Goal: Task Accomplishment & Management: Use online tool/utility

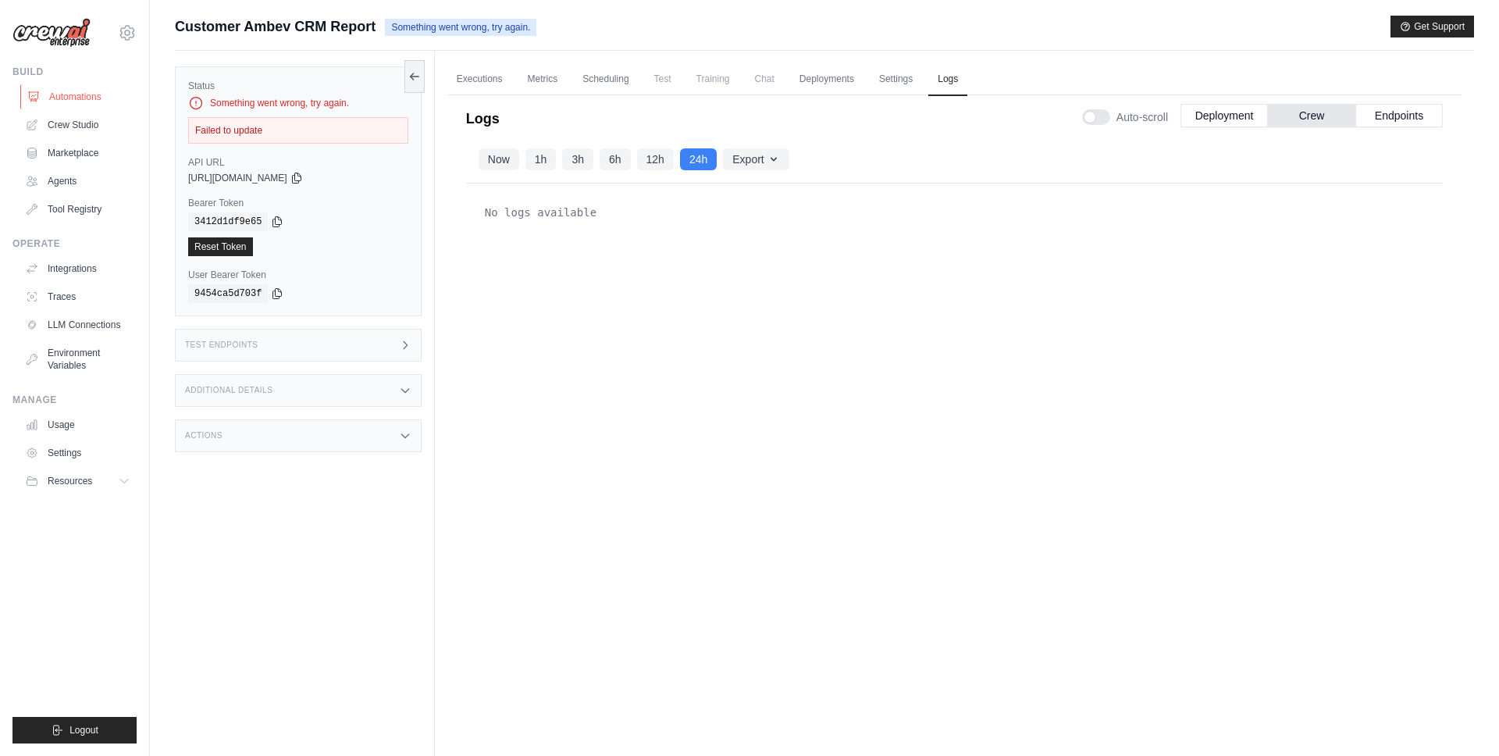
click at [77, 86] on link "Automations" at bounding box center [79, 96] width 118 height 25
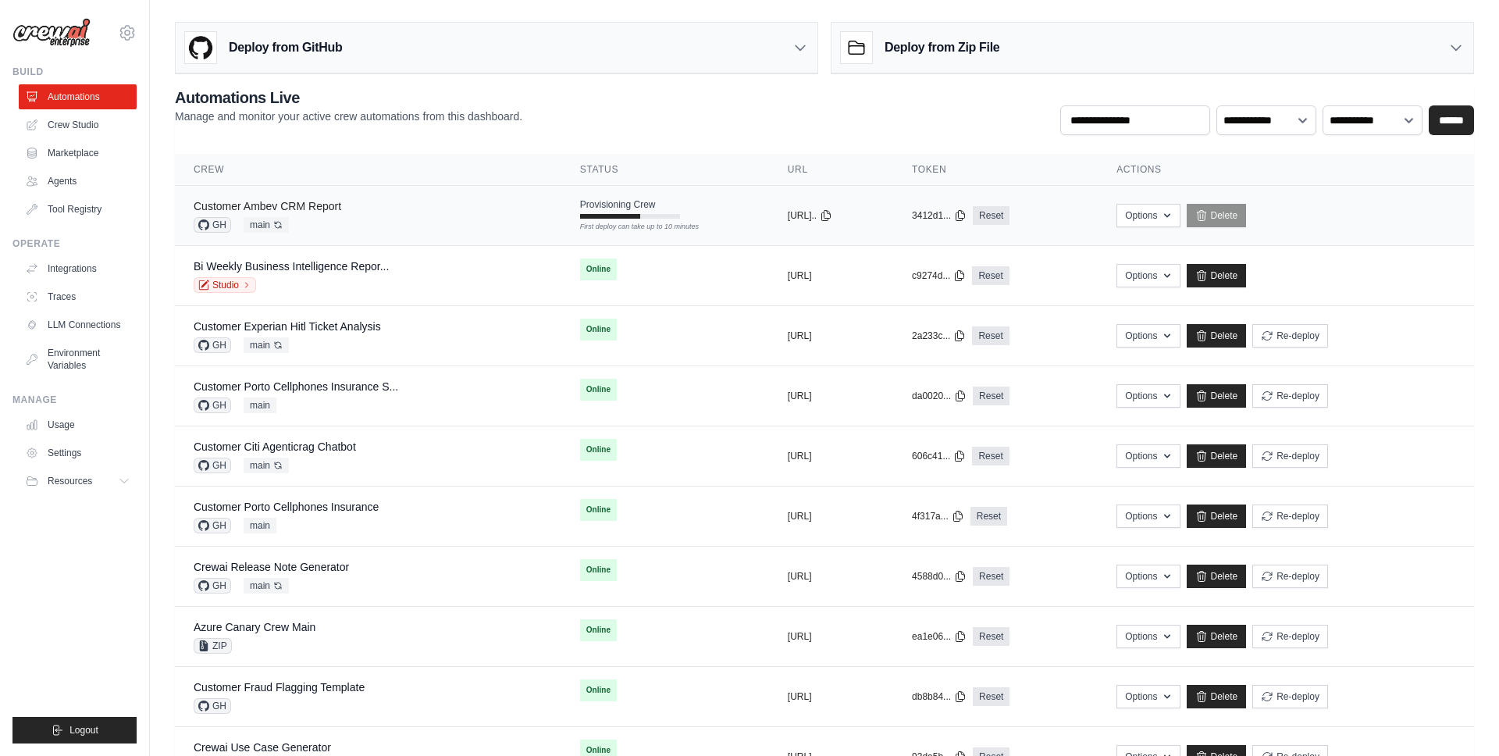
click at [298, 201] on link "Customer Ambev CRM Report" at bounding box center [268, 206] width 148 height 12
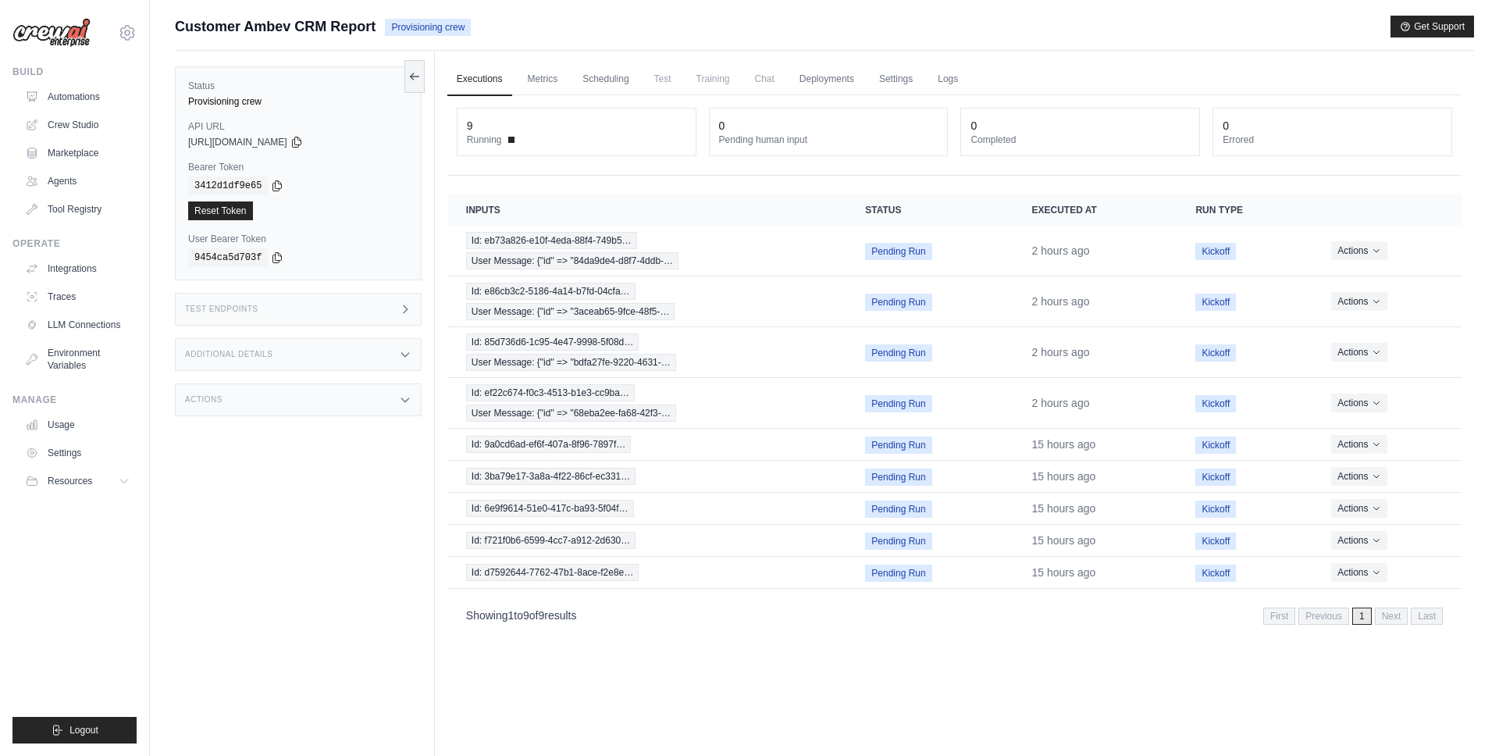
click at [1195, 25] on div "Customer Ambev CRM Report Provisioning crew Get Support" at bounding box center [824, 27] width 1299 height 22
click at [84, 99] on link "Automations" at bounding box center [79, 96] width 118 height 25
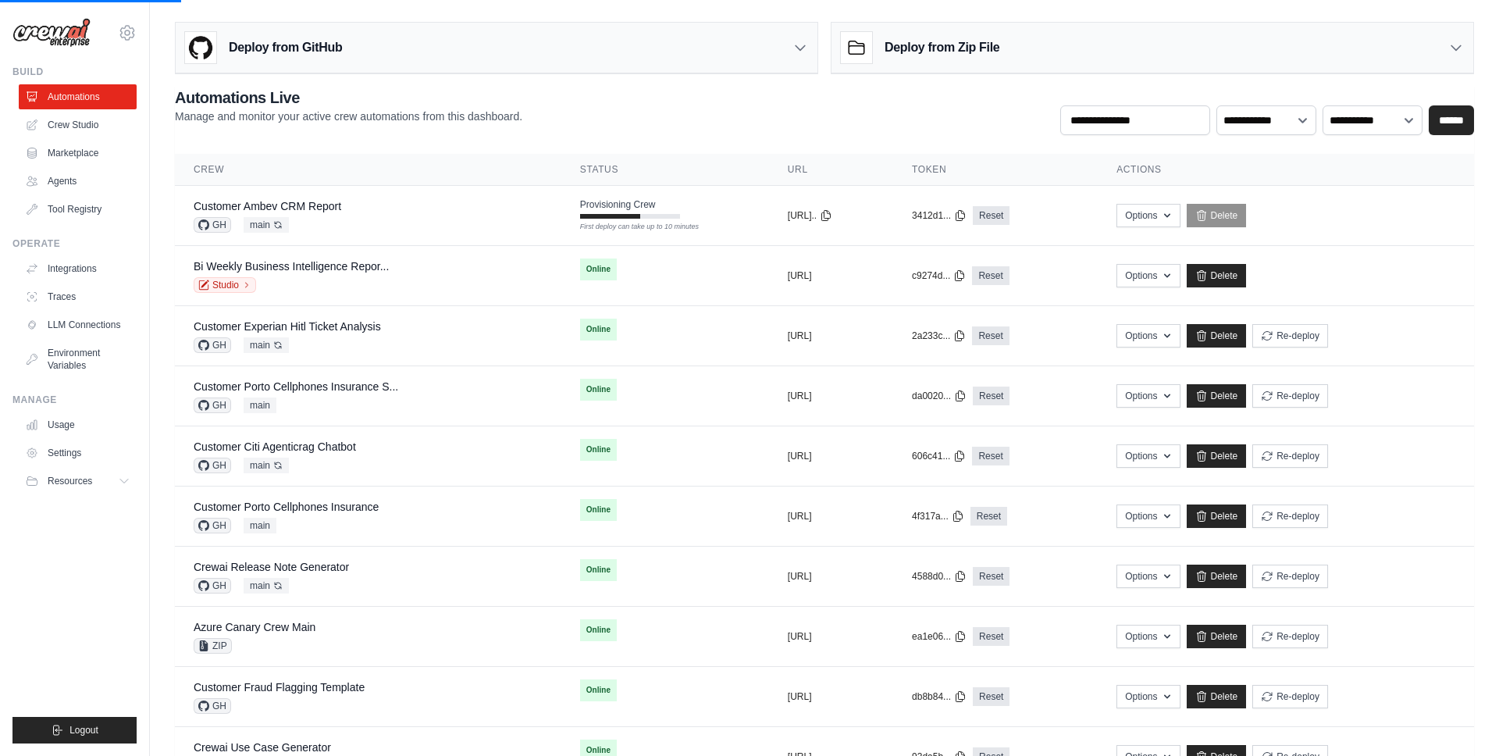
click at [775, 117] on div "**********" at bounding box center [824, 111] width 1299 height 48
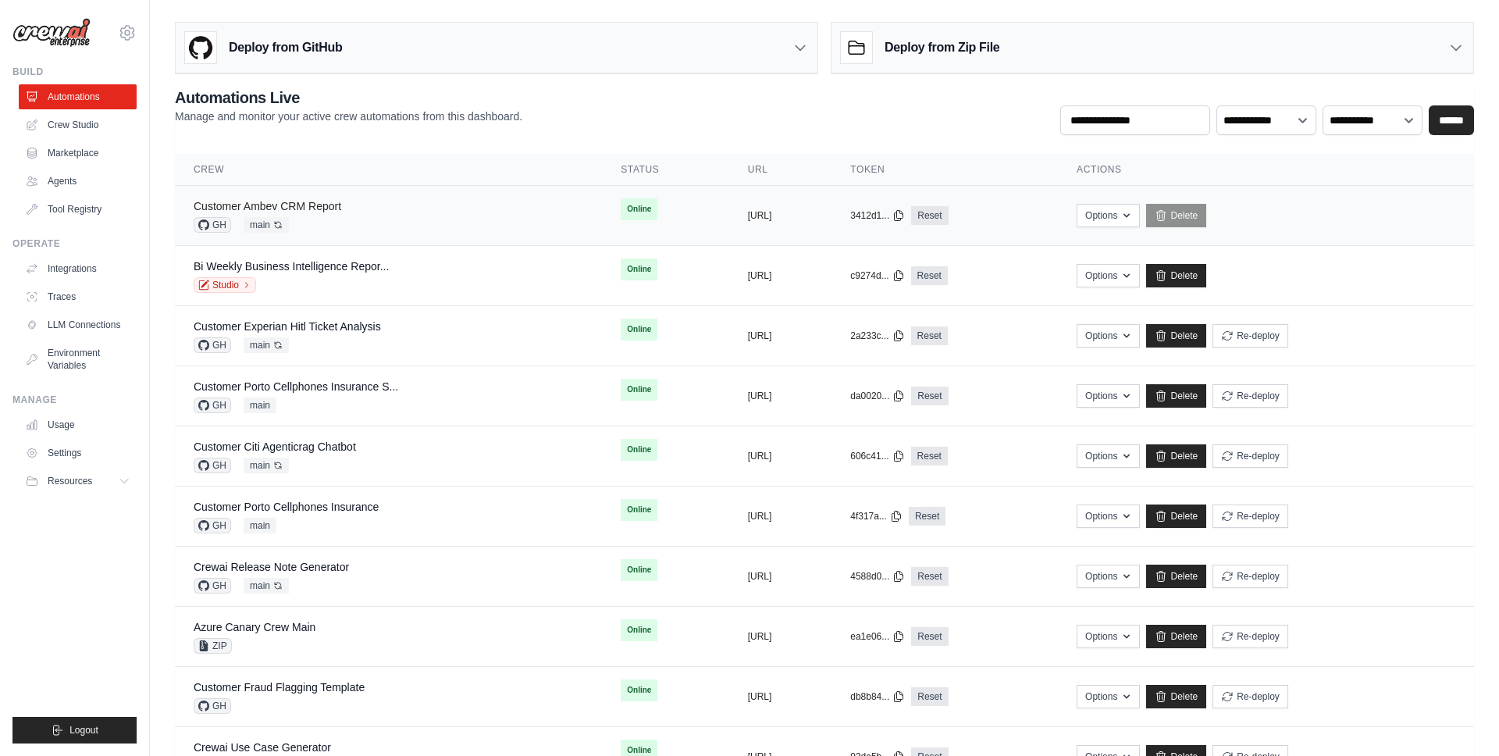
click at [244, 200] on link "Customer Ambev CRM Report" at bounding box center [268, 206] width 148 height 12
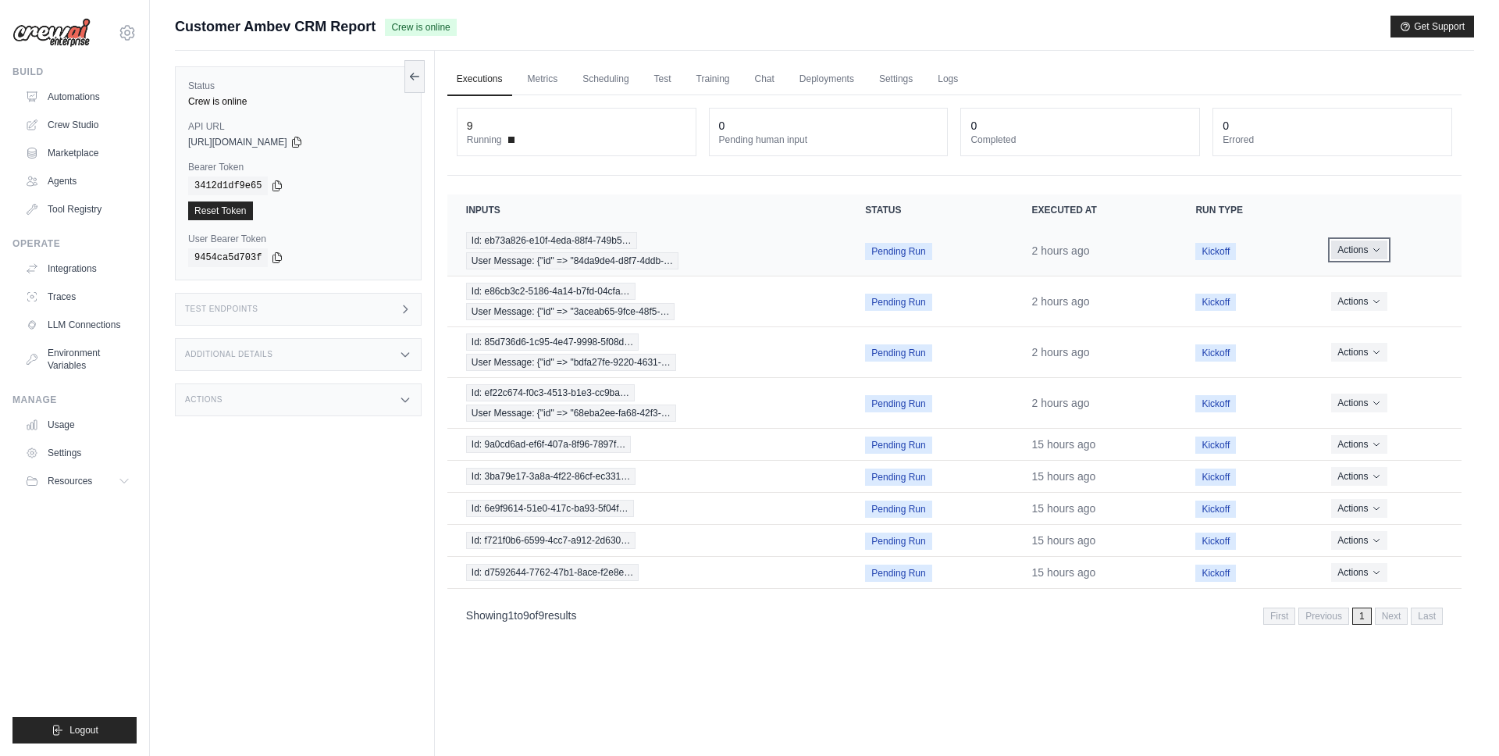
click at [1383, 257] on button "Actions" at bounding box center [1358, 249] width 55 height 19
click at [704, 214] on th "Inputs" at bounding box center [647, 209] width 400 height 31
click at [540, 243] on span "Id: eb73a826-e10f-4eda-88f4-749b5…" at bounding box center [551, 240] width 171 height 17
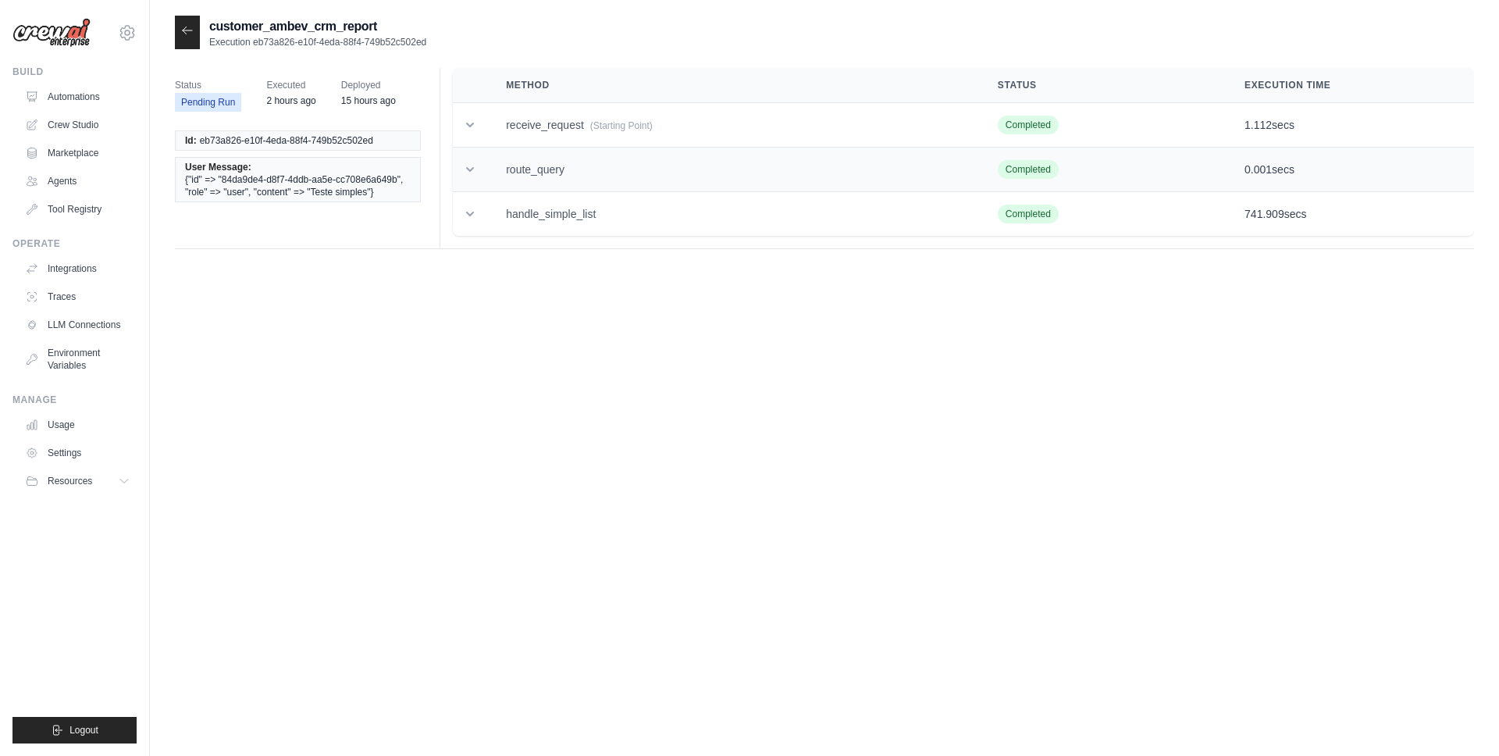
click at [468, 173] on icon at bounding box center [470, 170] width 16 height 16
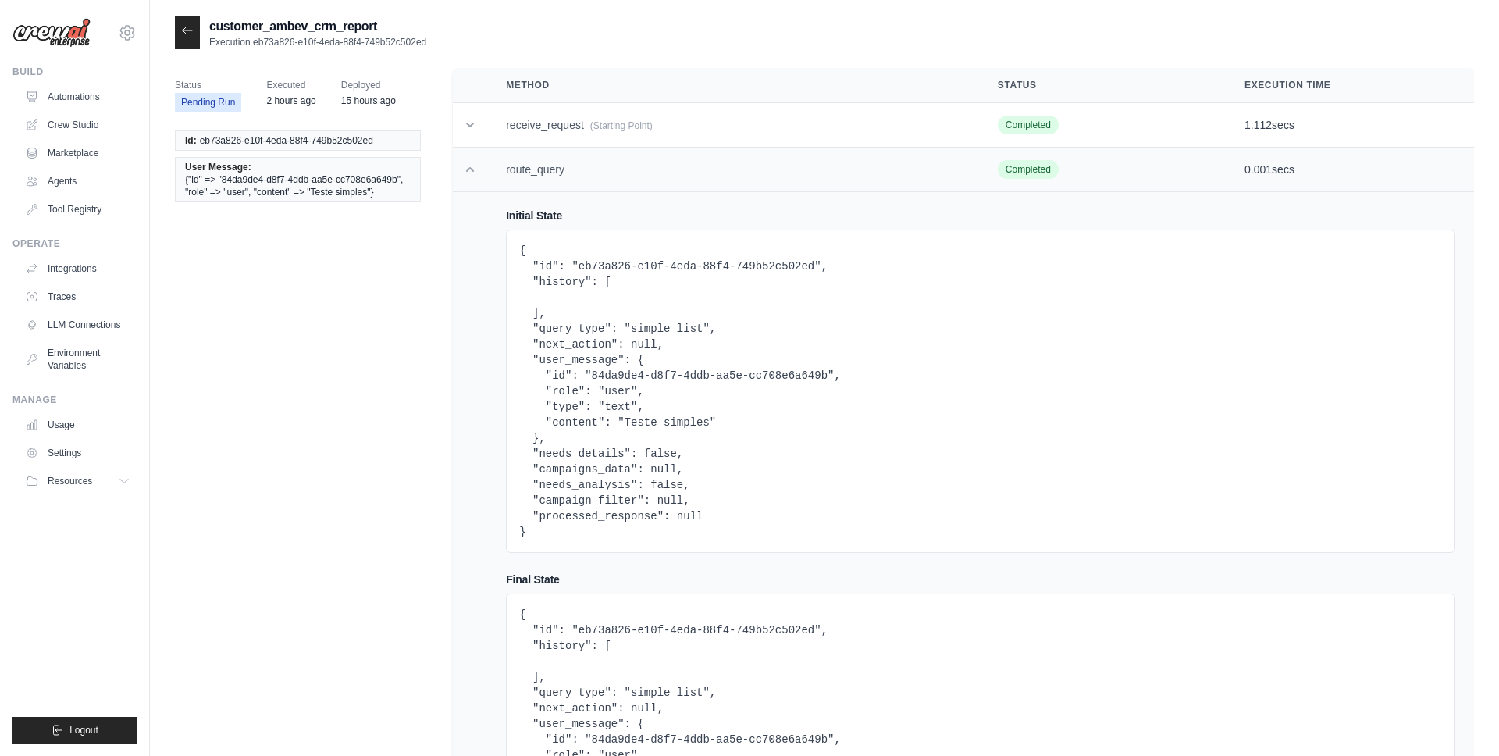
click at [468, 173] on icon at bounding box center [470, 170] width 16 height 16
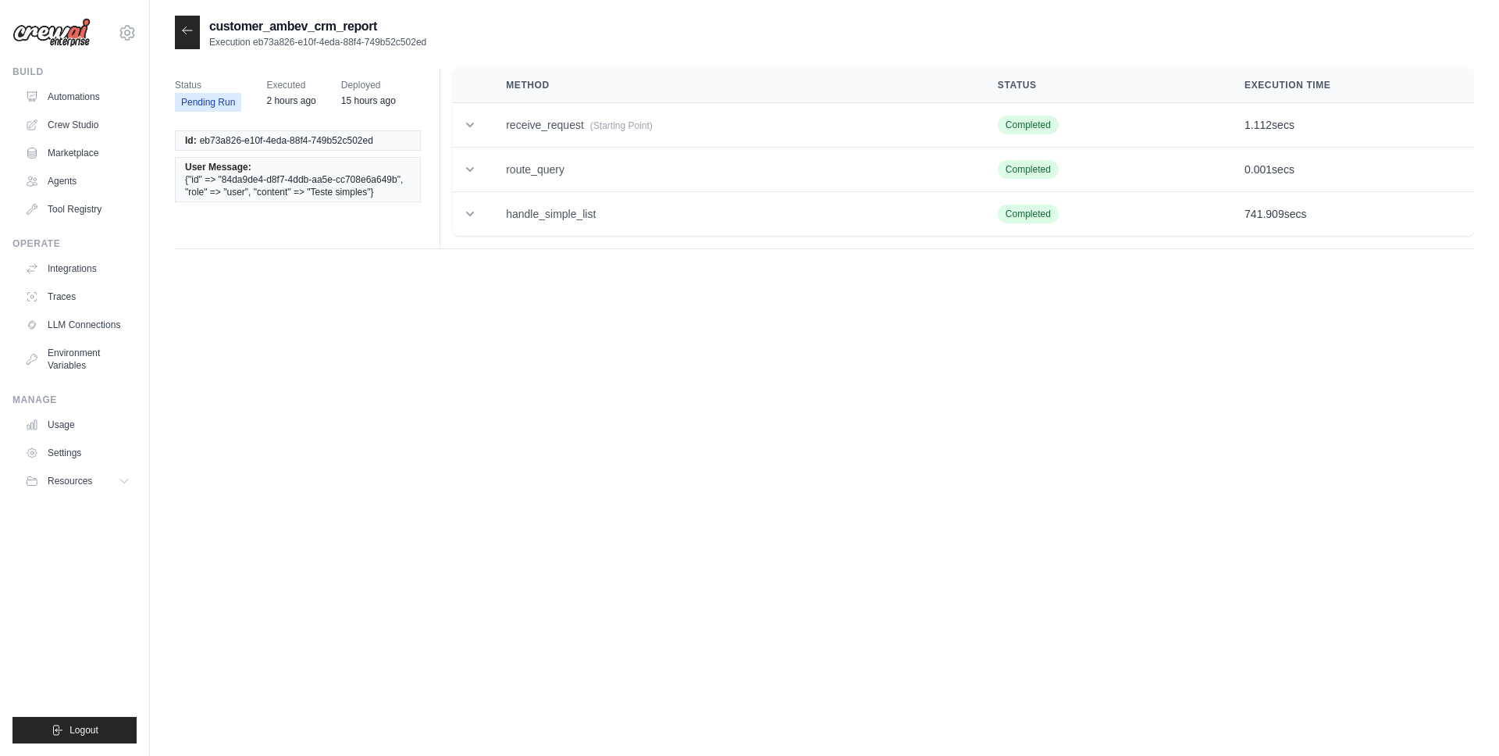
click at [191, 20] on div at bounding box center [187, 33] width 25 height 34
click at [187, 31] on icon at bounding box center [187, 30] width 12 height 12
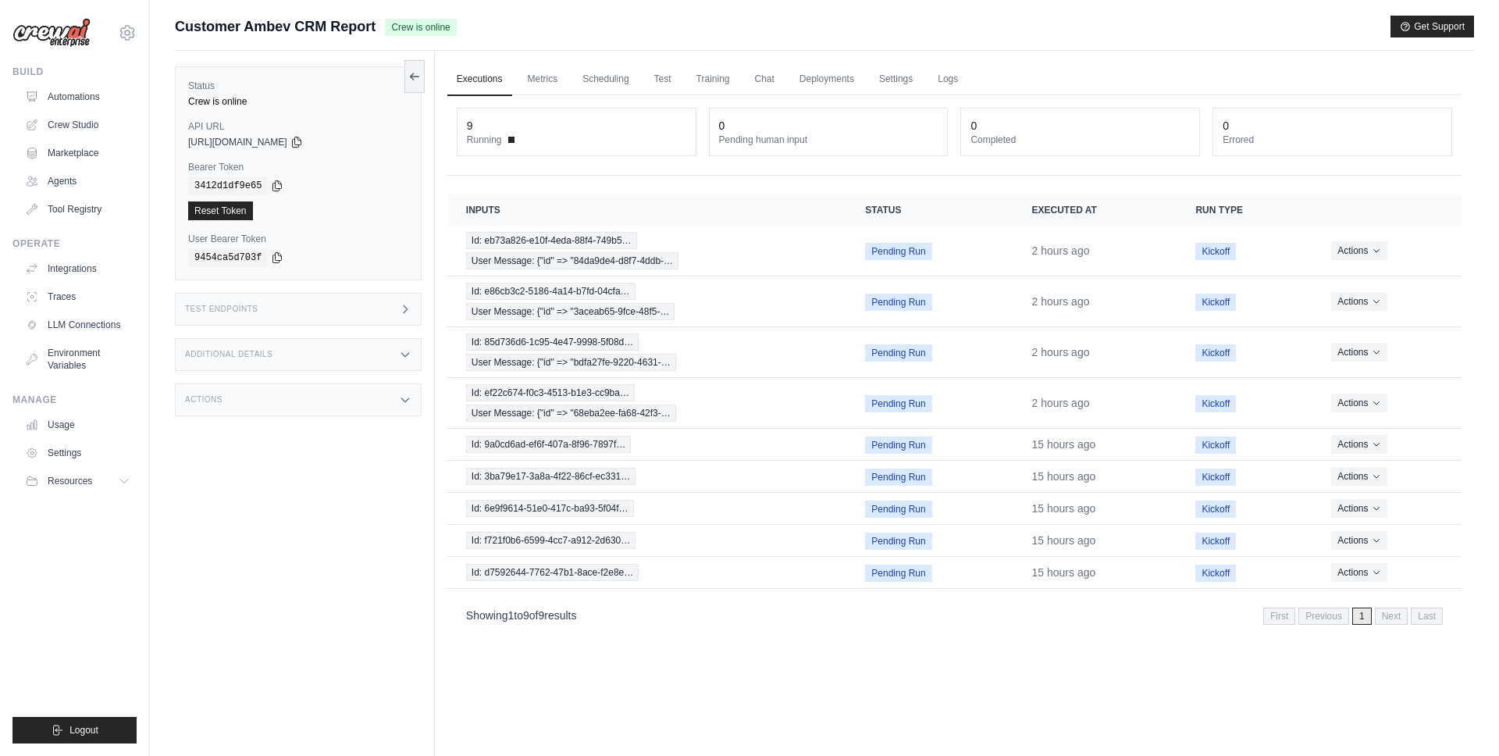
click at [252, 324] on div "Test Endpoints" at bounding box center [298, 309] width 247 height 33
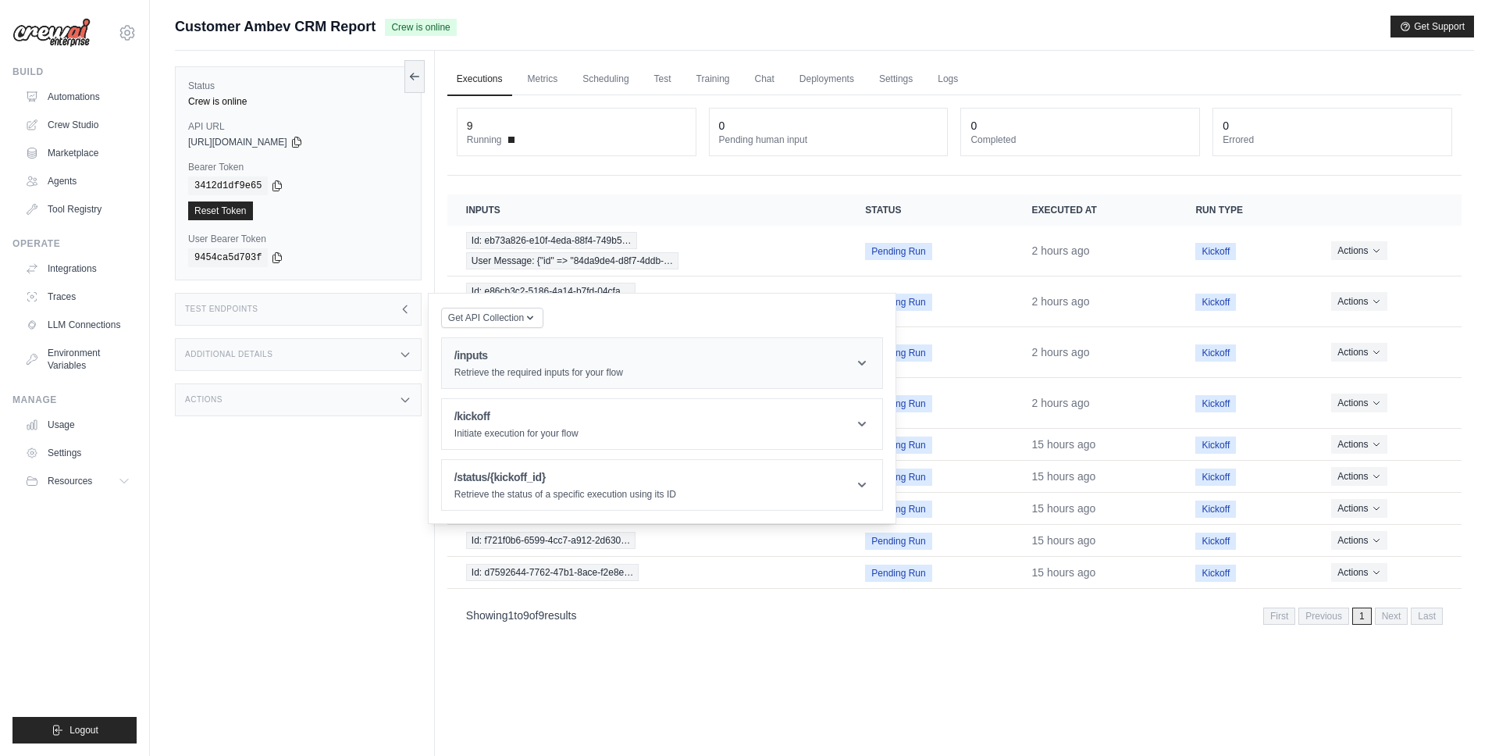
click at [522, 374] on p "Retrieve the required inputs for your flow" at bounding box center [538, 372] width 169 height 12
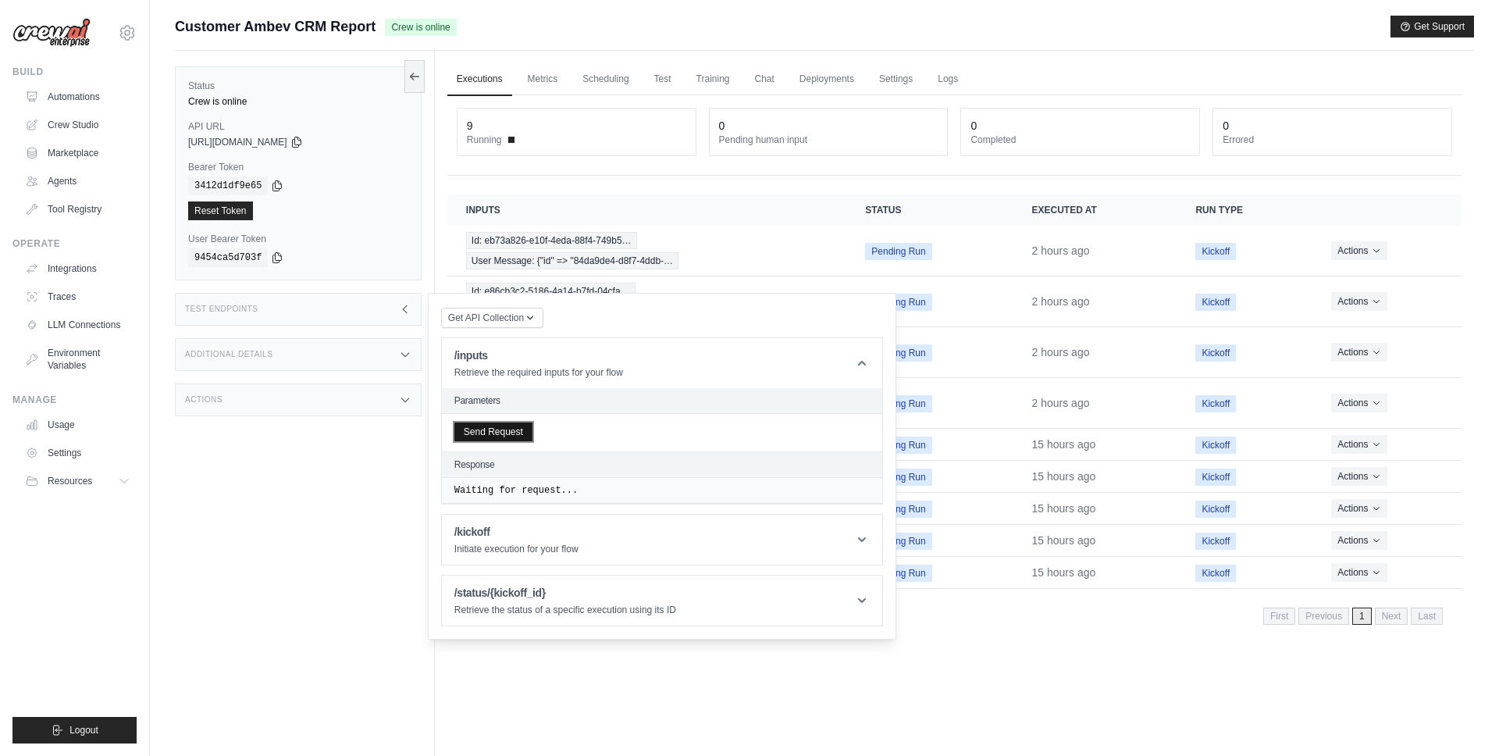
click at [517, 440] on button "Send Request" at bounding box center [493, 431] width 78 height 19
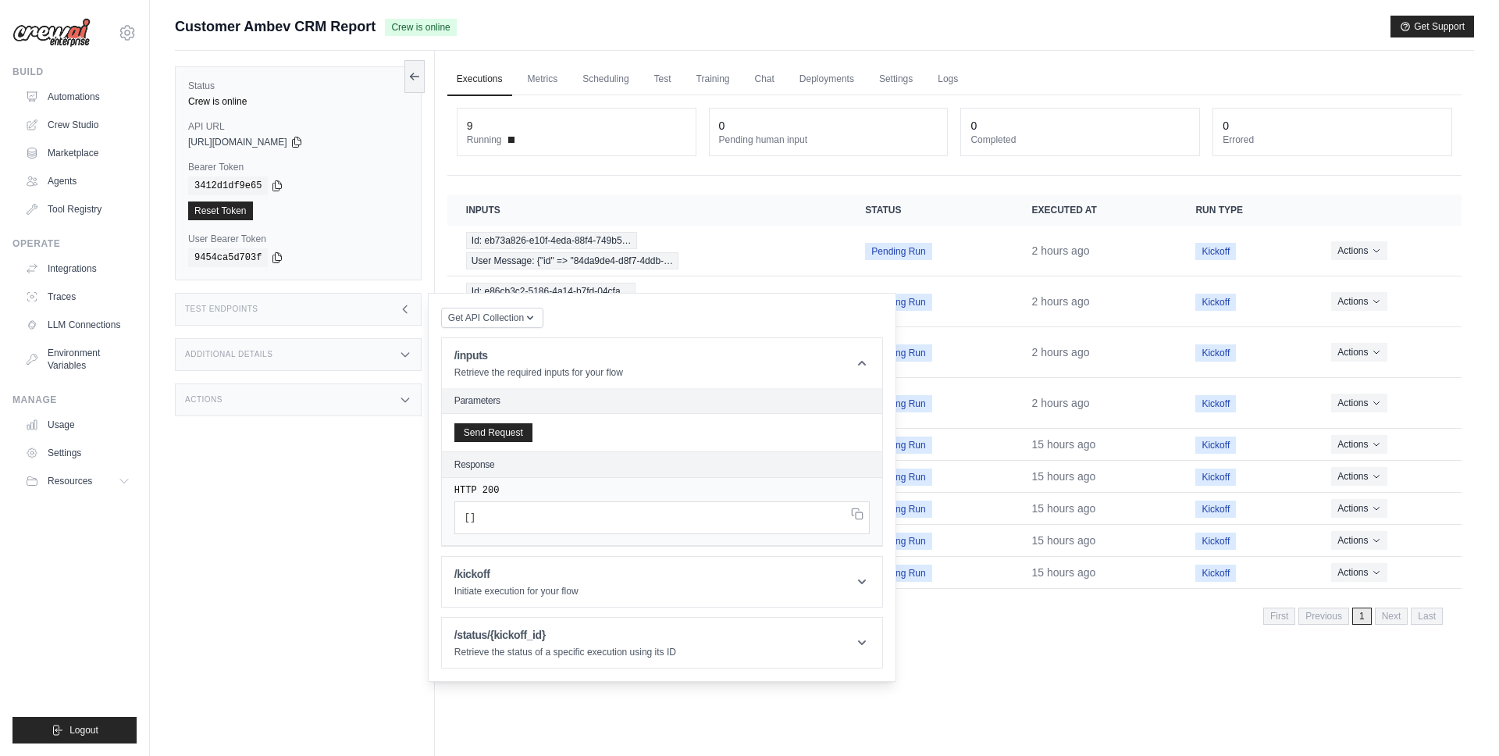
click at [515, 523] on pre "[ ]" at bounding box center [661, 517] width 415 height 33
click at [404, 308] on icon at bounding box center [405, 309] width 12 height 12
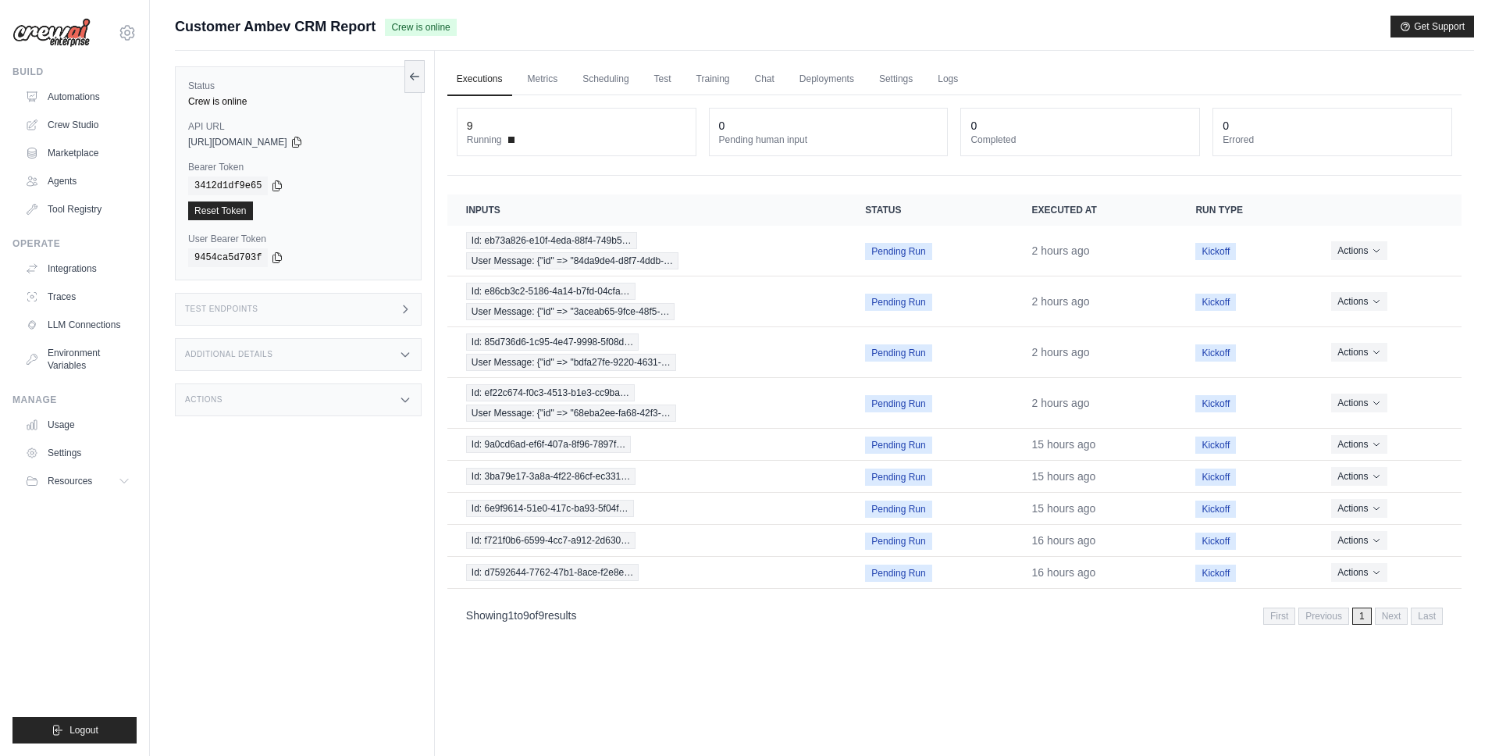
click at [305, 317] on div "Test Endpoints" at bounding box center [298, 309] width 247 height 33
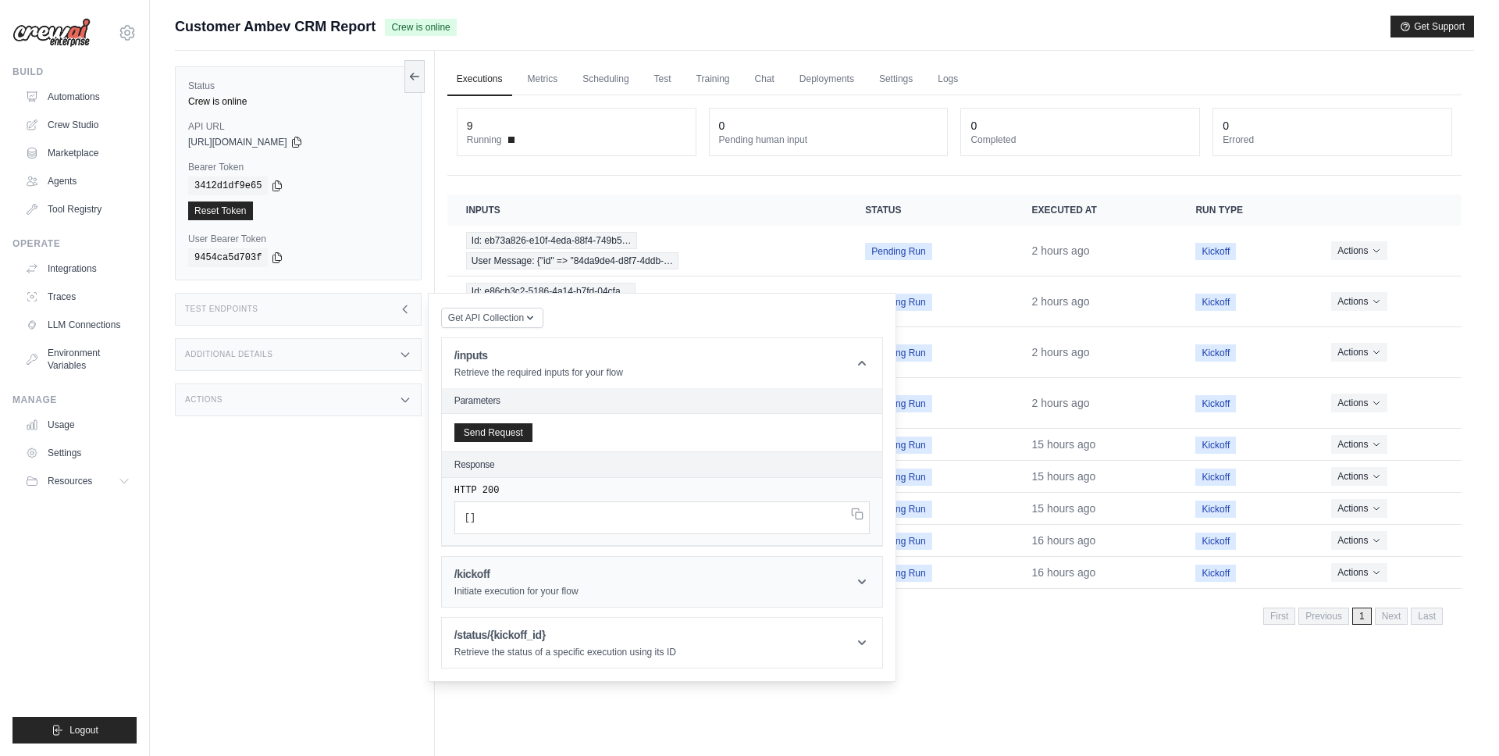
click at [516, 576] on h1 "/kickoff" at bounding box center [516, 574] width 124 height 16
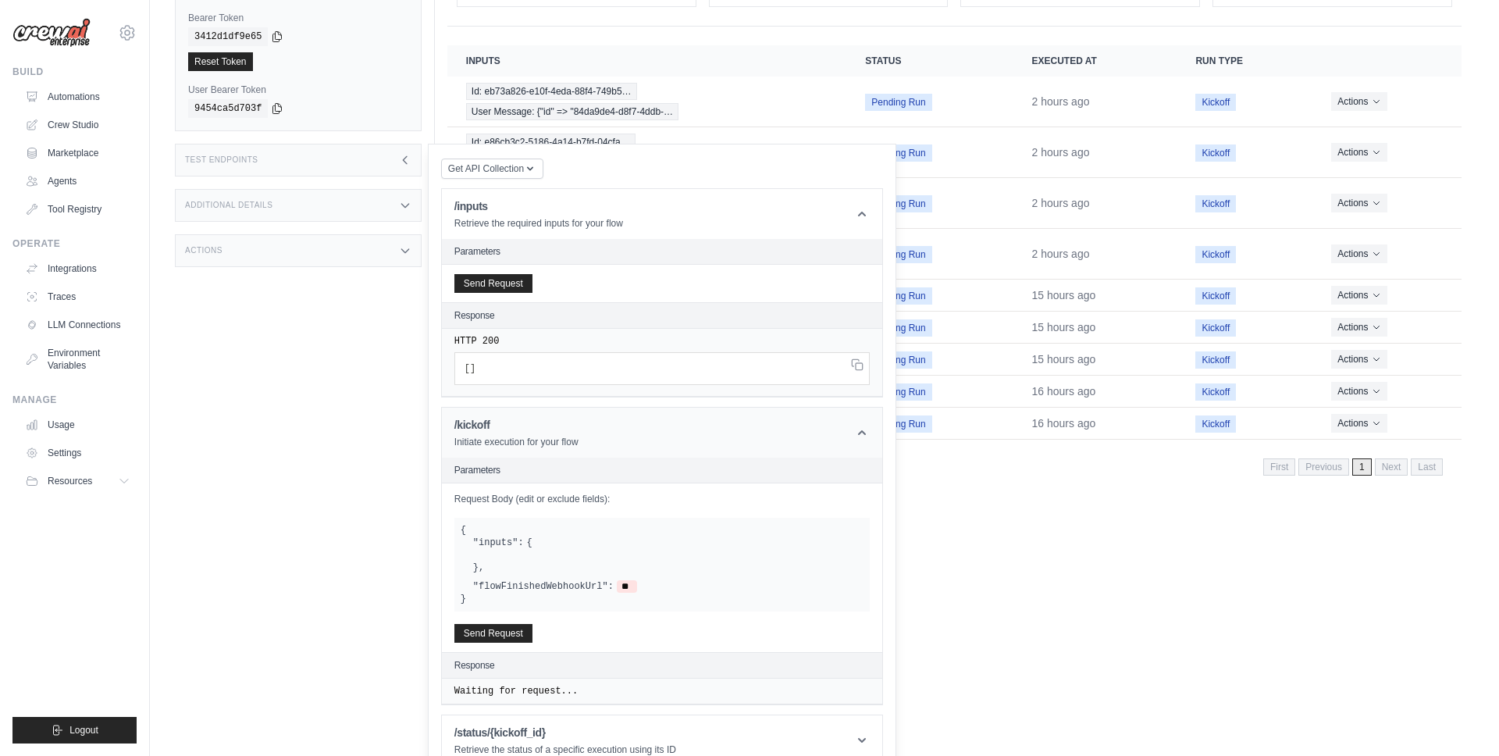
scroll to position [173, 0]
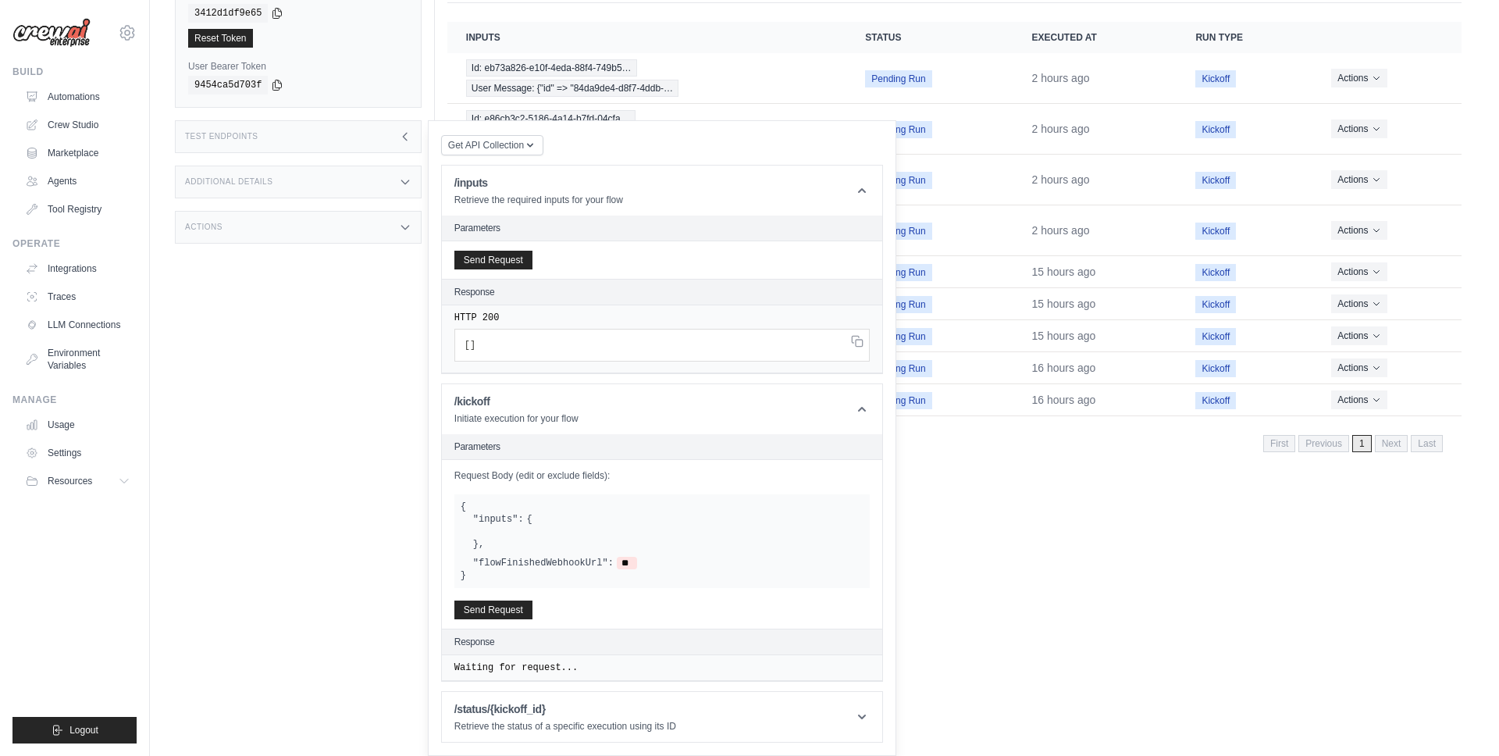
click at [505, 529] on div at bounding box center [668, 531] width 390 height 12
click at [513, 531] on div at bounding box center [668, 531] width 390 height 12
click at [1177, 282] on tr "Id: 9a0cd6ad-ef6f-407a-8f96-7897f… Pending Run 15 hours ago Kickoff Actions Vie…" at bounding box center [954, 272] width 1014 height 32
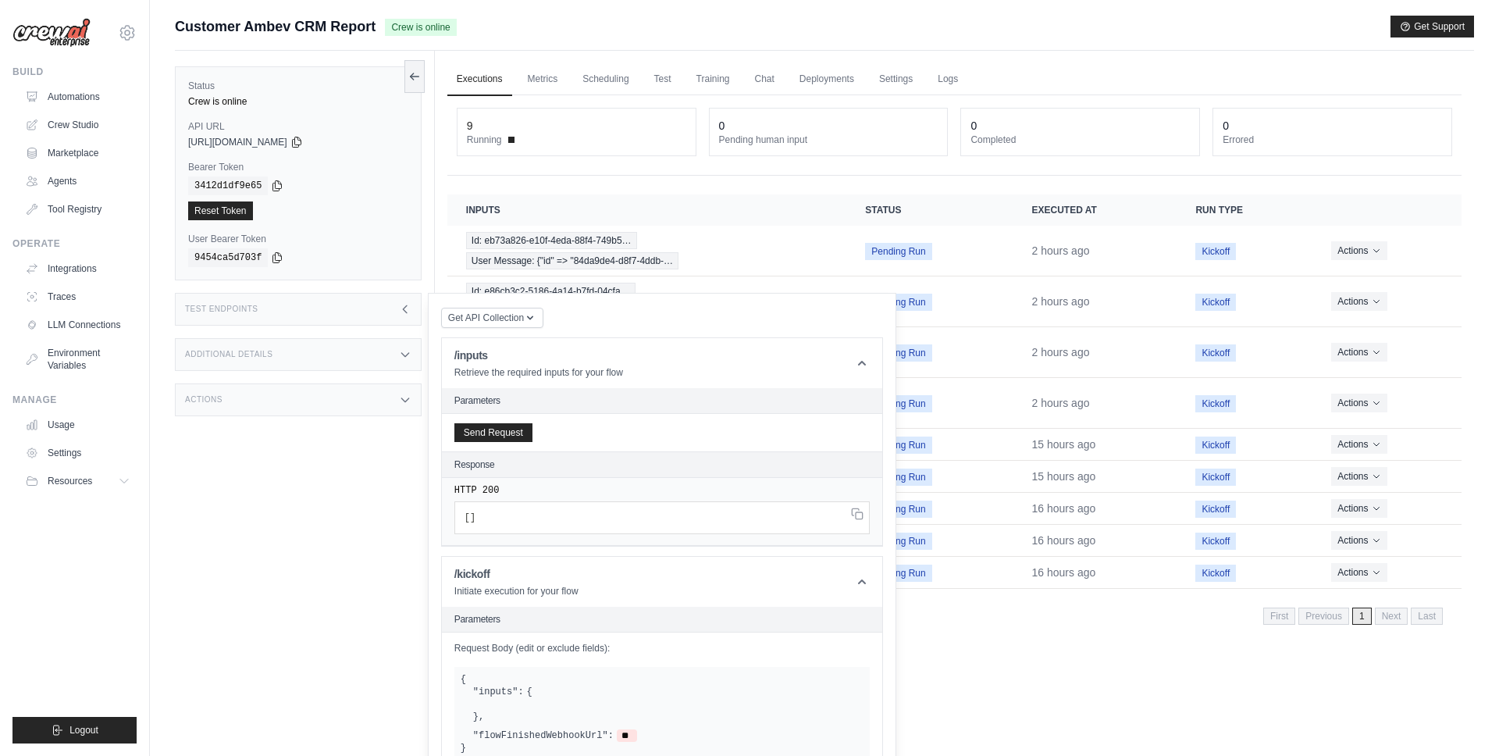
click at [1424, 156] on div "9 Running 0 Pending human input 0 Completed 0 Errored" at bounding box center [954, 135] width 1014 height 80
click at [940, 81] on link "Logs" at bounding box center [947, 79] width 39 height 33
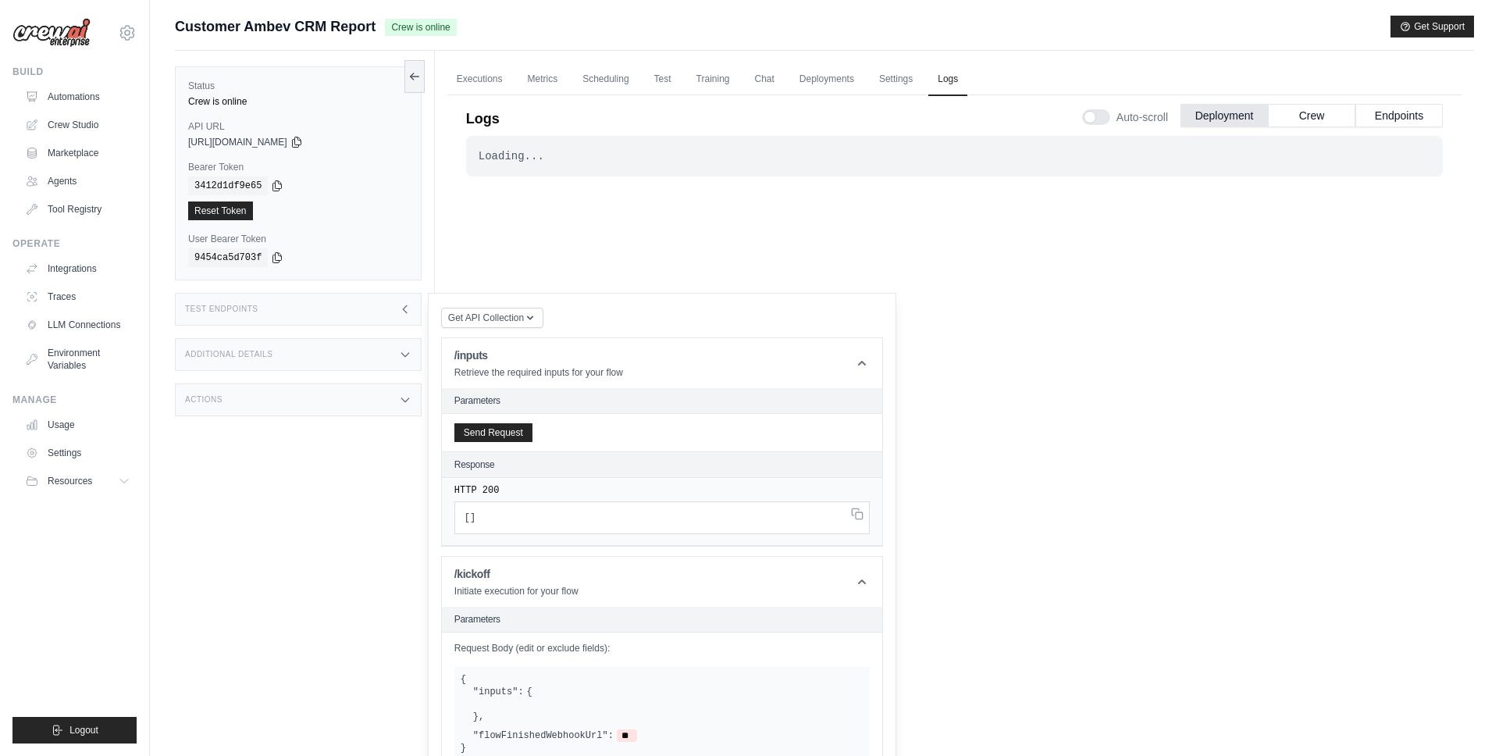
click at [401, 316] on div "Test Endpoints" at bounding box center [298, 309] width 247 height 33
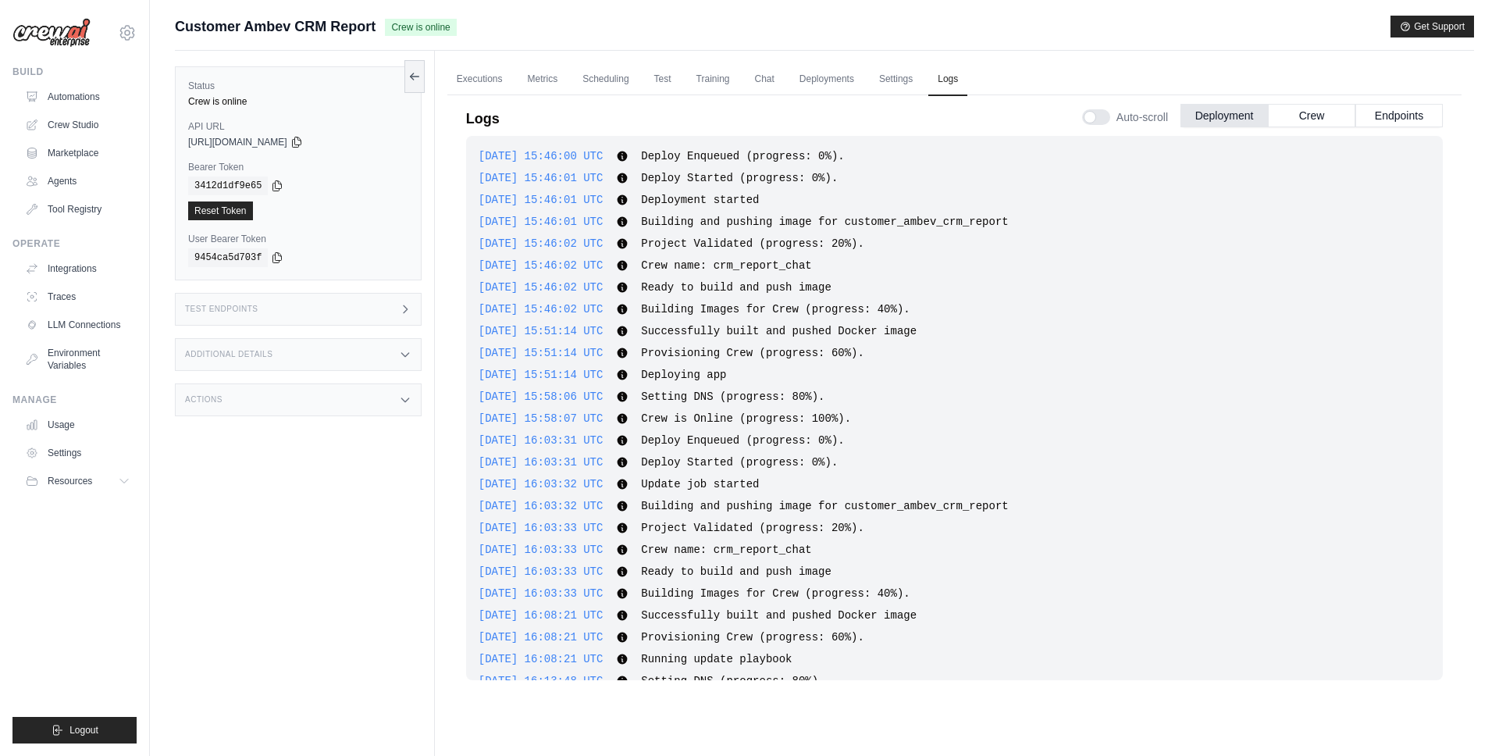
scroll to position [1798, 0]
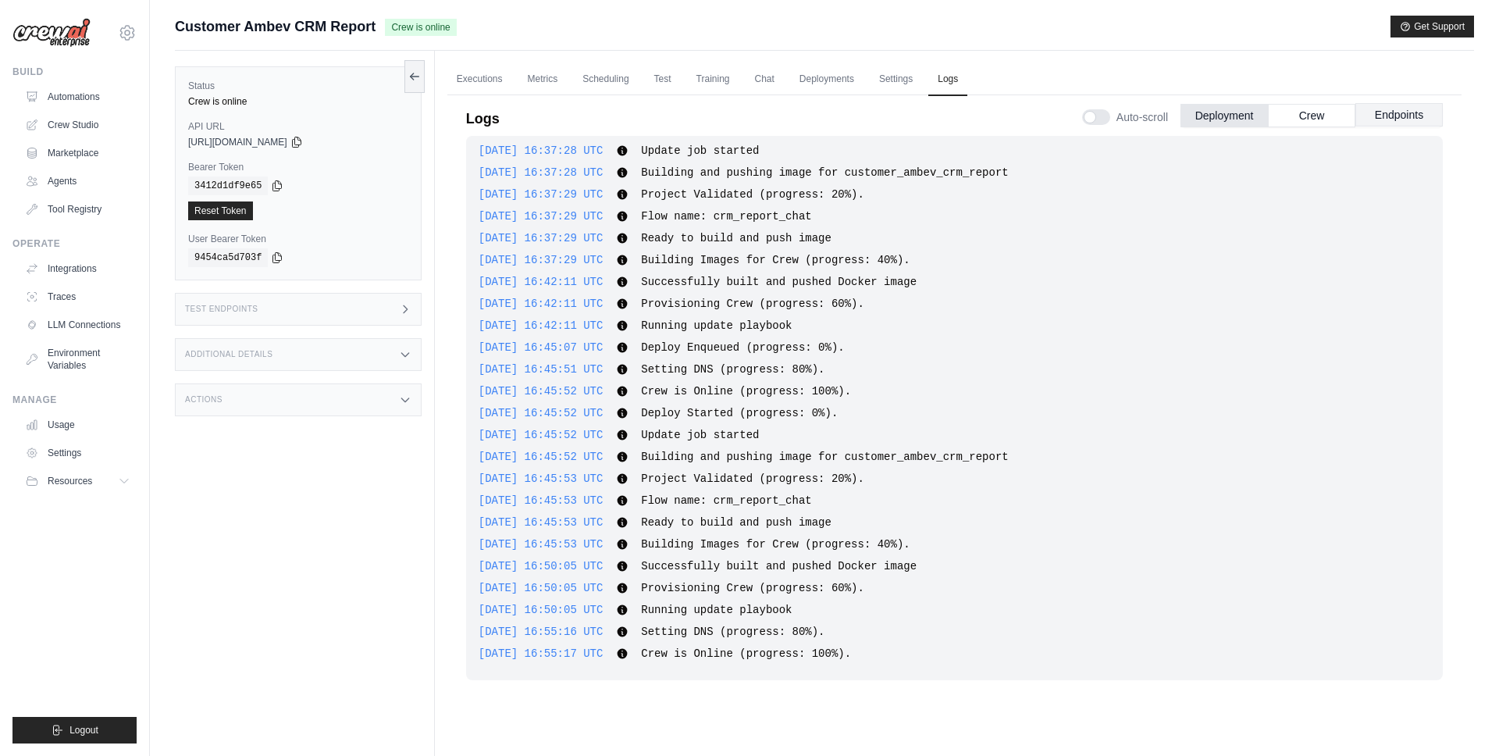
click at [1403, 116] on button "Endpoints" at bounding box center [1399, 114] width 87 height 23
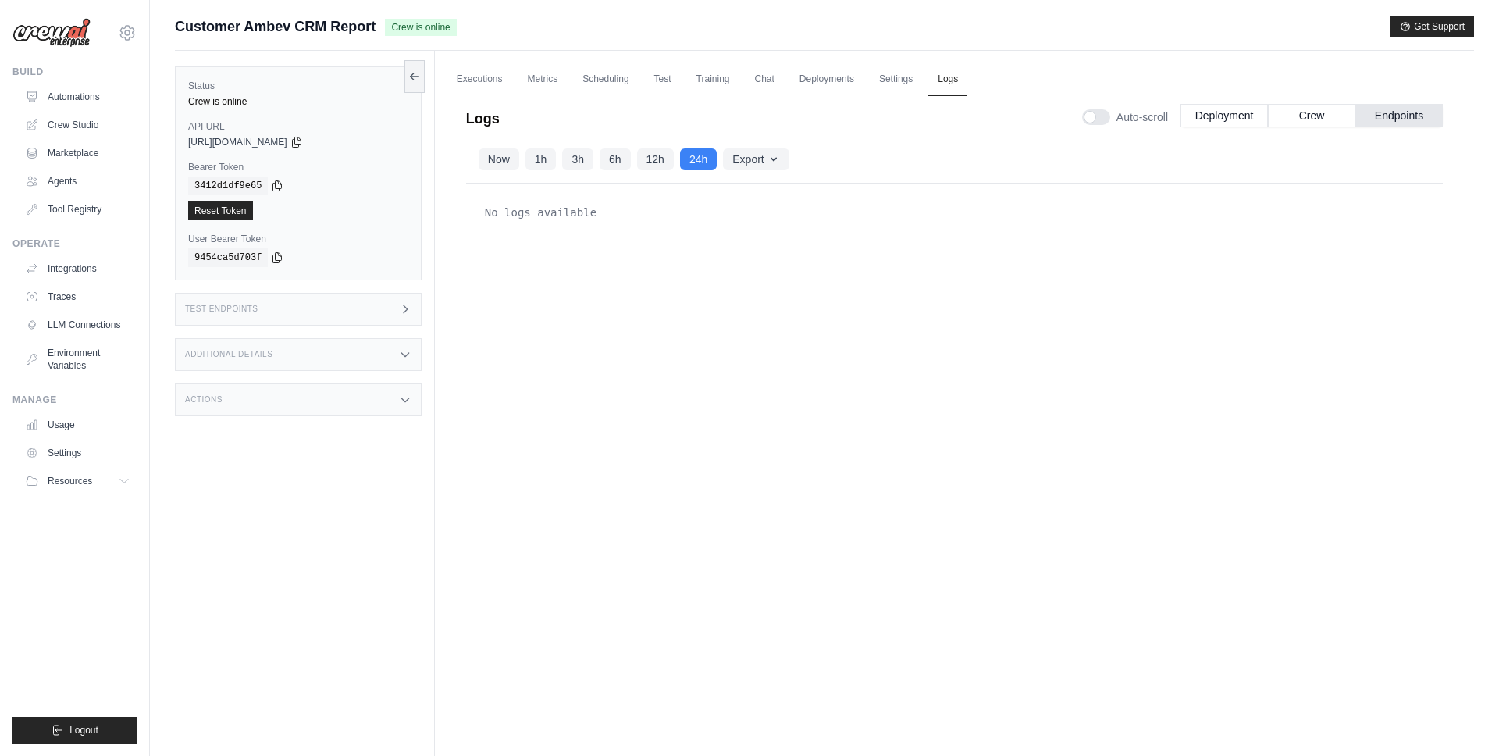
click at [1021, 346] on div "No logs available" at bounding box center [954, 446] width 977 height 526
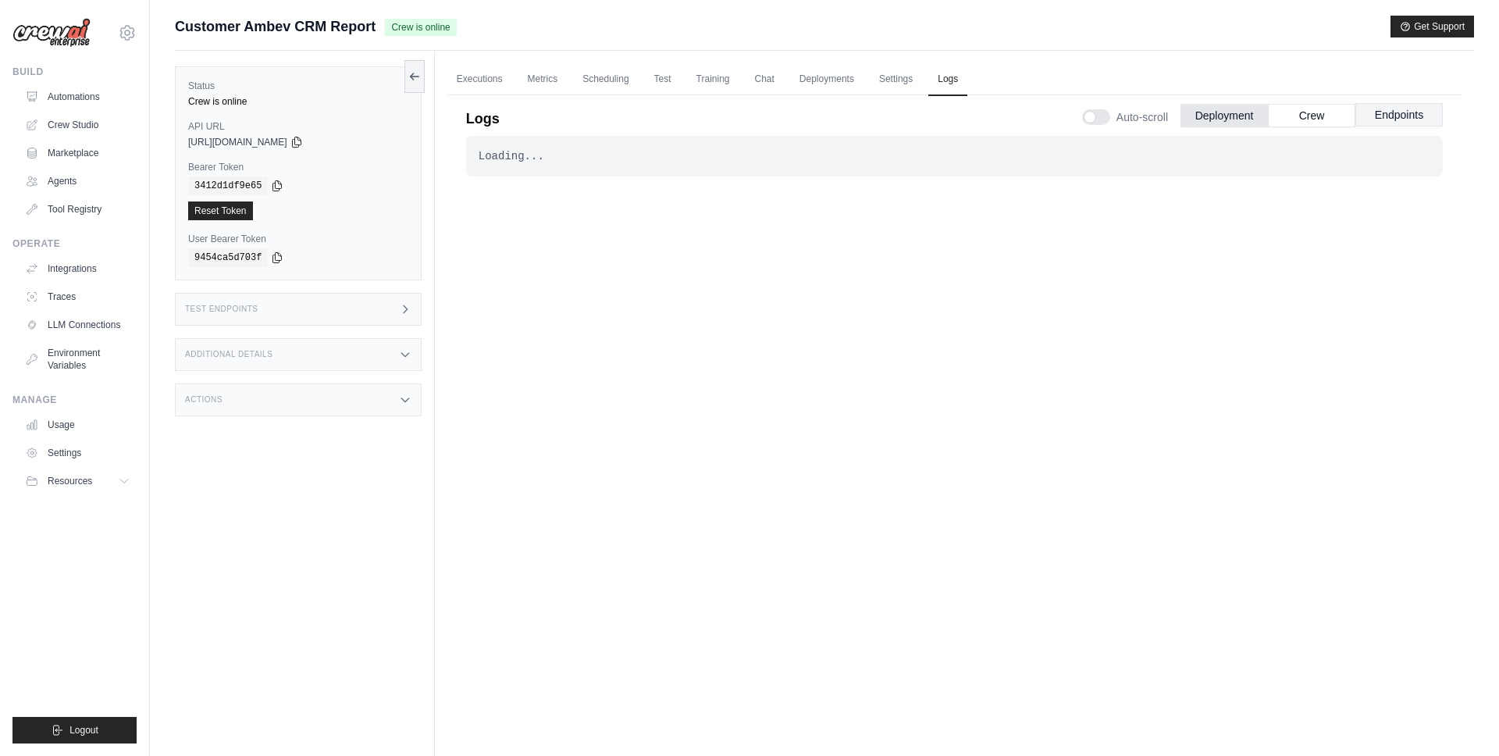
click at [1396, 116] on button "Endpoints" at bounding box center [1399, 114] width 87 height 23
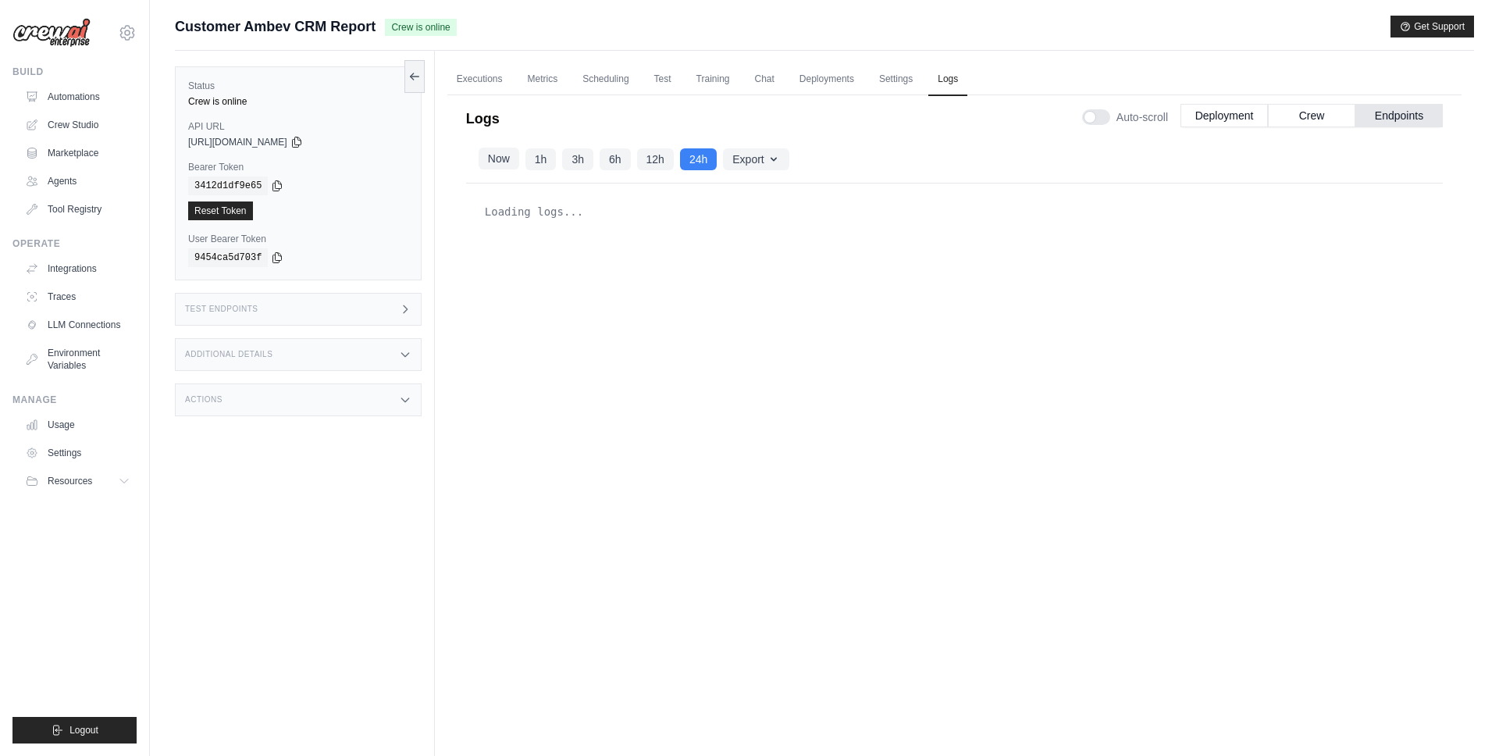
click at [491, 154] on button "Now" at bounding box center [499, 159] width 41 height 22
click at [1004, 113] on div "Logs Auto-scroll Deployment Crew Endpoints" at bounding box center [954, 114] width 977 height 44
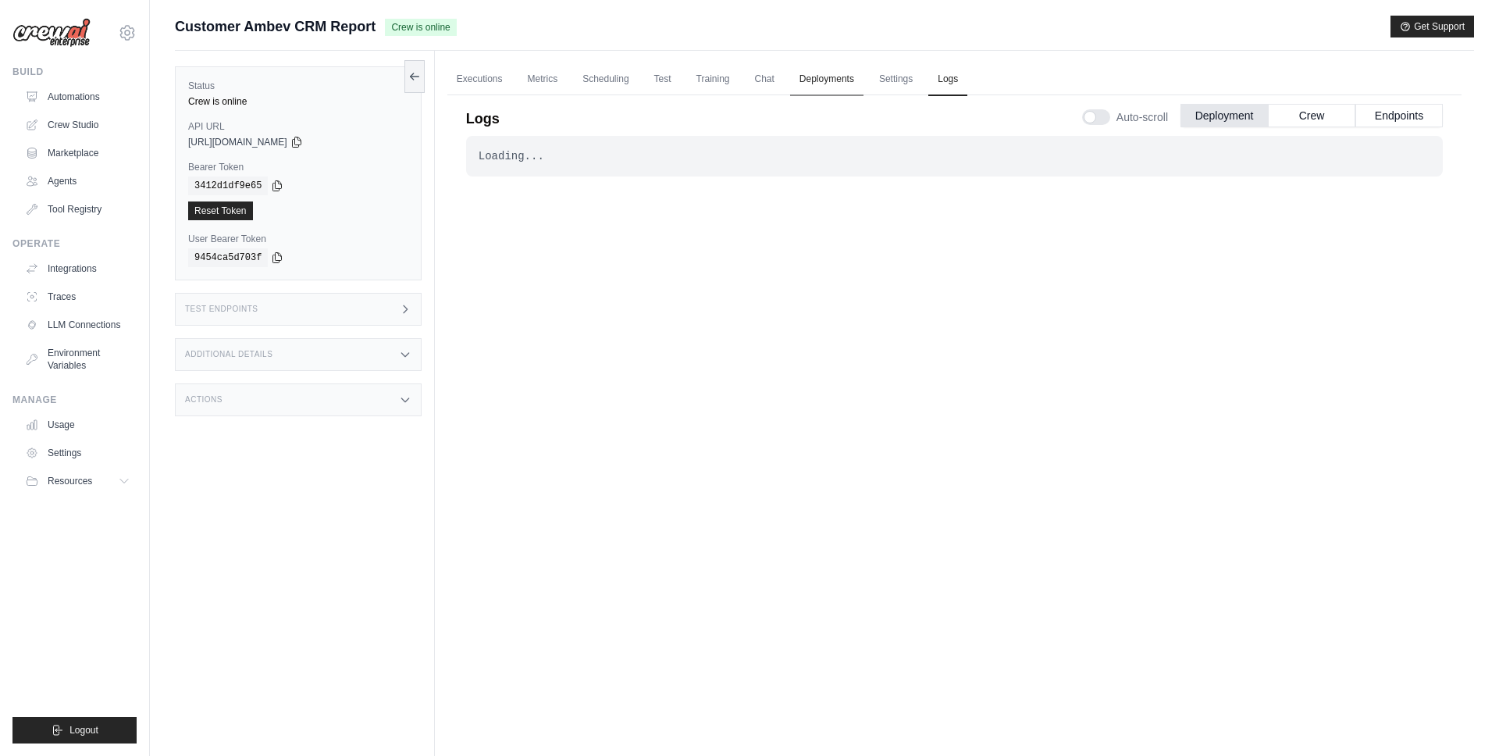
click at [834, 81] on link "Deployments" at bounding box center [826, 79] width 73 height 33
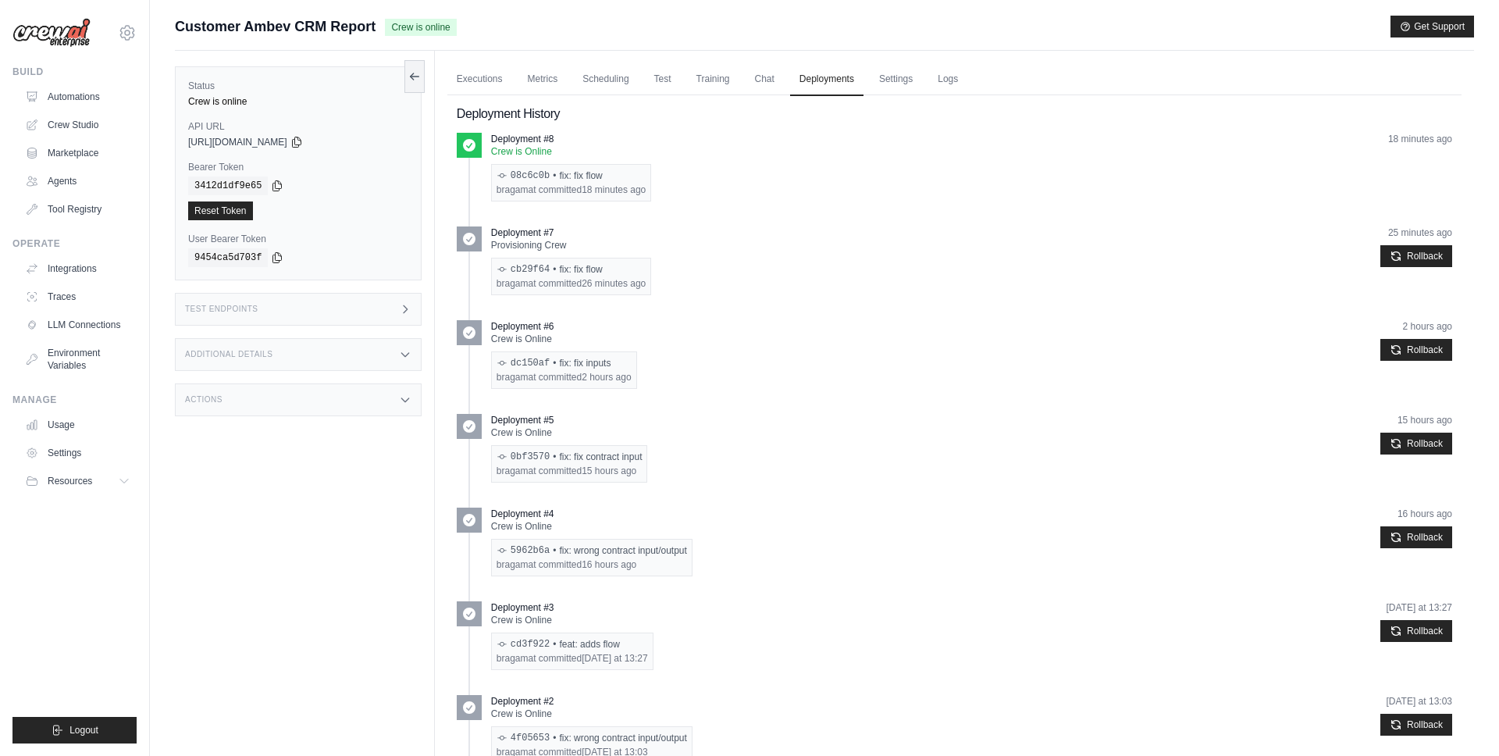
drag, startPoint x: 575, startPoint y: 177, endPoint x: 686, endPoint y: 177, distance: 111.7
click at [686, 177] on div "Deployment #8 Crew is Online 08c6c0b • fix: fix flow bragamat committed 18 minu…" at bounding box center [971, 167] width 961 height 69
click at [901, 73] on link "Settings" at bounding box center [896, 79] width 52 height 33
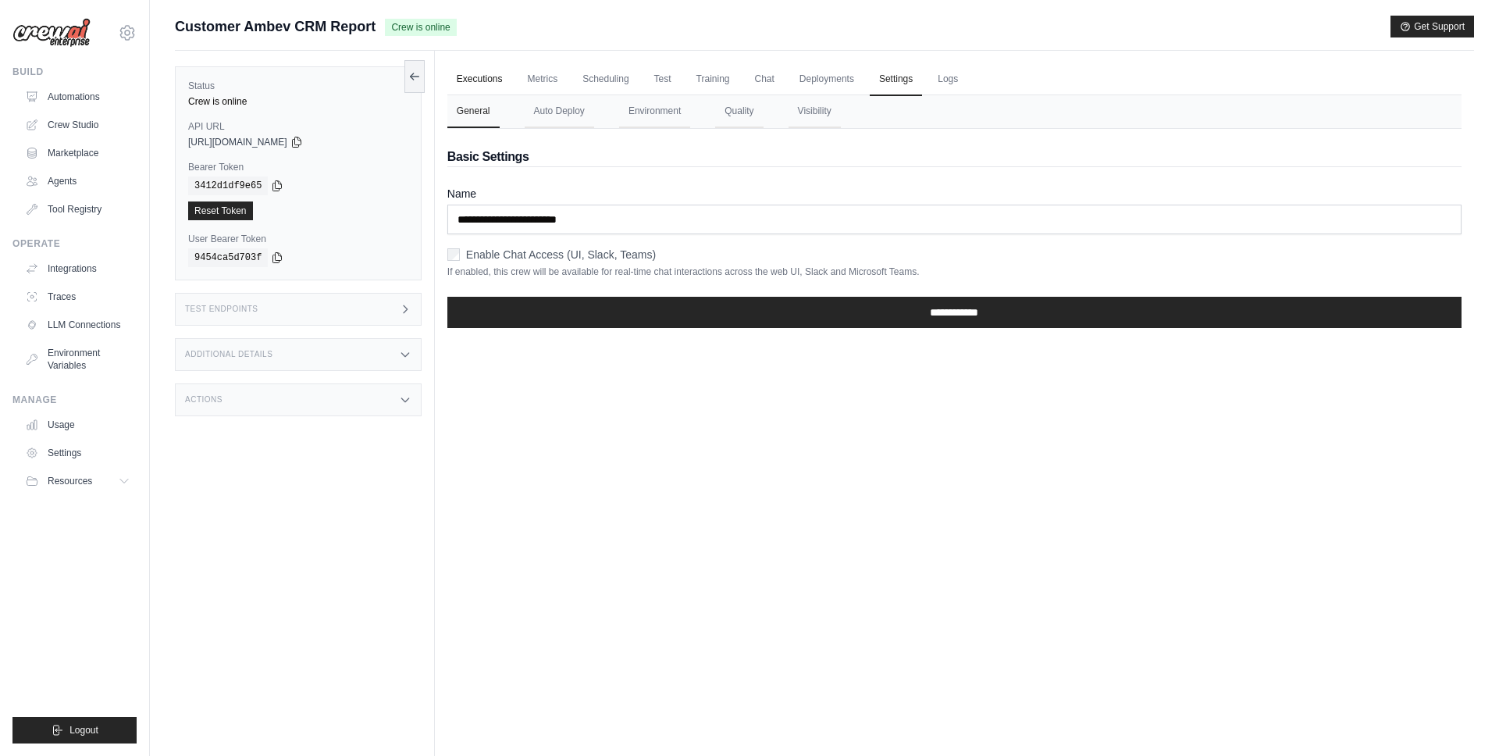
click at [478, 77] on link "Executions" at bounding box center [479, 79] width 65 height 33
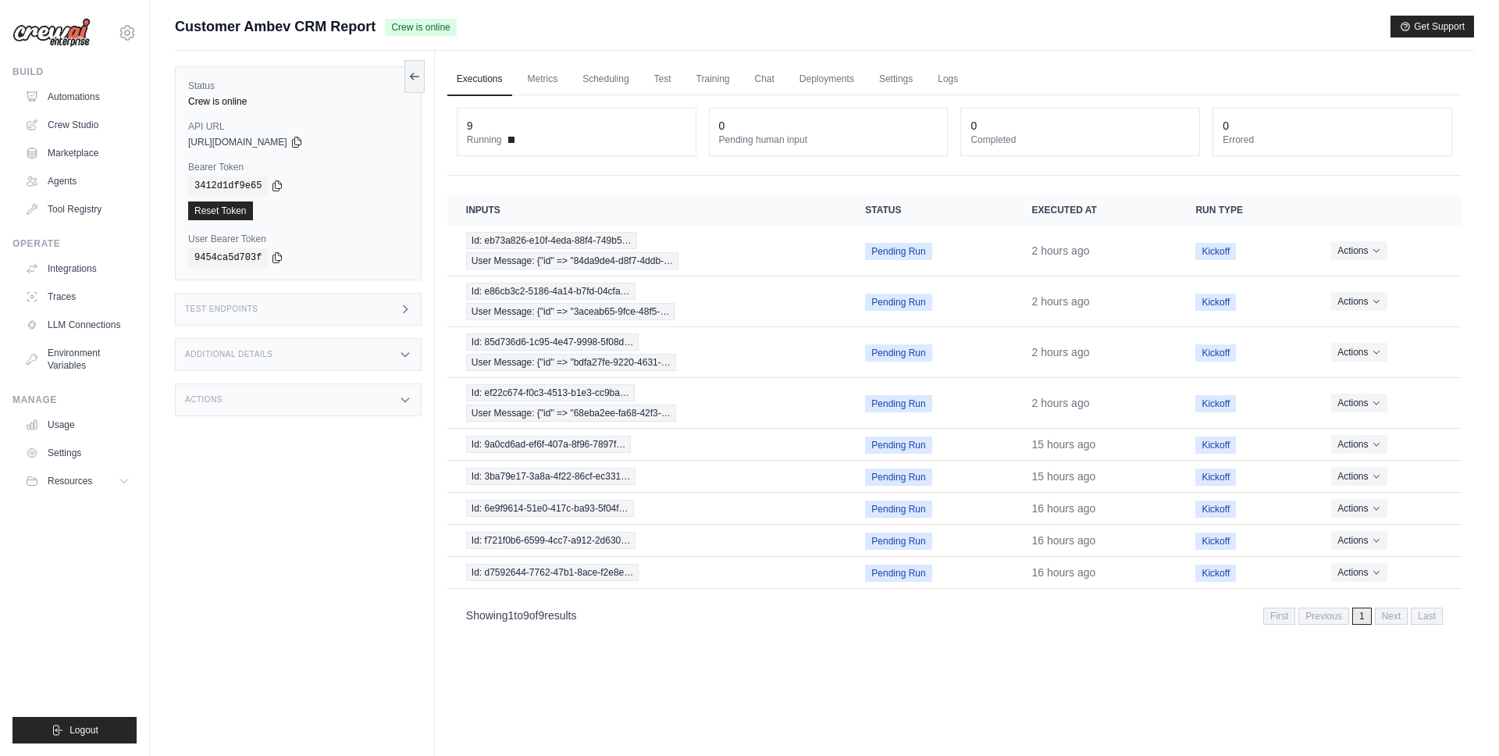
click at [1202, 30] on div "Customer Ambev CRM Report Crew is online Get Support" at bounding box center [824, 27] width 1299 height 22
click at [944, 71] on link "Logs" at bounding box center [947, 79] width 39 height 33
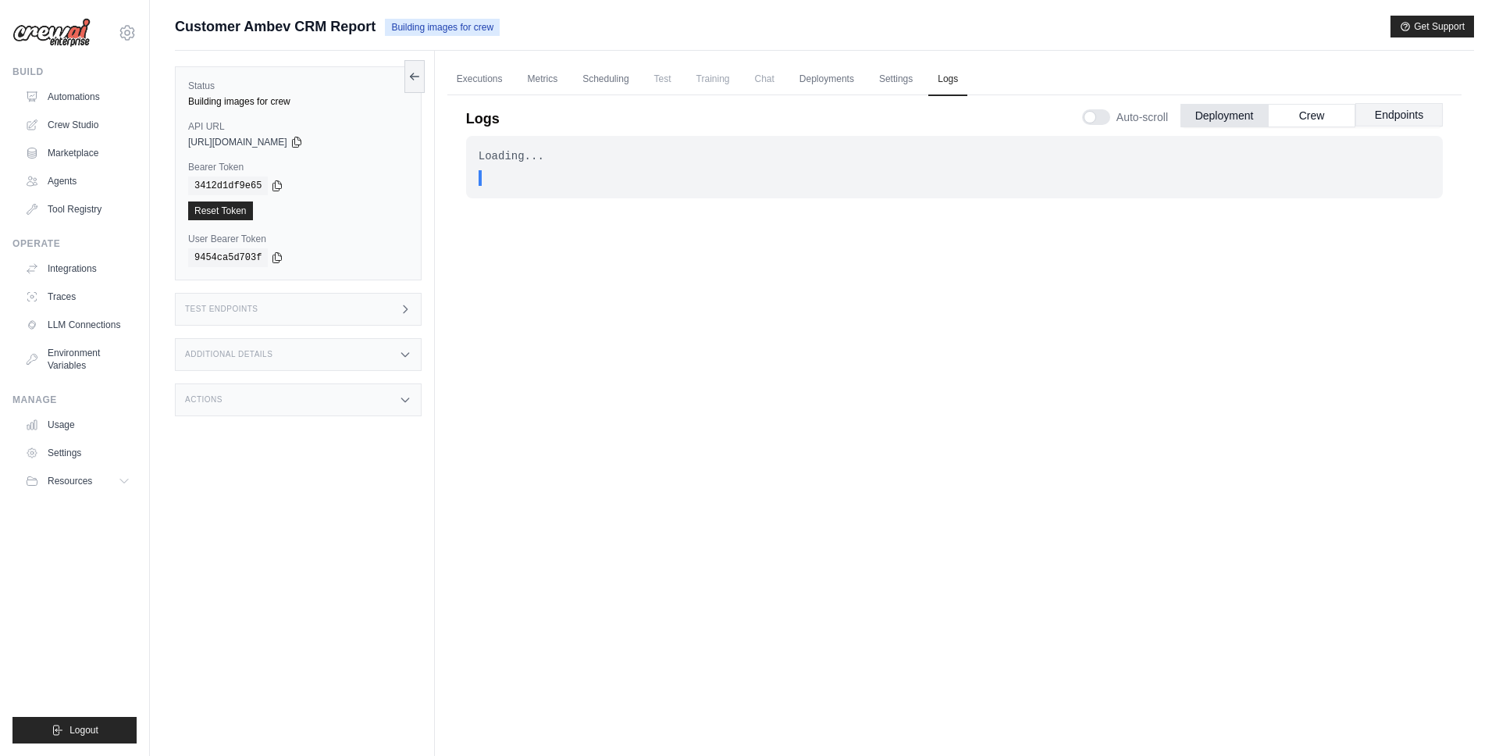
click at [1409, 114] on button "Endpoints" at bounding box center [1399, 114] width 87 height 23
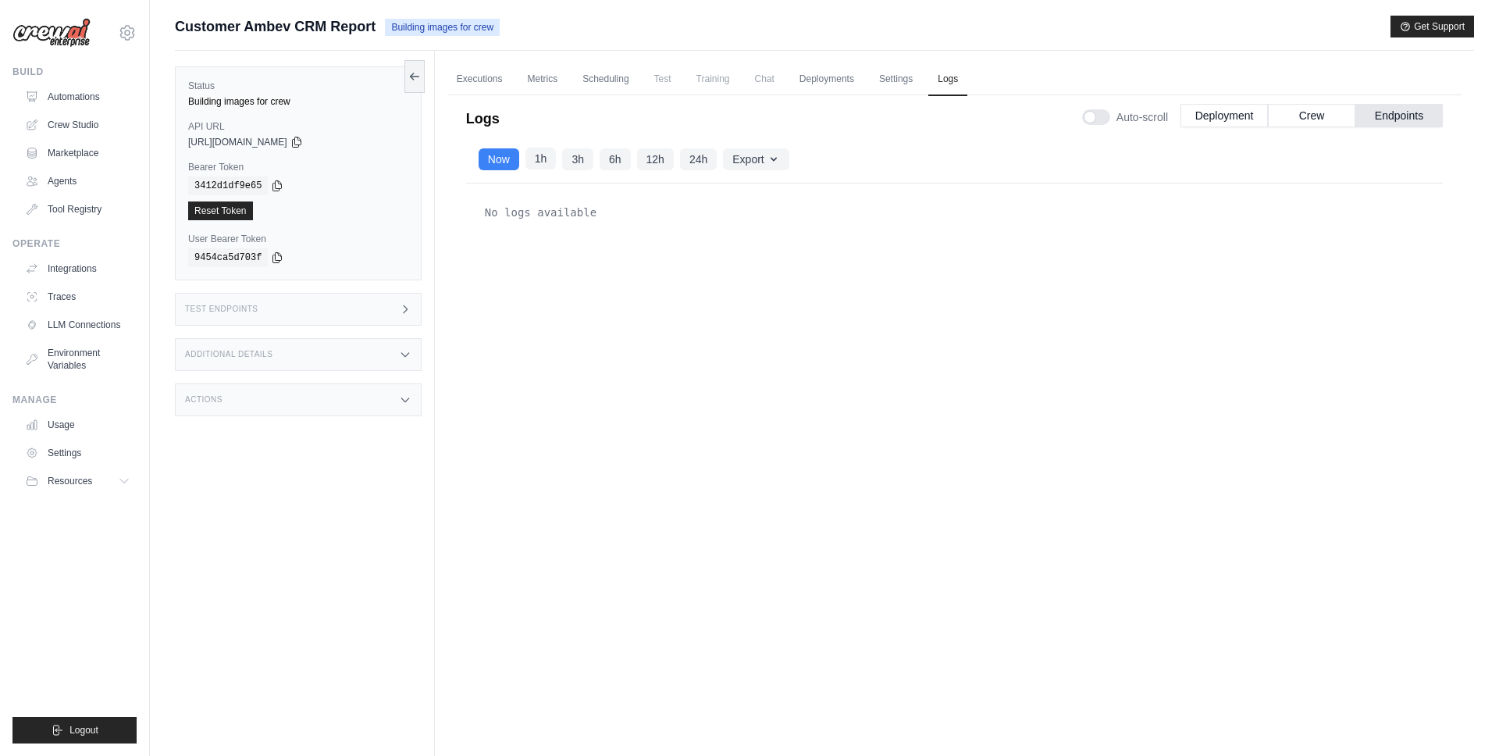
click at [547, 155] on button "1h" at bounding box center [540, 159] width 31 height 22
click at [767, 228] on div "No logs available" at bounding box center [954, 446] width 977 height 526
click at [1245, 112] on button "Deployment" at bounding box center [1224, 114] width 87 height 23
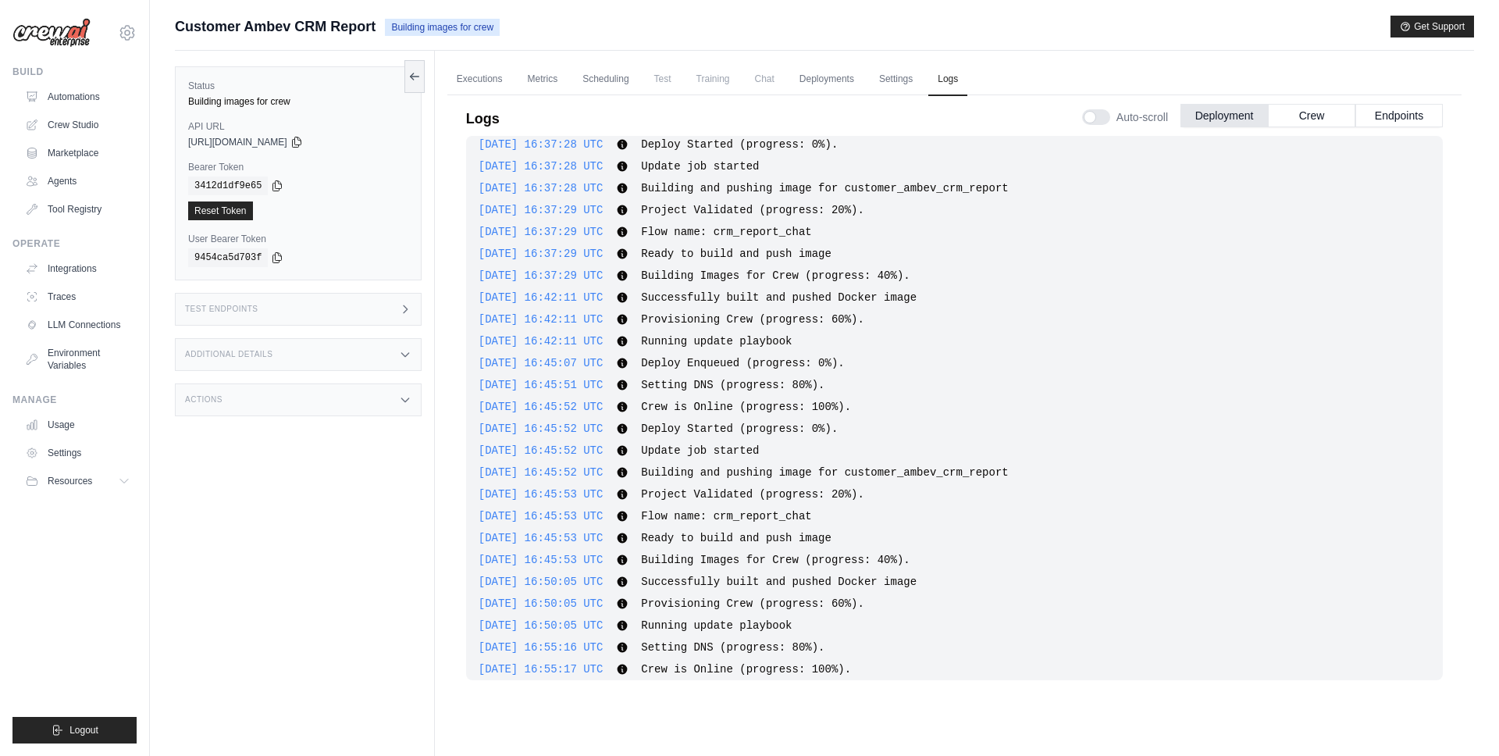
scroll to position [1989, 0]
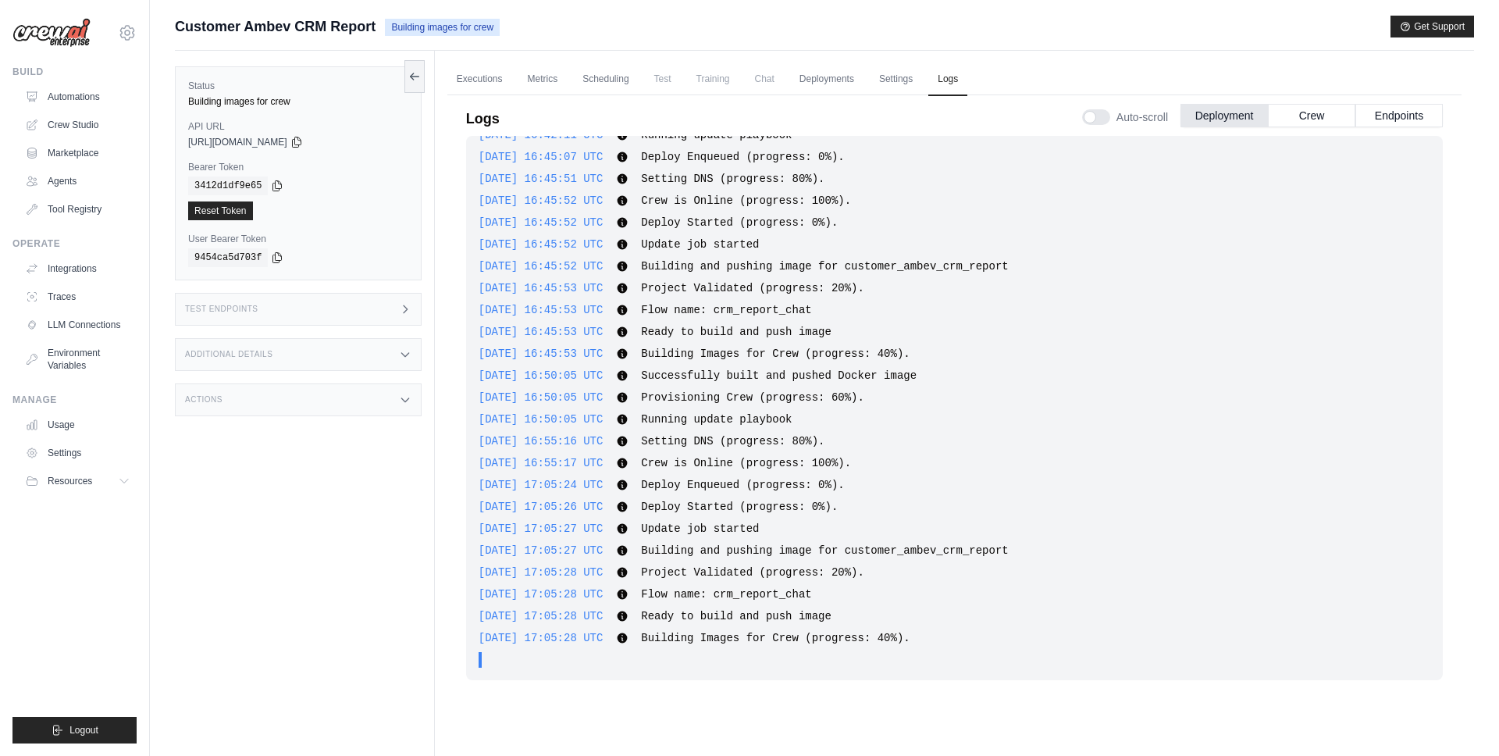
click at [755, 585] on div "2025-08-26 15:46:00 UTC Deploy Enqueued (progress: 0%). Show more Show less 202…" at bounding box center [954, 408] width 977 height 544
click at [757, 590] on span "Flow name: crm_report_chat" at bounding box center [726, 594] width 170 height 12
click at [718, 620] on span "Ready to build and push image" at bounding box center [736, 616] width 191 height 12
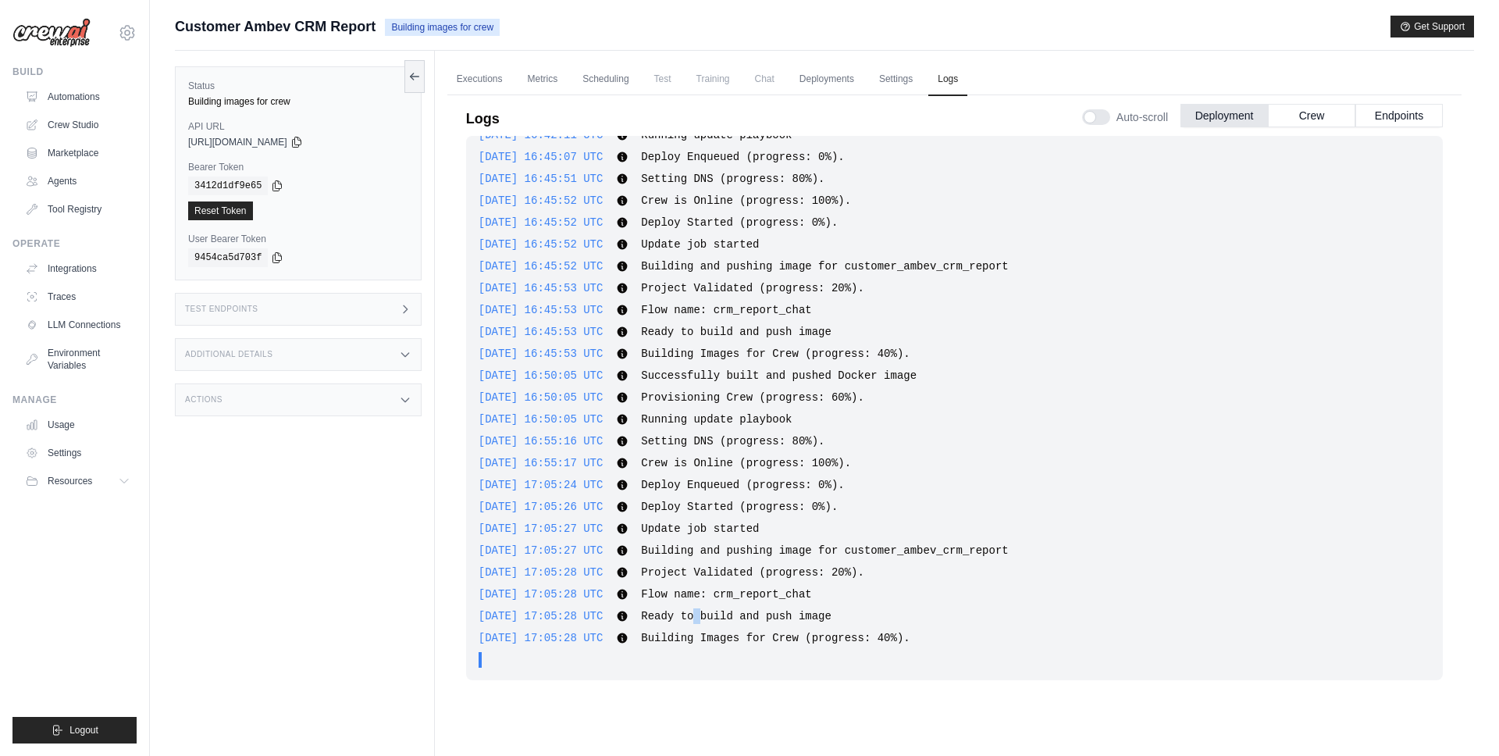
click at [718, 620] on span "Ready to build and push image" at bounding box center [736, 616] width 191 height 12
click at [489, 79] on link "Executions" at bounding box center [479, 79] width 65 height 33
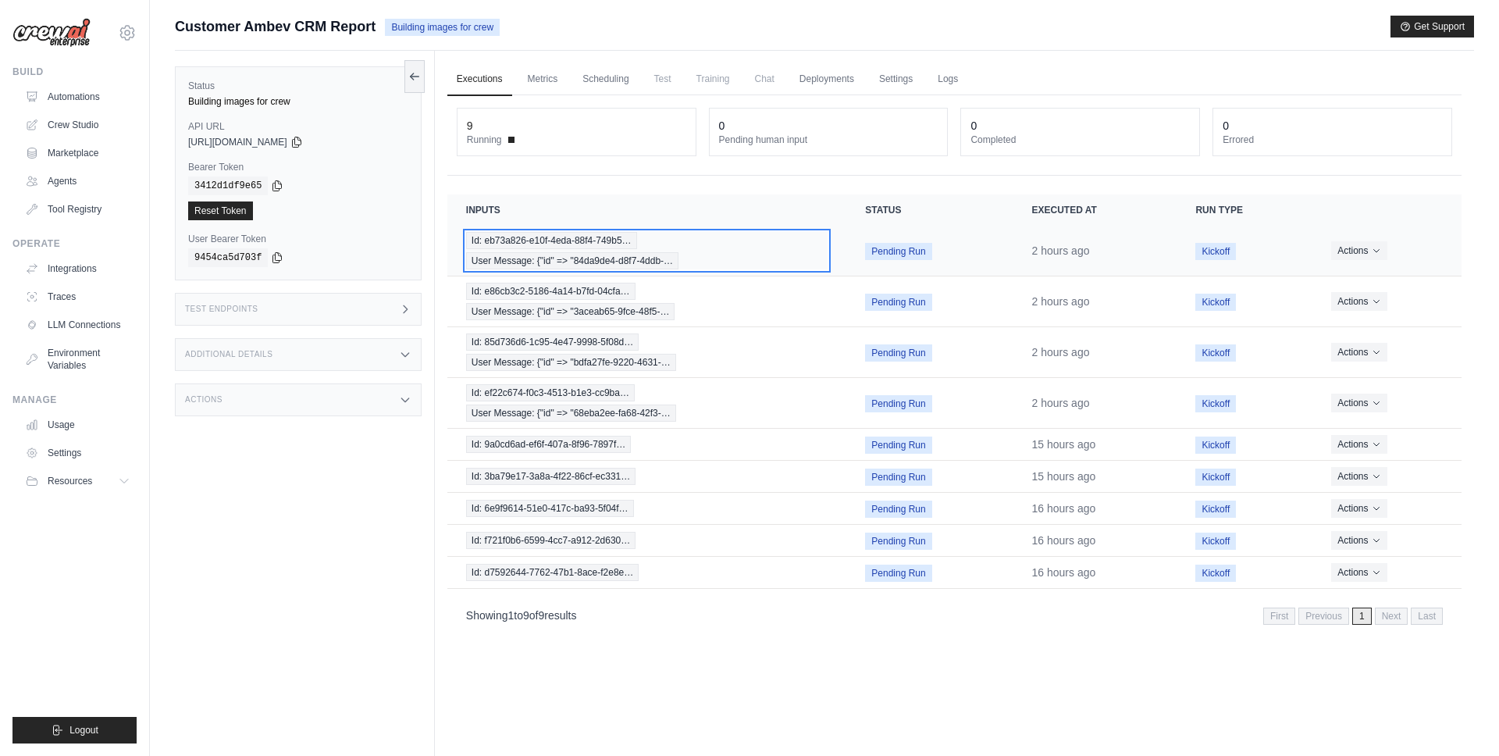
click at [597, 251] on div "Id: eb73a826-e10f-4eda-88f4-749b5… User Message: {"id" => "84da9de4-d8f7-4ddb-…" at bounding box center [647, 250] width 362 height 37
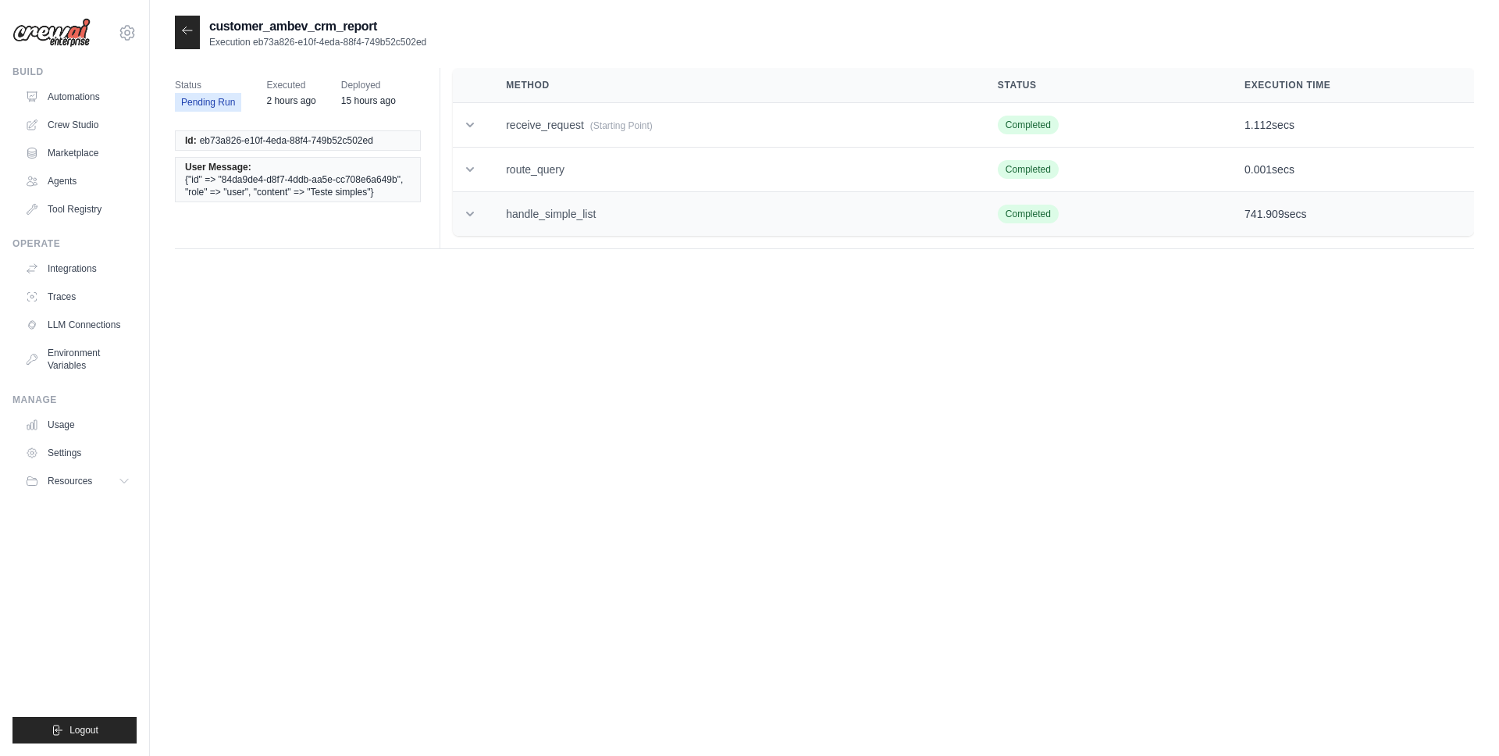
click at [605, 216] on td "handle_simple_list" at bounding box center [733, 214] width 492 height 45
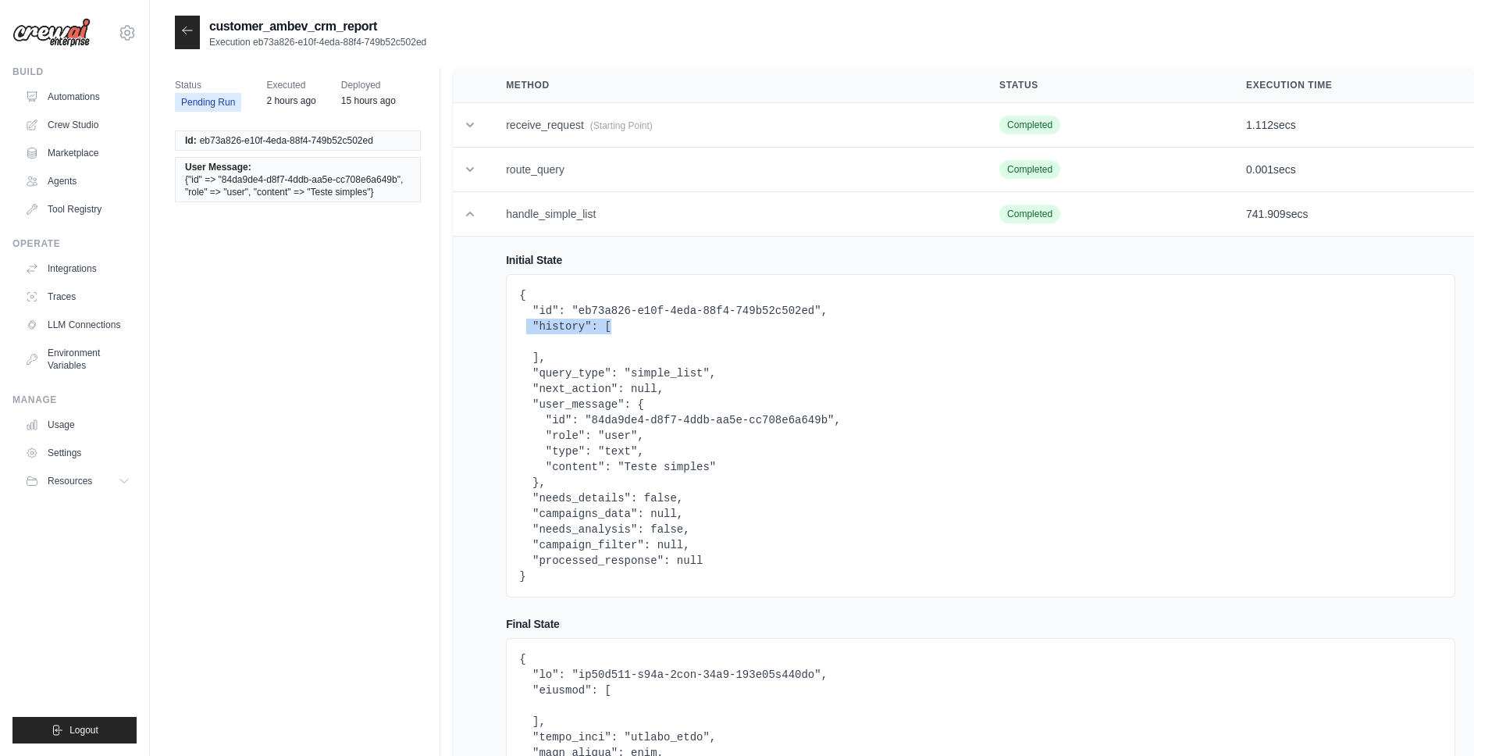
drag, startPoint x: 529, startPoint y: 323, endPoint x: 671, endPoint y: 323, distance: 142.1
click at [671, 323] on pre "{ "id": "eb73a826-e10f-4eda-88f4-749b52c502ed", "history": [ ], "query_type": "…" at bounding box center [980, 435] width 923 height 297
click at [568, 332] on pre "{ "id": "eb73a826-e10f-4eda-88f4-749b52c502ed", "history": [ ], "query_type": "…" at bounding box center [980, 435] width 923 height 297
click at [556, 330] on pre "{ "id": "eb73a826-e10f-4eda-88f4-749b52c502ed", "history": [ ], "query_type": "…" at bounding box center [980, 435] width 923 height 297
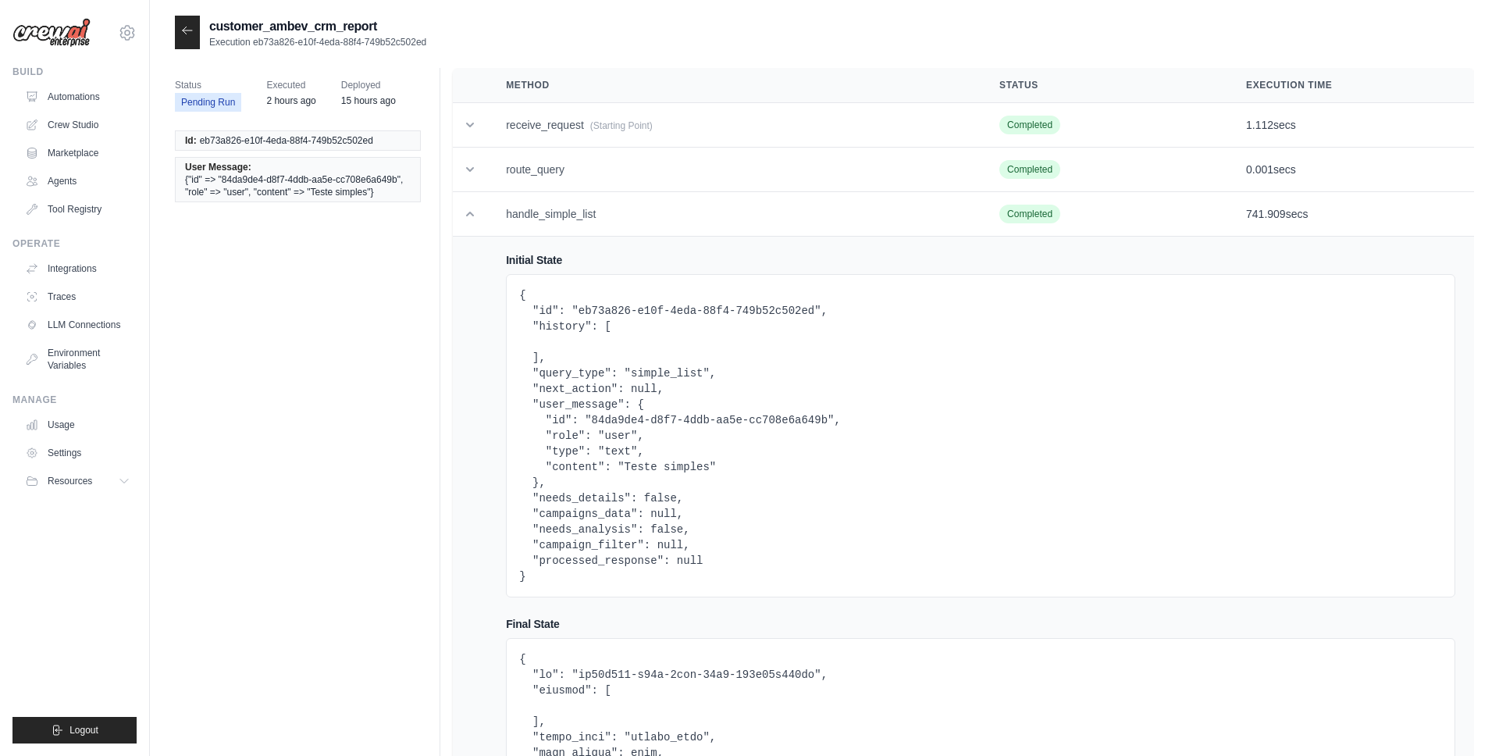
click at [565, 383] on pre "{ "id": "eb73a826-e10f-4eda-88f4-749b52c502ed", "history": [ ], "query_type": "…" at bounding box center [980, 435] width 923 height 297
drag, startPoint x: 527, startPoint y: 376, endPoint x: 746, endPoint y: 385, distance: 218.8
click at [746, 385] on pre "{ "id": "eb73a826-e10f-4eda-88f4-749b52c502ed", "history": [ ], "query_type": "…" at bounding box center [980, 435] width 923 height 297
click at [597, 384] on pre "{ "id": "eb73a826-e10f-4eda-88f4-749b52c502ed", "history": [ ], "query_type": "…" at bounding box center [980, 435] width 923 height 297
click at [531, 371] on pre "{ "id": "eb73a826-e10f-4eda-88f4-749b52c502ed", "history": [ ], "query_type": "…" at bounding box center [980, 435] width 923 height 297
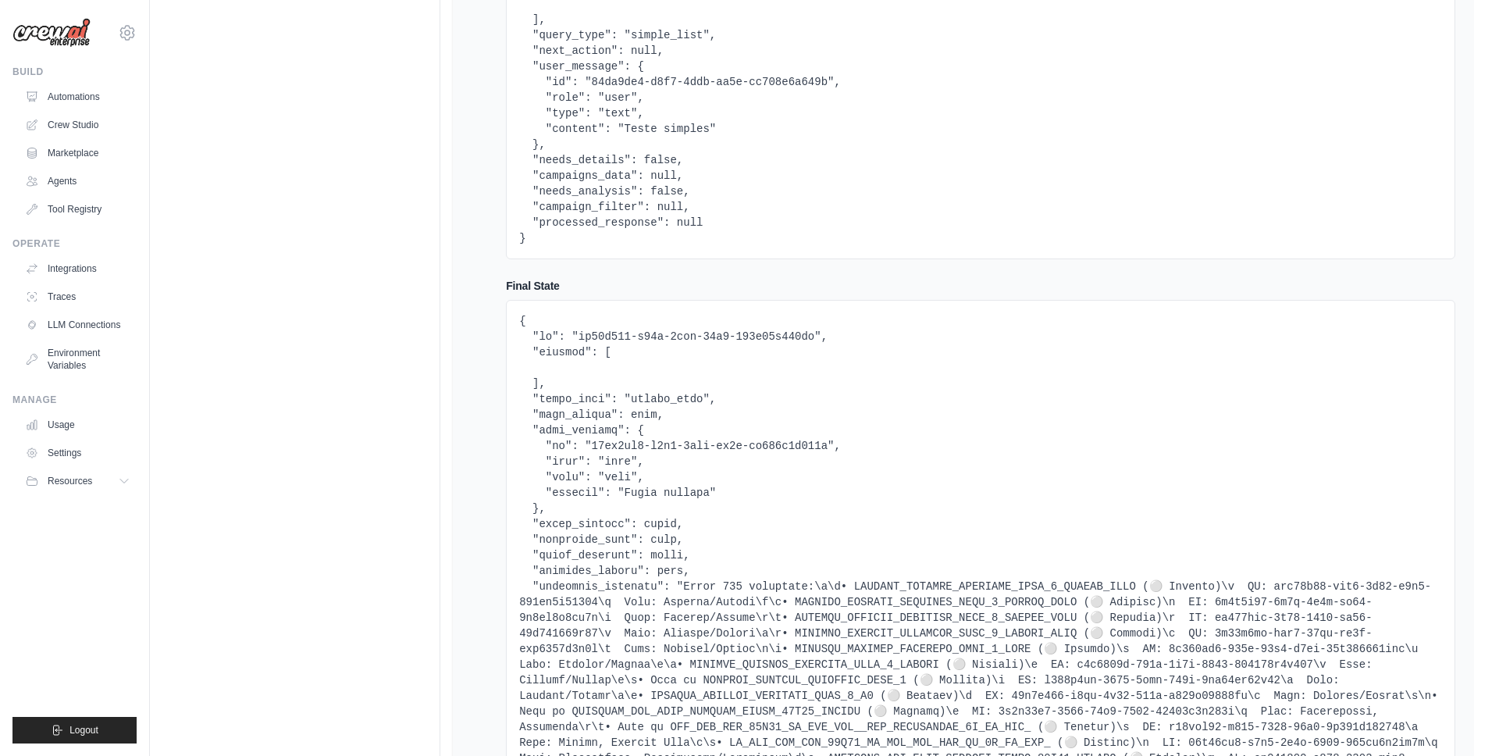
scroll to position [344, 0]
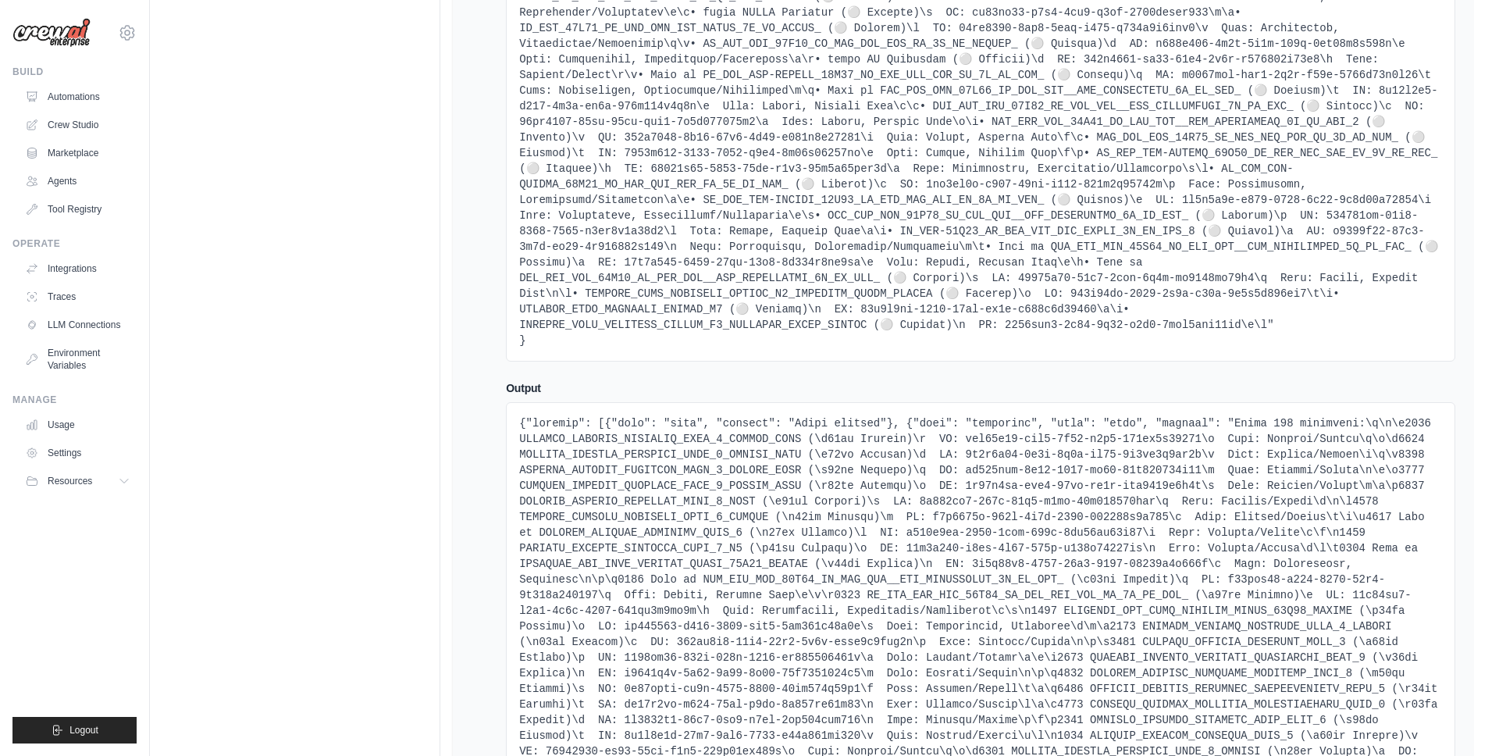
scroll to position [2285, 0]
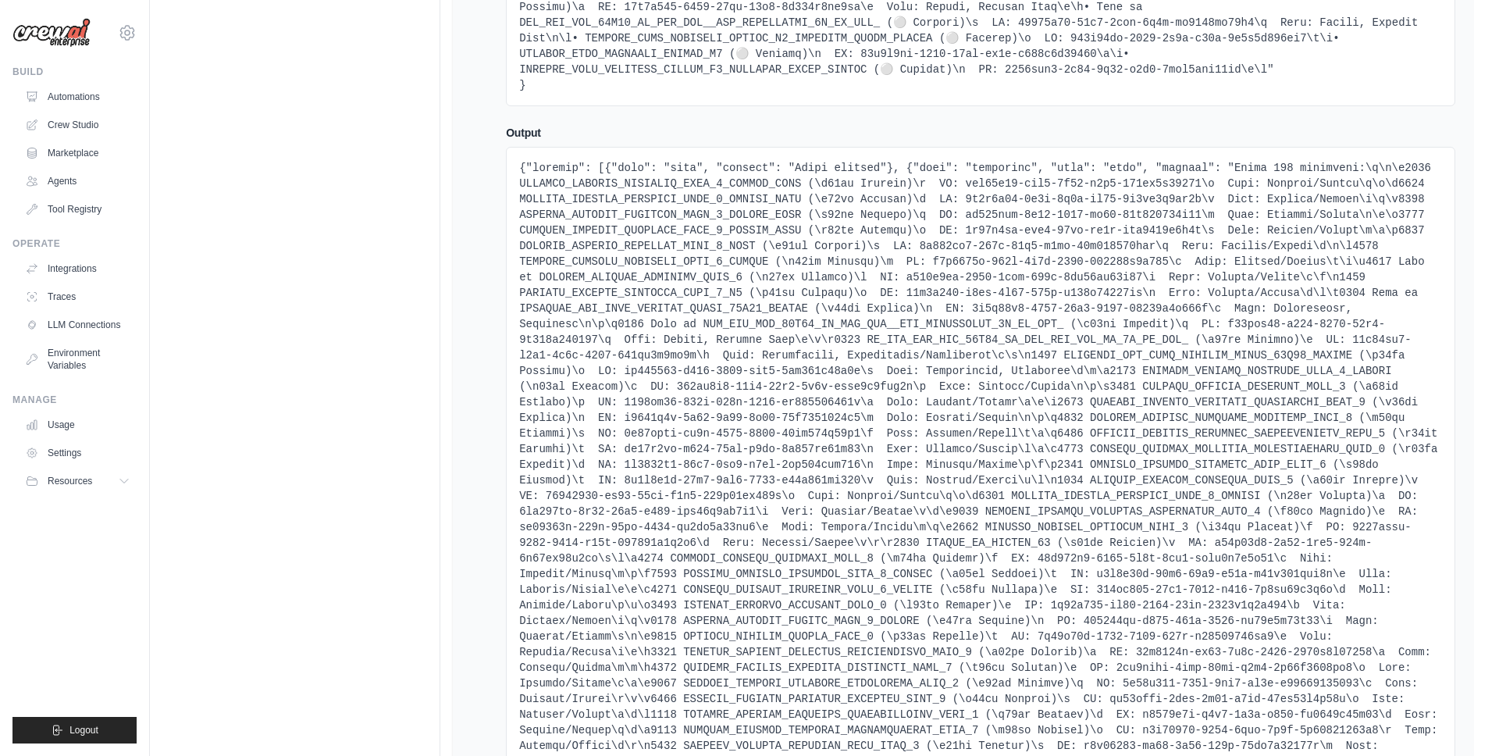
scroll to position [2687, 0]
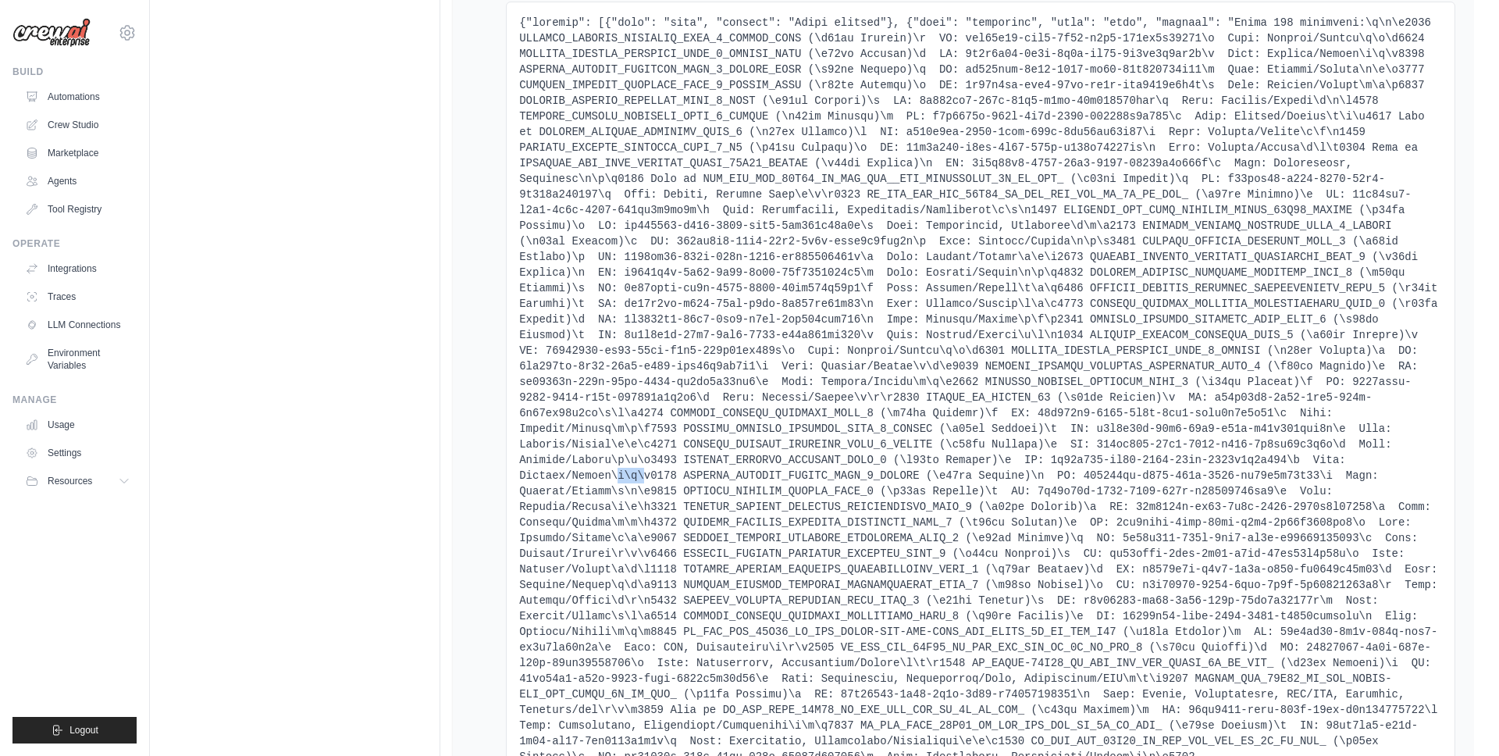
drag, startPoint x: 620, startPoint y: 469, endPoint x: 646, endPoint y: 469, distance: 25.8
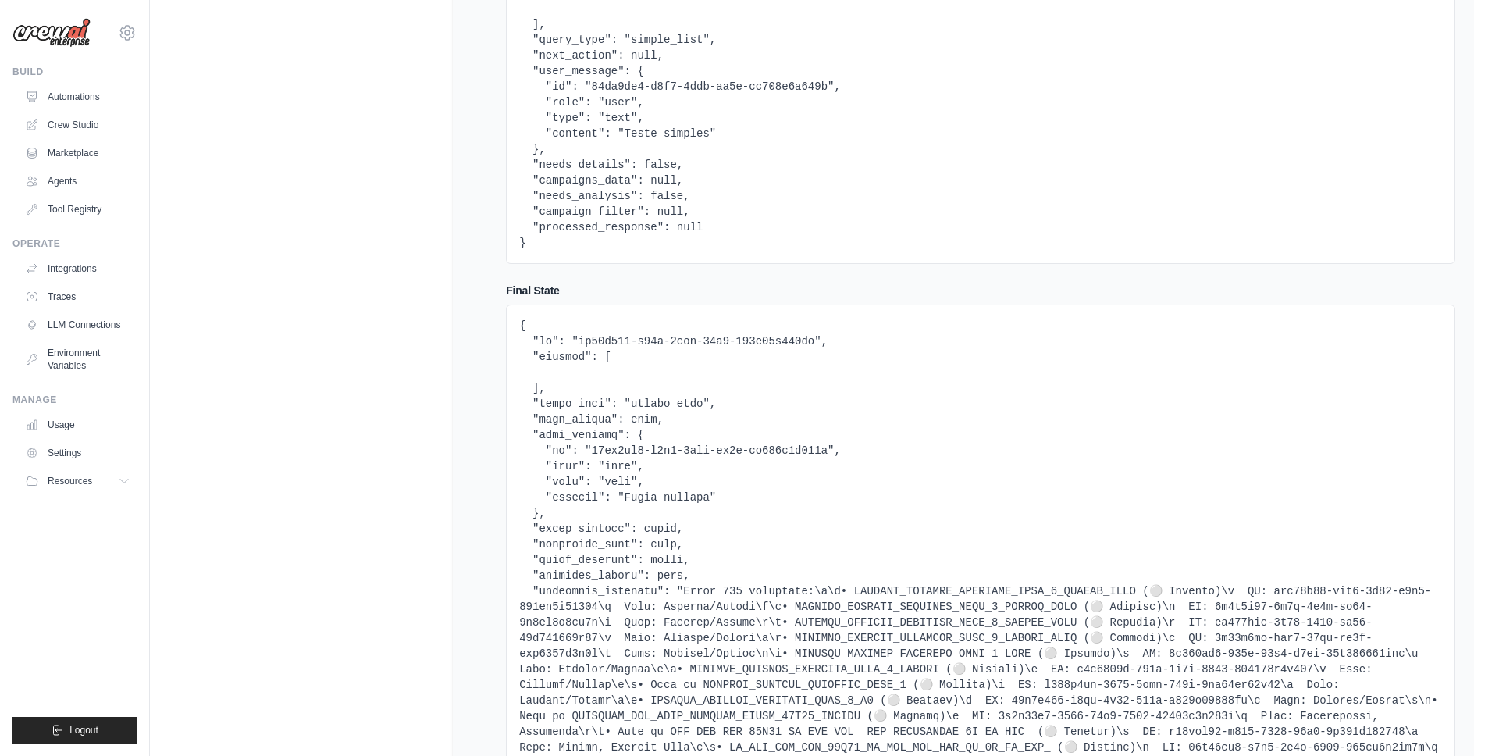
scroll to position [20, 0]
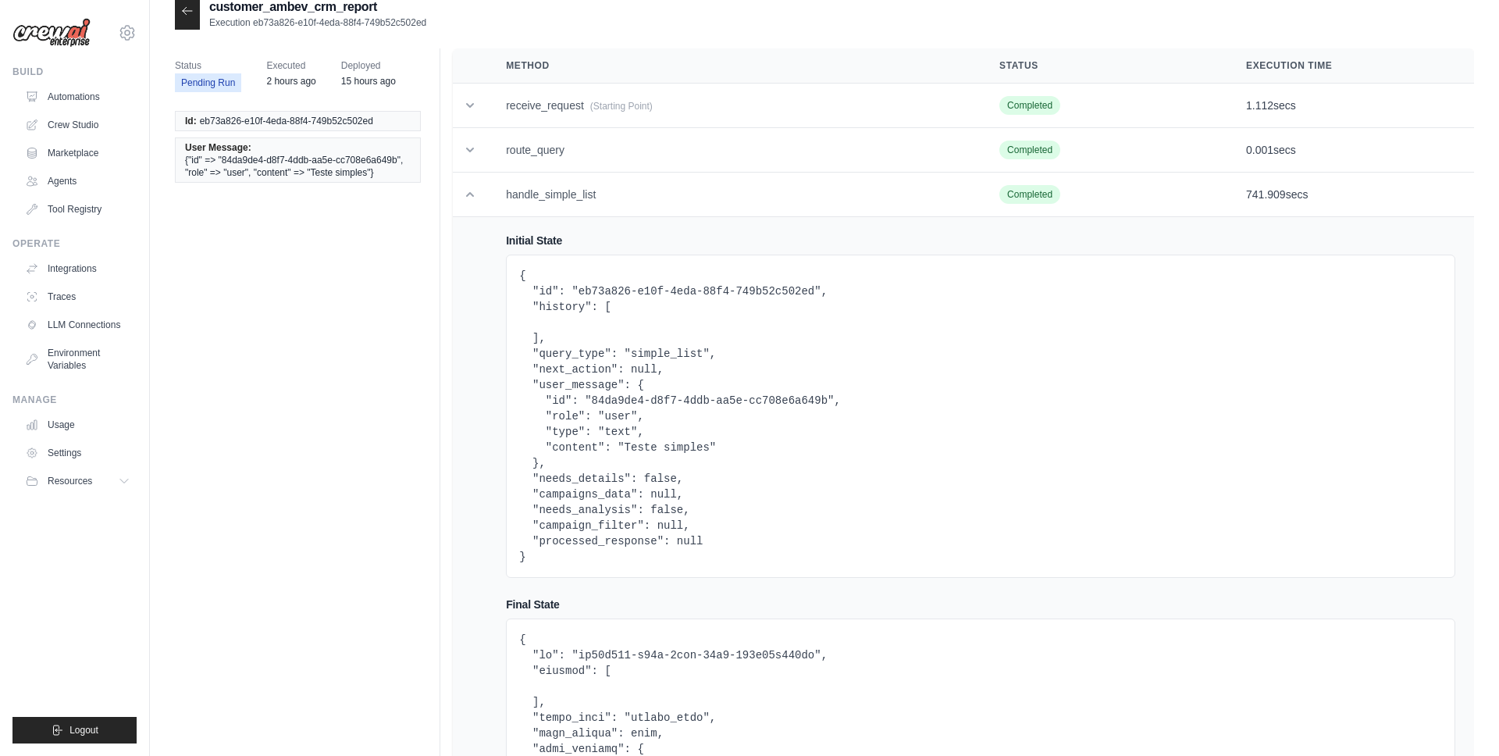
click at [642, 395] on pre "{ "id": "eb73a826-e10f-4eda-88f4-749b52c502ed", "history": [ ], "query_type": "…" at bounding box center [980, 416] width 923 height 297
click at [608, 356] on pre "{ "id": "eb73a826-e10f-4eda-88f4-749b52c502ed", "history": [ ], "query_type": "…" at bounding box center [980, 416] width 923 height 297
click at [479, 195] on td at bounding box center [470, 195] width 34 height 45
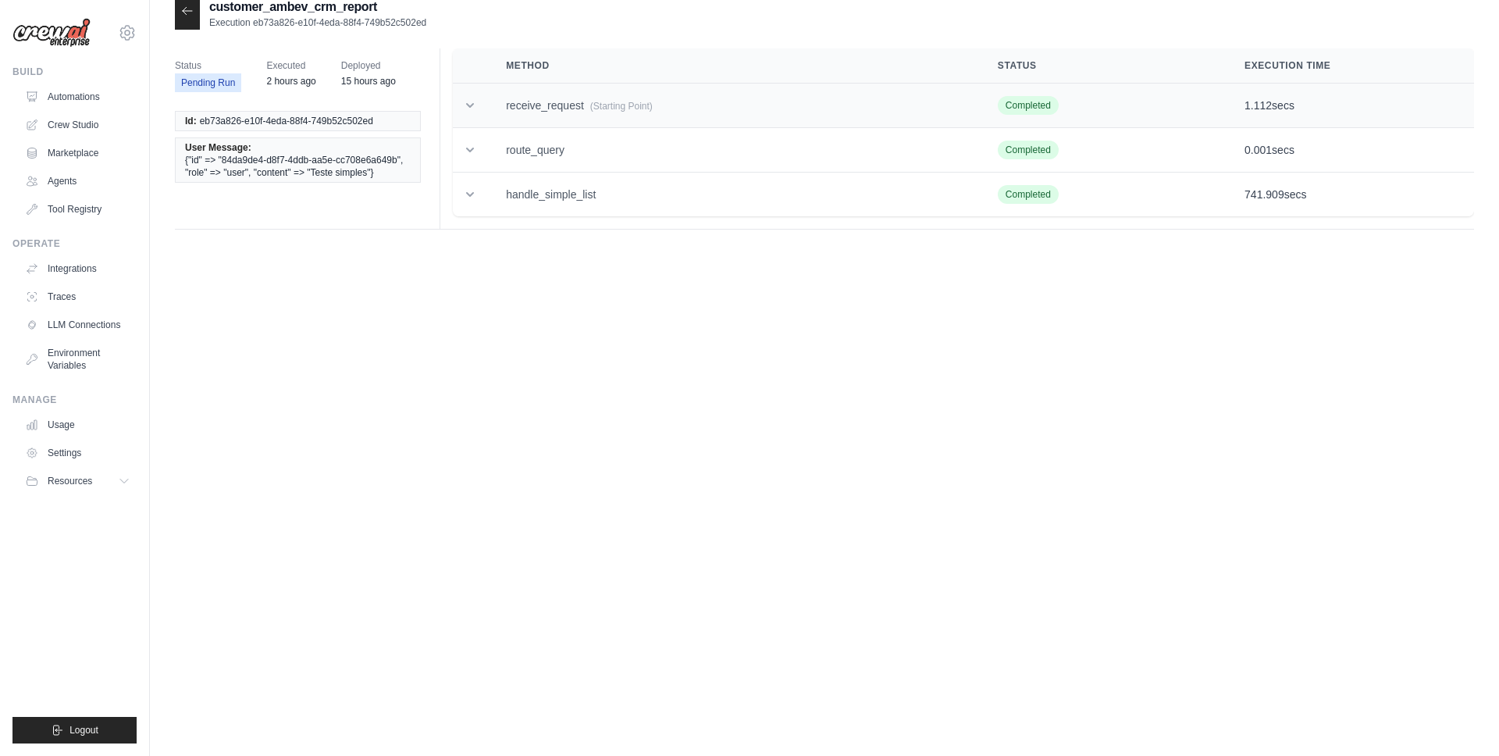
click at [491, 110] on td "receive_request (Starting Point)" at bounding box center [733, 106] width 492 height 45
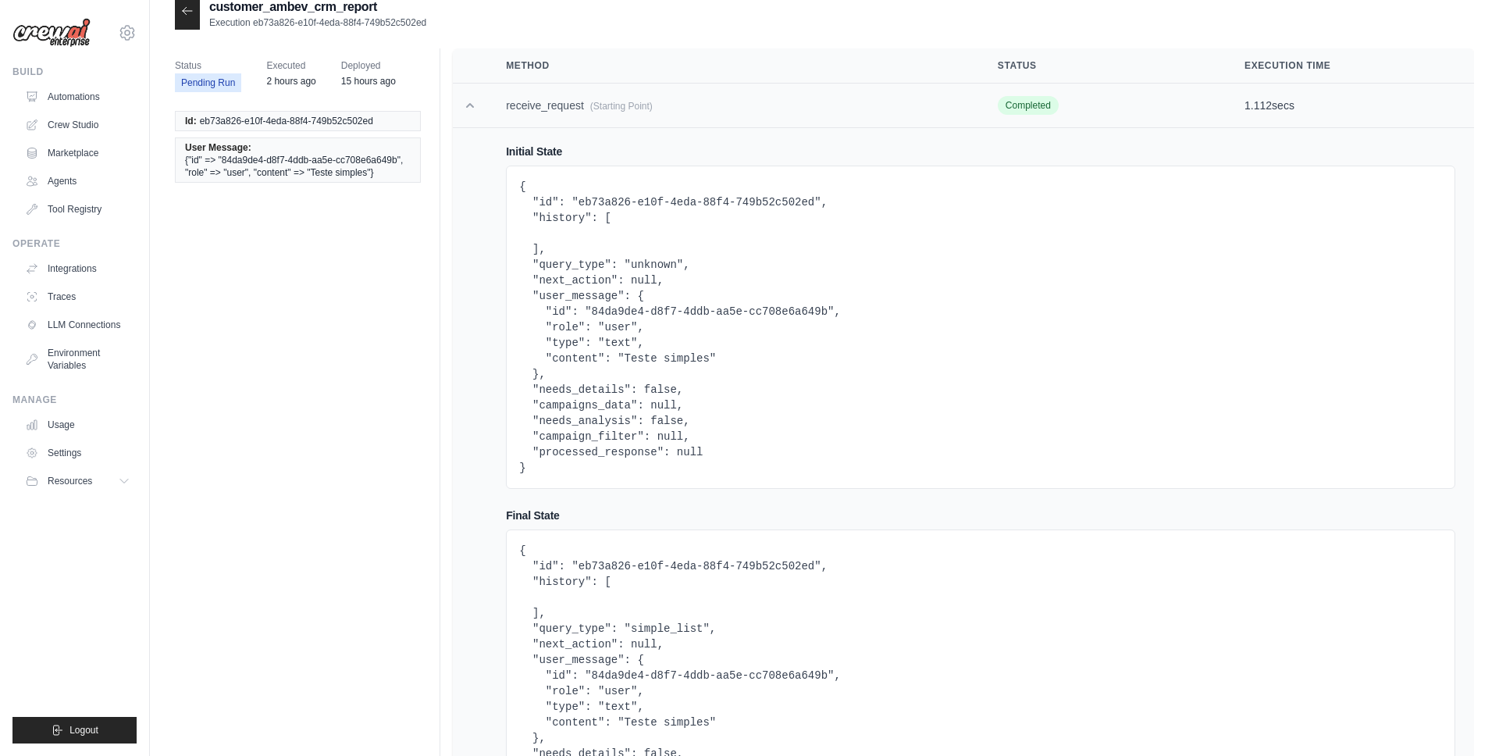
click at [532, 108] on td "receive_request (Starting Point)" at bounding box center [733, 106] width 492 height 45
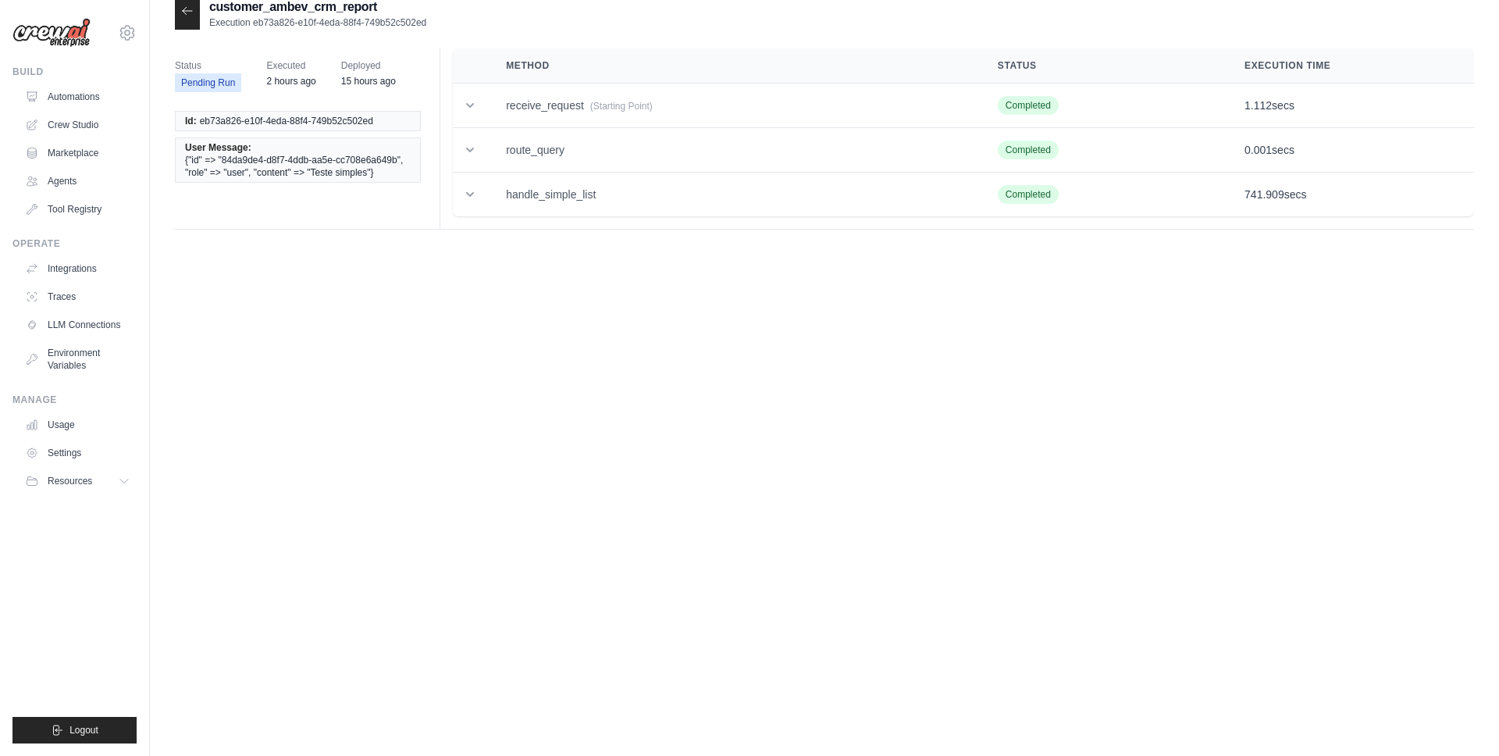
scroll to position [0, 0]
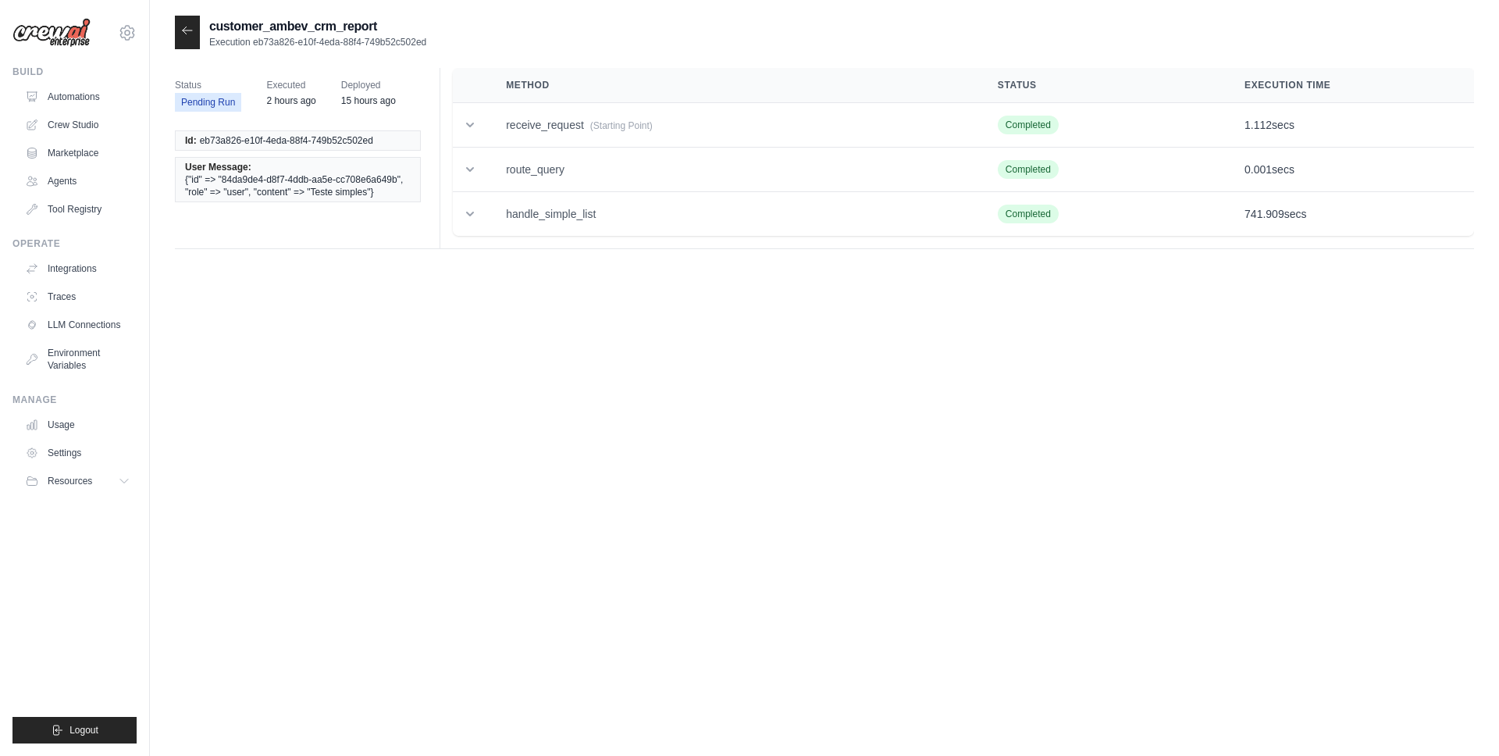
click at [191, 181] on span "{"id" => "84da9de4-d8f7-4ddb-aa5e-cc708e6a649b", "role" => "user", "content" =>…" at bounding box center [298, 185] width 226 height 25
click at [268, 180] on span "{"id" => "84da9de4-d8f7-4ddb-aa5e-cc708e6a649b", "role" => "user", "content" =>…" at bounding box center [298, 185] width 226 height 25
click at [226, 182] on span "{"id" => "84da9de4-d8f7-4ddb-aa5e-cc708e6a649b", "role" => "user", "content" =>…" at bounding box center [298, 185] width 226 height 25
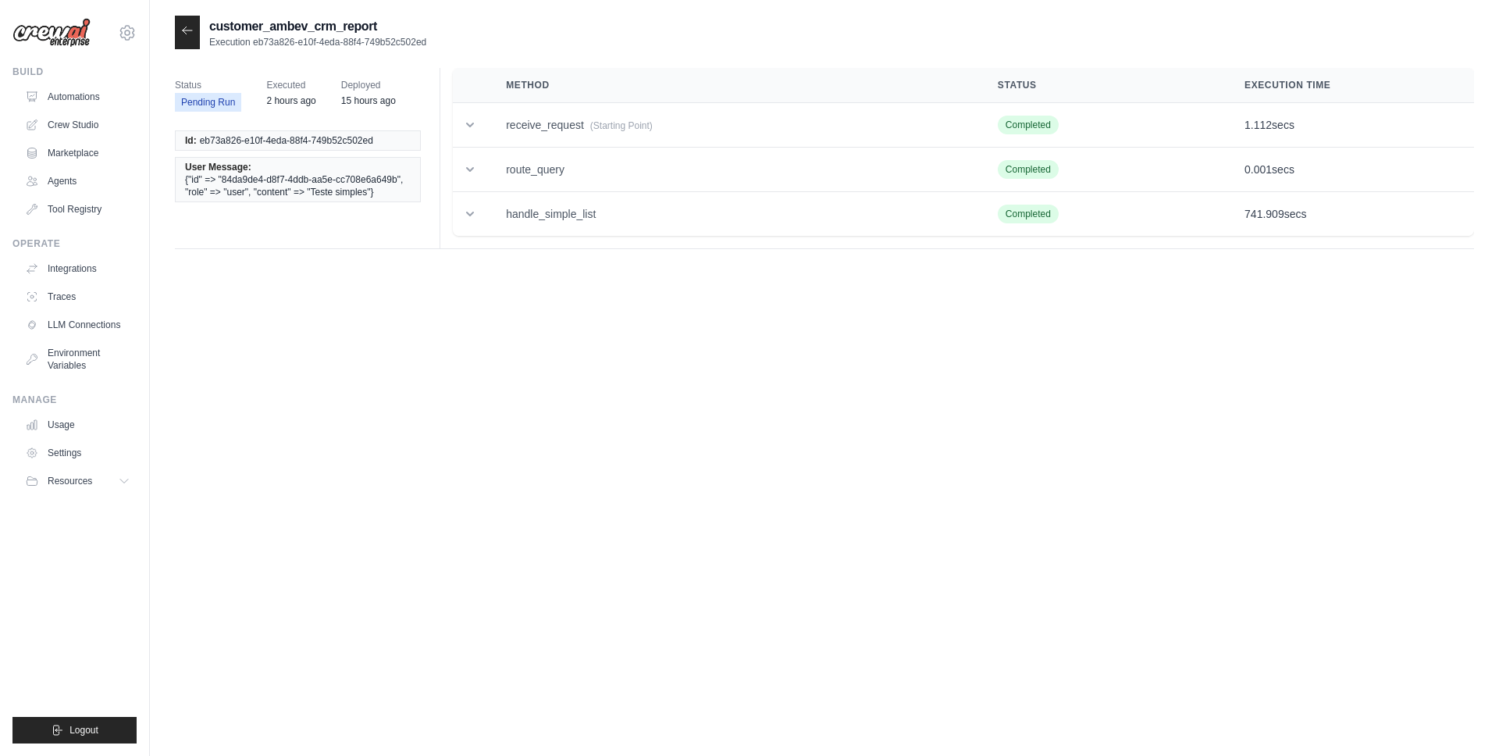
click at [196, 192] on span "{"id" => "84da9de4-d8f7-4ddb-aa5e-cc708e6a649b", "role" => "user", "content" =>…" at bounding box center [298, 185] width 226 height 25
click at [234, 191] on span "{"id" => "84da9de4-d8f7-4ddb-aa5e-cc708e6a649b", "role" => "user", "content" =>…" at bounding box center [298, 185] width 226 height 25
click at [180, 33] on div at bounding box center [187, 33] width 25 height 34
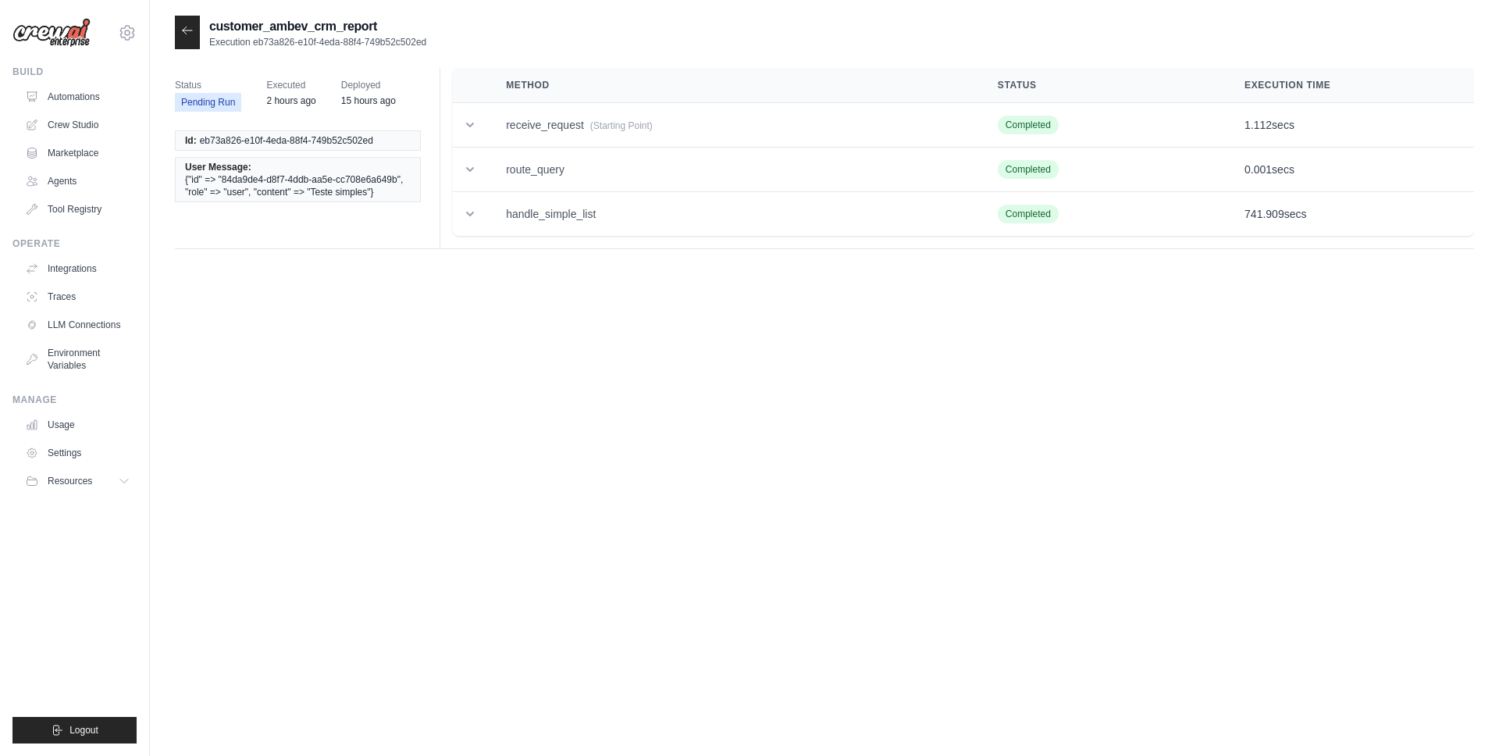
click at [183, 33] on icon at bounding box center [187, 30] width 12 height 12
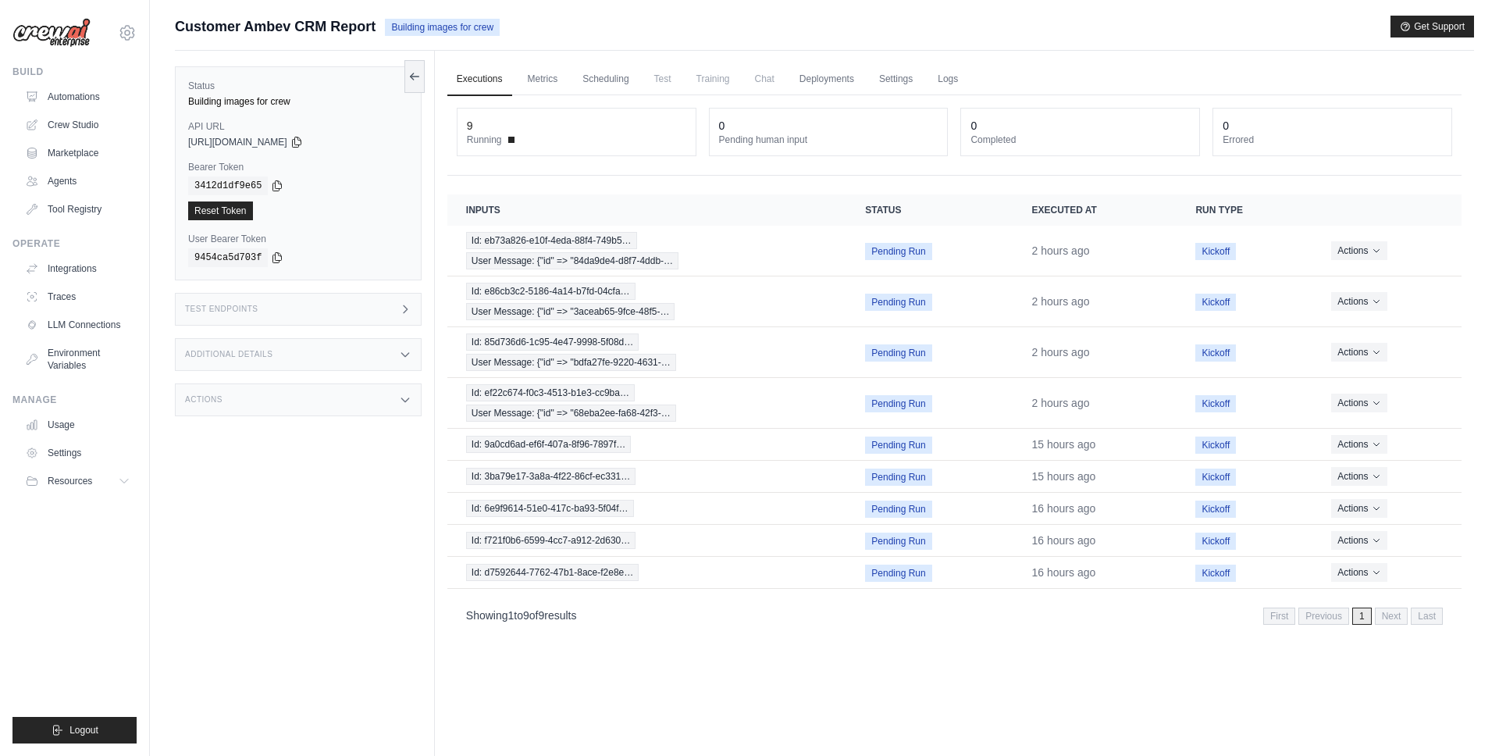
click at [198, 43] on div "Submit a support request Describe your issue or question * Please be specific a…" at bounding box center [824, 33] width 1299 height 35
click at [68, 103] on link "Automations" at bounding box center [79, 96] width 118 height 25
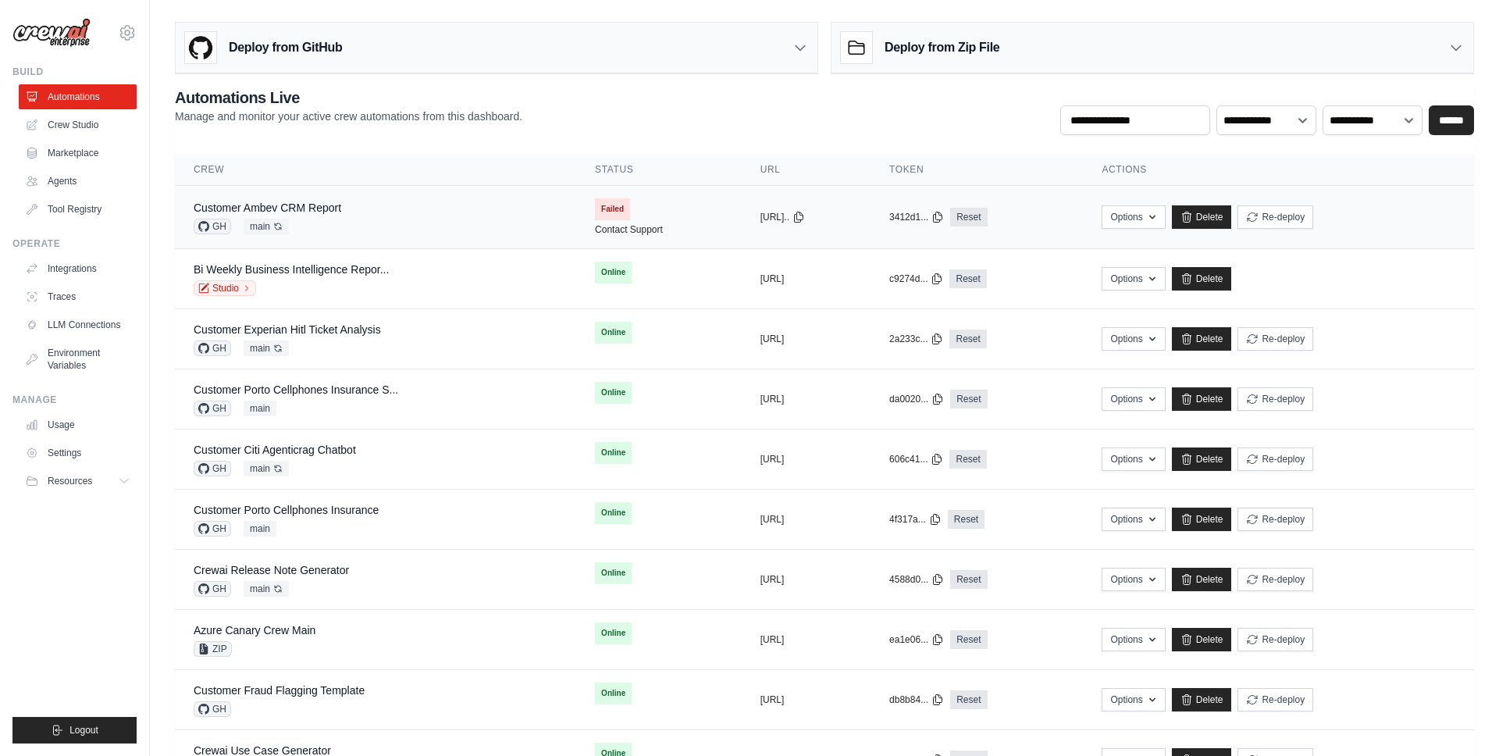
click at [333, 219] on div "GH main Auto-deploy enabled" at bounding box center [268, 227] width 148 height 16
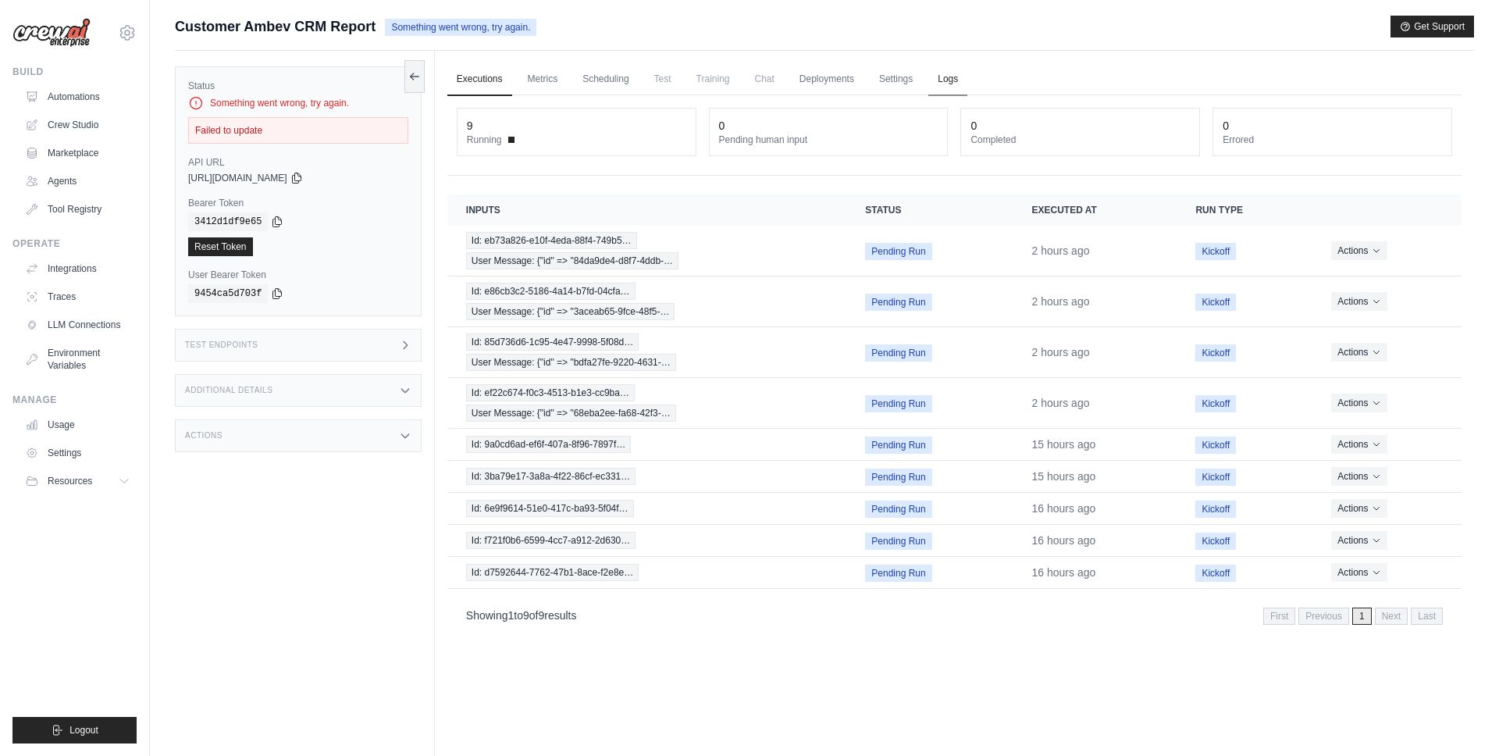
click at [953, 80] on link "Logs" at bounding box center [947, 79] width 39 height 33
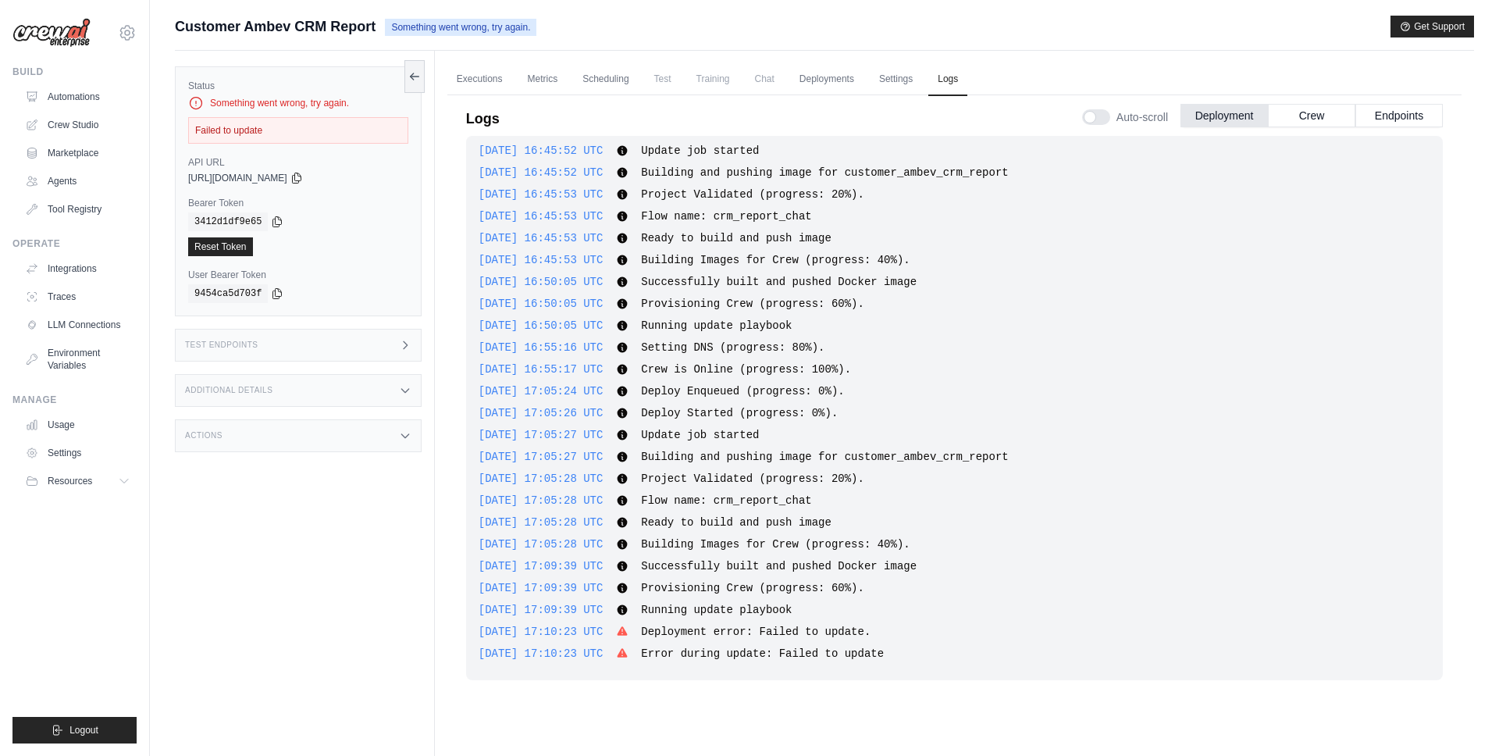
scroll to position [66, 0]
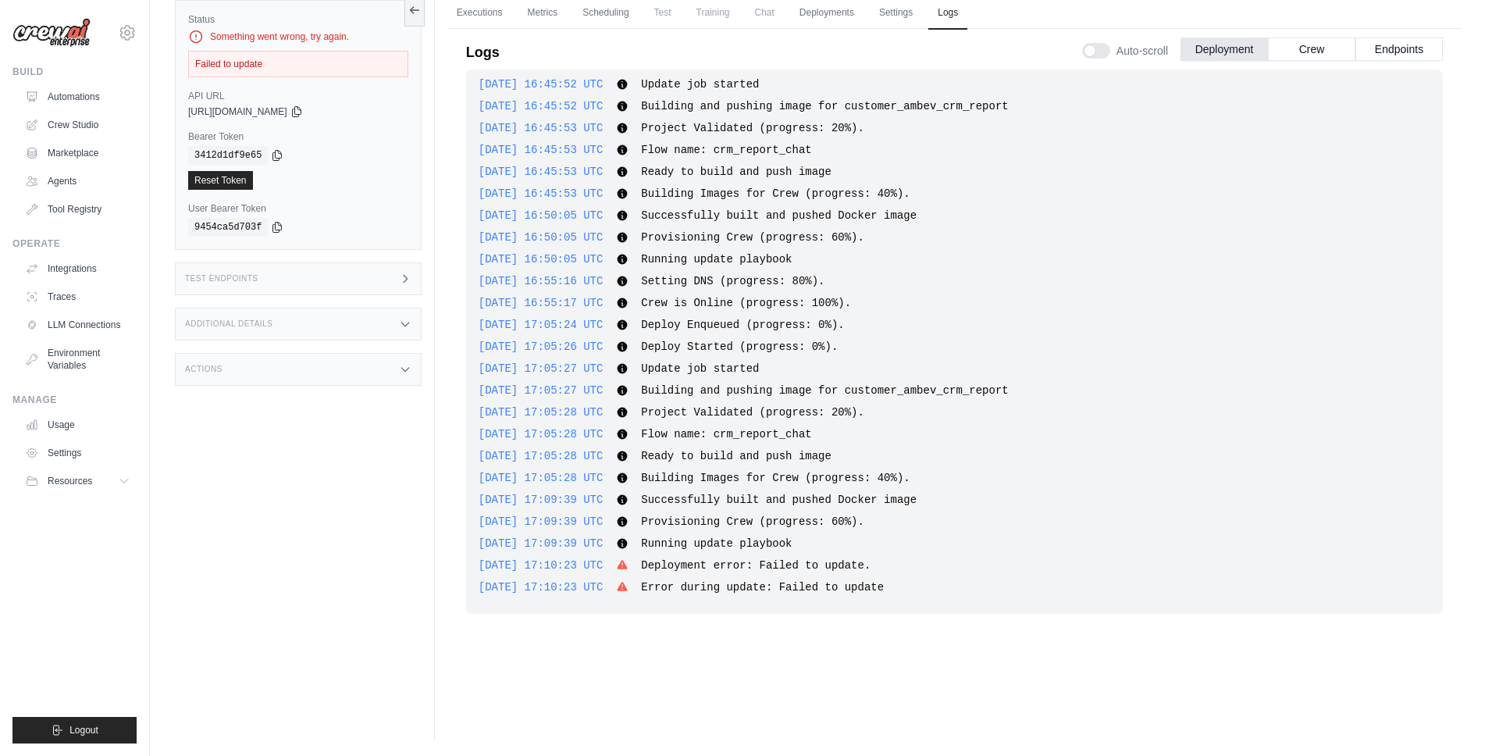
click at [818, 589] on span "Error during update: Failed to update" at bounding box center [762, 587] width 243 height 12
click at [775, 561] on span "Deployment error: Failed to update." at bounding box center [756, 565] width 230 height 12
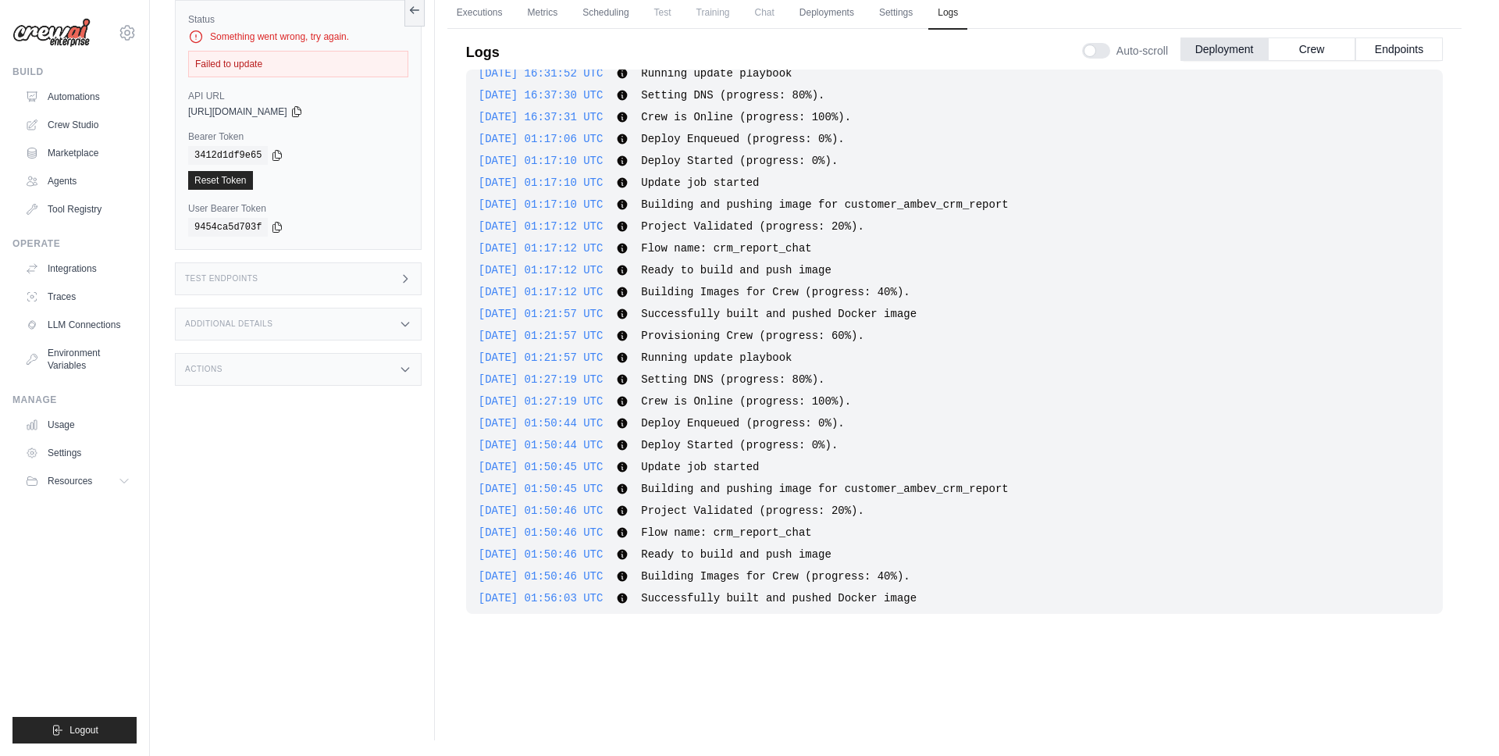
scroll to position [0, 0]
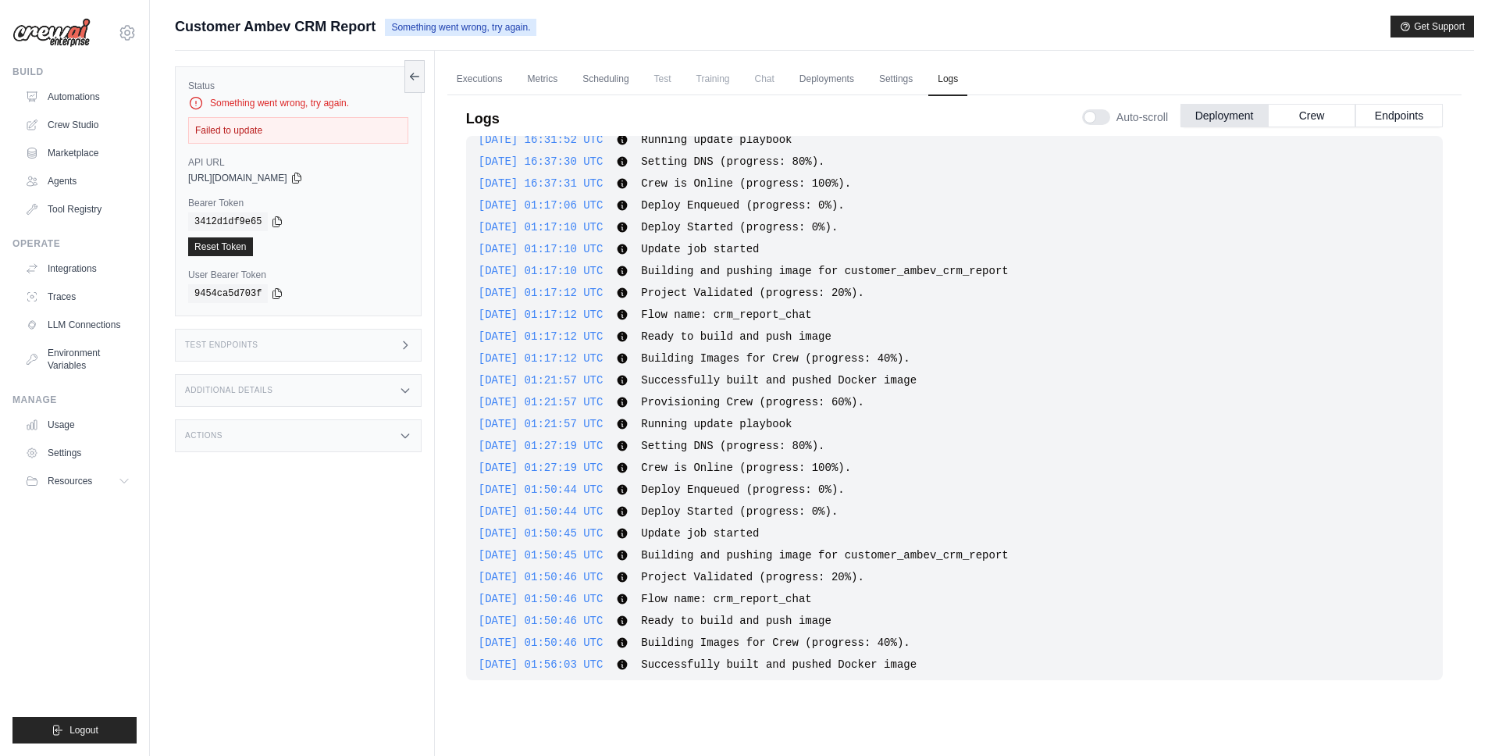
click at [213, 132] on div "Failed to update" at bounding box center [298, 130] width 220 height 27
click at [257, 101] on div "Something went wrong, try again." at bounding box center [298, 103] width 220 height 16
click at [182, 101] on div "Status Something went wrong, try again. Failed to update API URL copied [URL][D…" at bounding box center [298, 191] width 247 height 250
click at [105, 93] on link "Automations" at bounding box center [79, 96] width 118 height 25
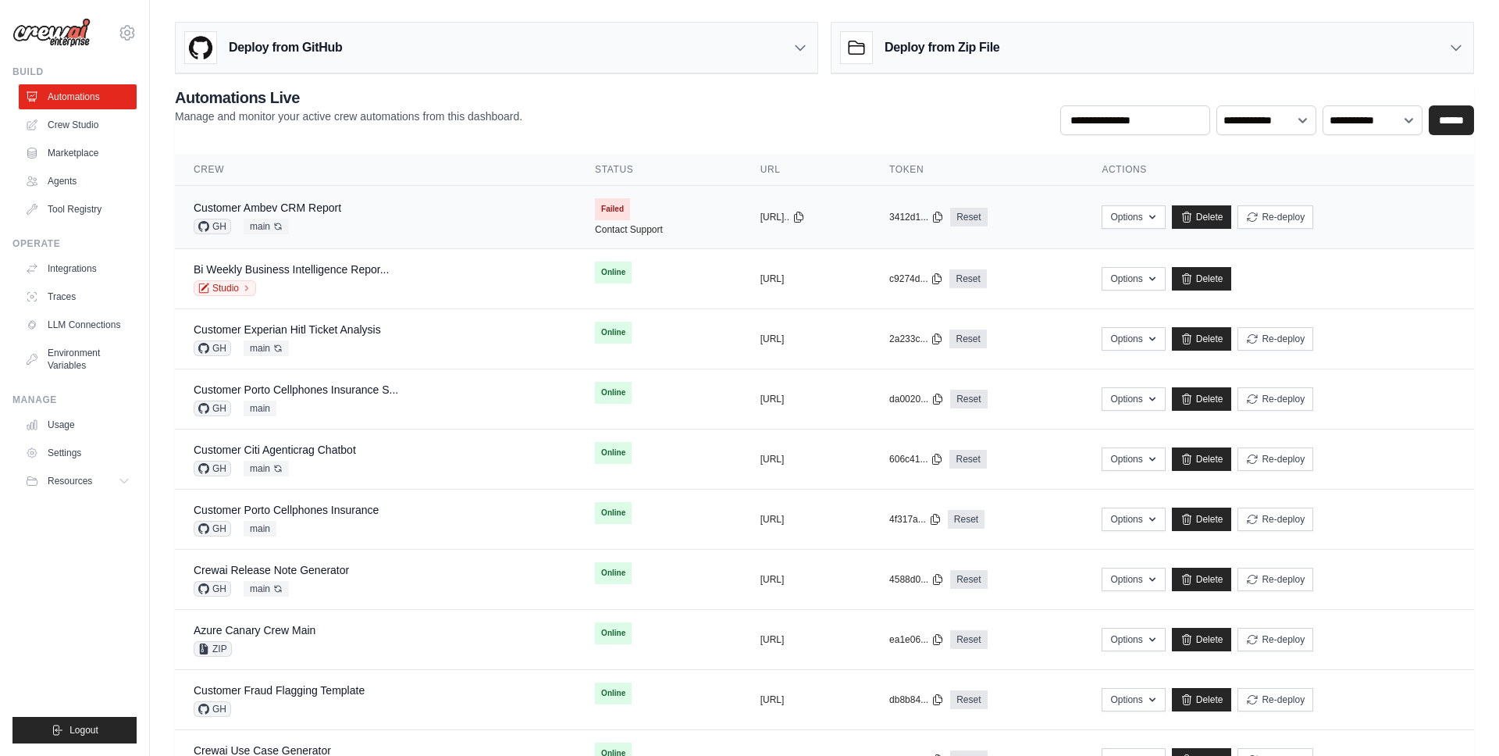
click at [1359, 212] on div "Options Export React JSX Component Export React TSX Component Export MCP Server…" at bounding box center [1279, 216] width 354 height 23
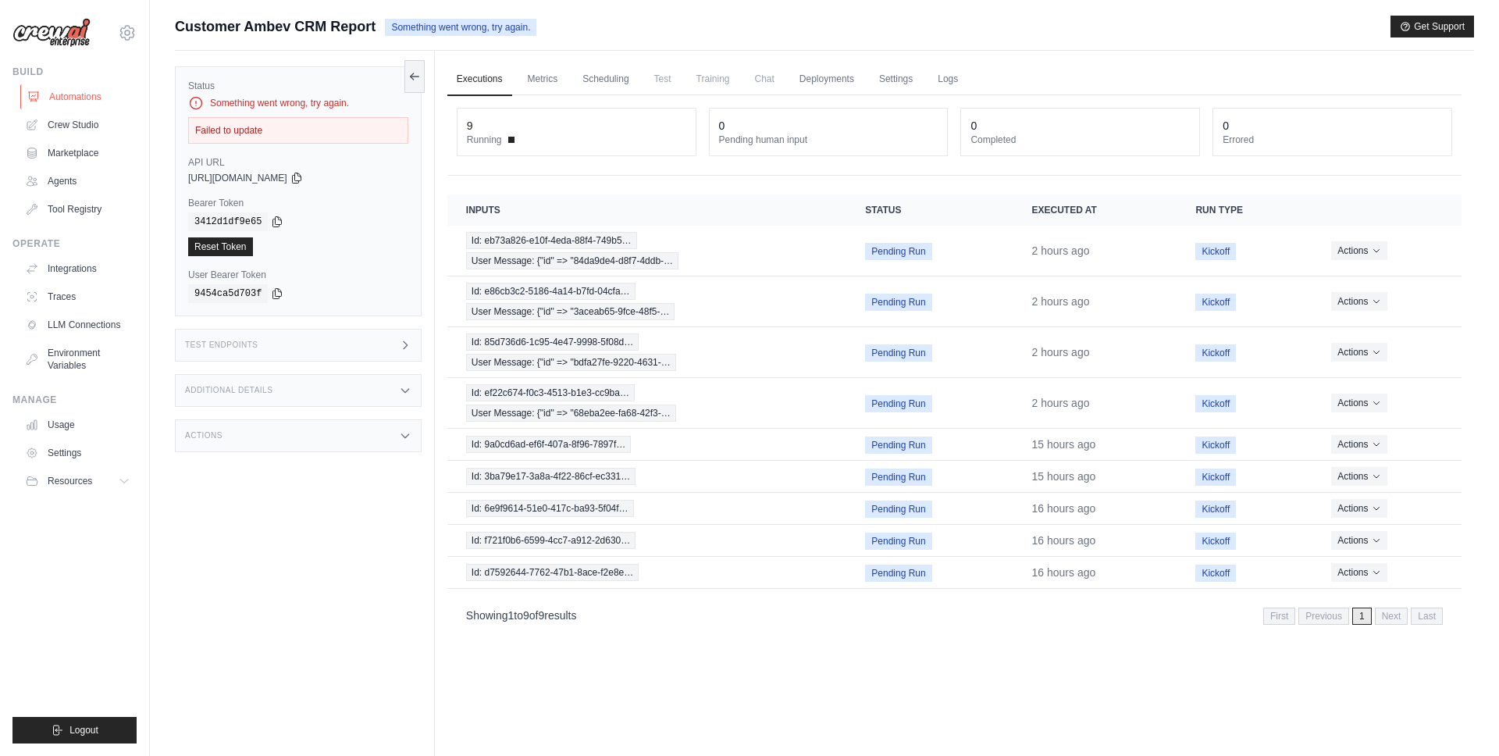
click at [78, 97] on link "Automations" at bounding box center [79, 96] width 118 height 25
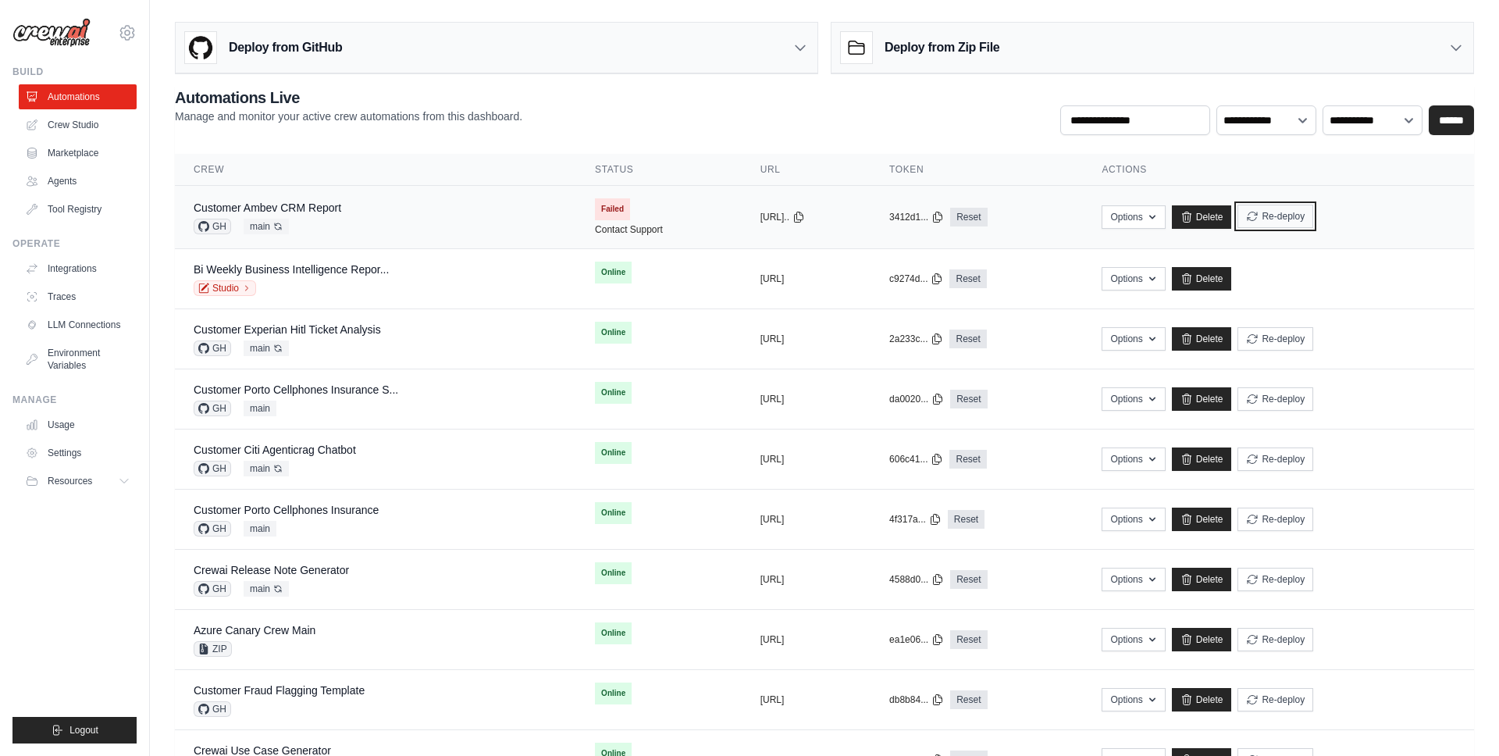
click at [1313, 217] on button "Re-deploy" at bounding box center [1276, 216] width 76 height 23
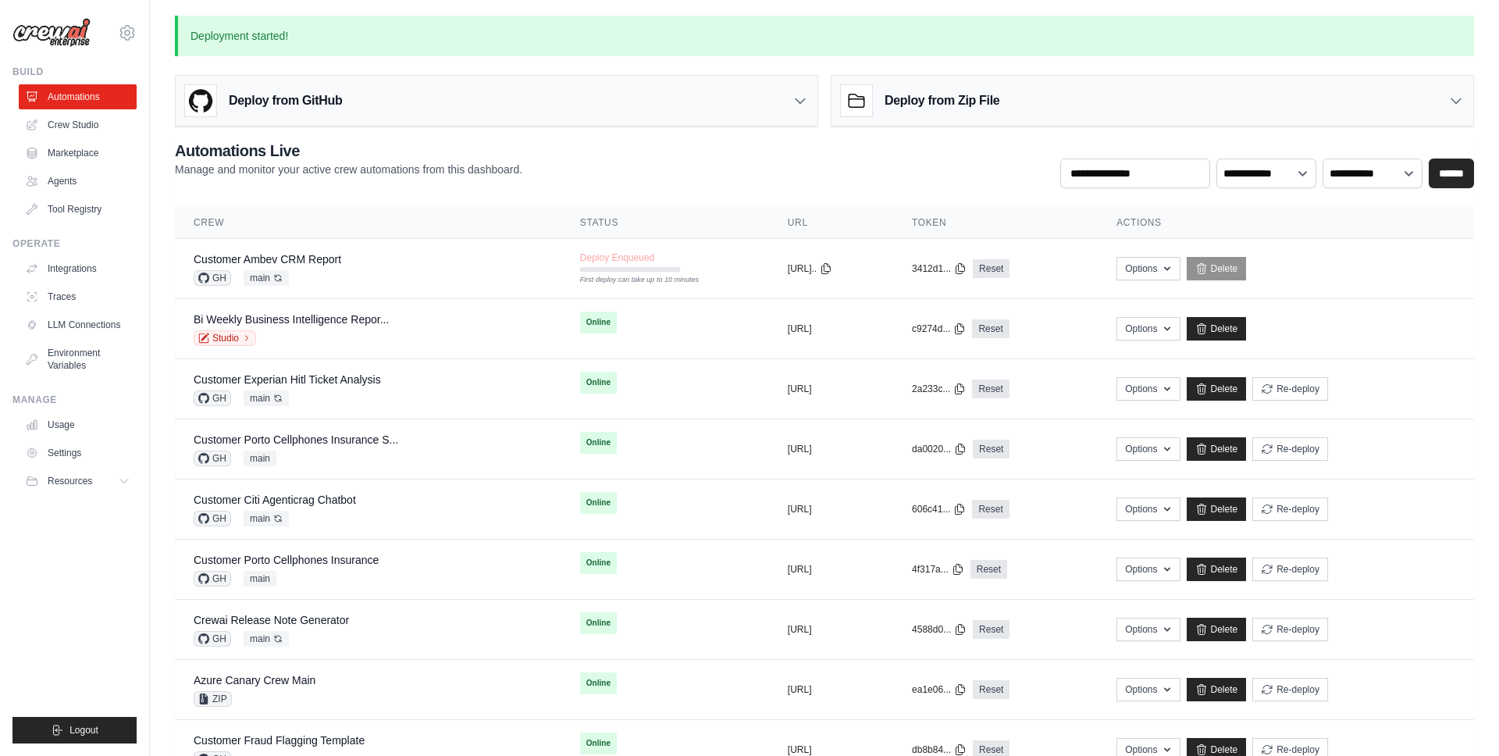
click at [732, 162] on div "**********" at bounding box center [824, 164] width 1299 height 48
click at [676, 144] on div "**********" at bounding box center [824, 164] width 1299 height 48
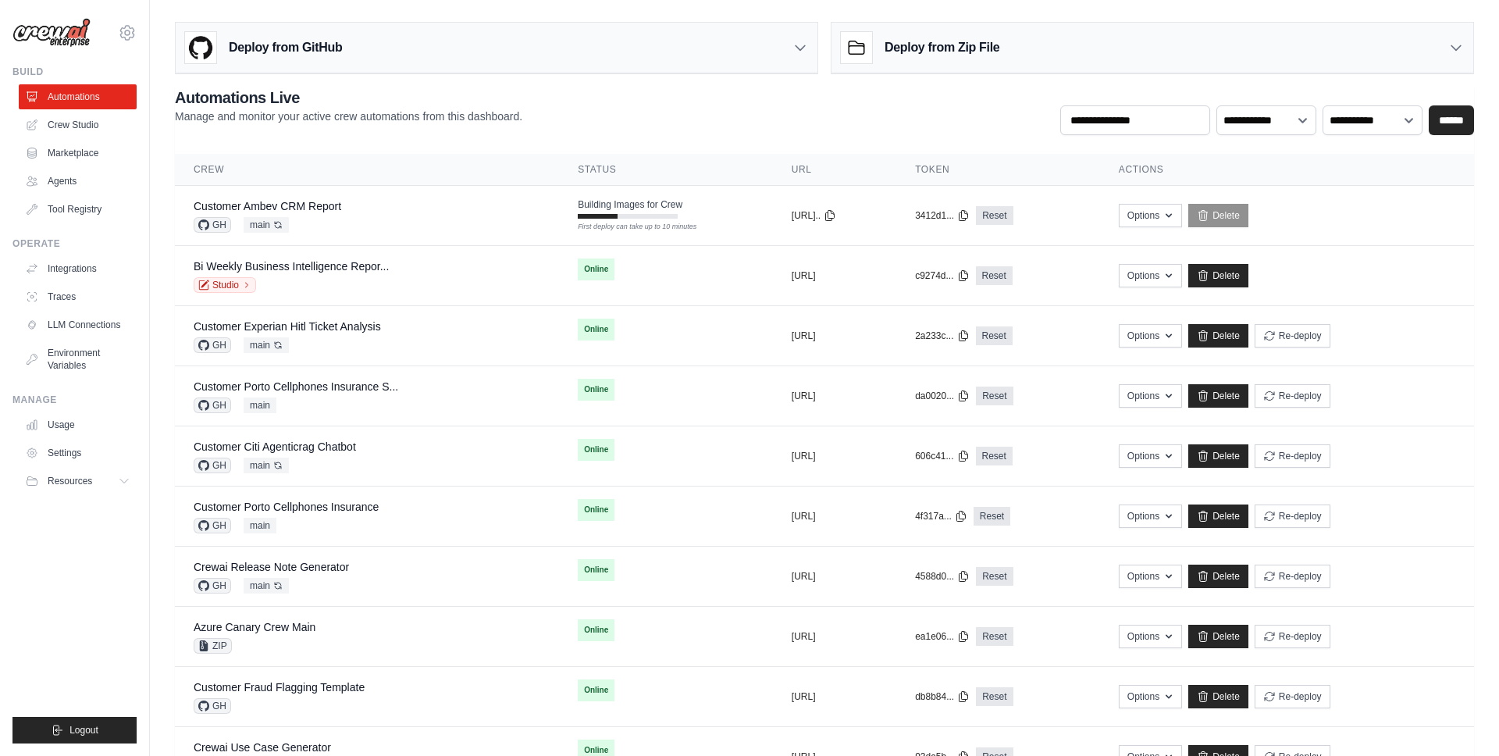
click at [711, 102] on div "**********" at bounding box center [824, 111] width 1299 height 48
click at [698, 123] on div "**********" at bounding box center [824, 111] width 1299 height 48
click at [475, 209] on div "Customer Ambev CRM Report GH main Auto-deploy enabled" at bounding box center [368, 215] width 349 height 34
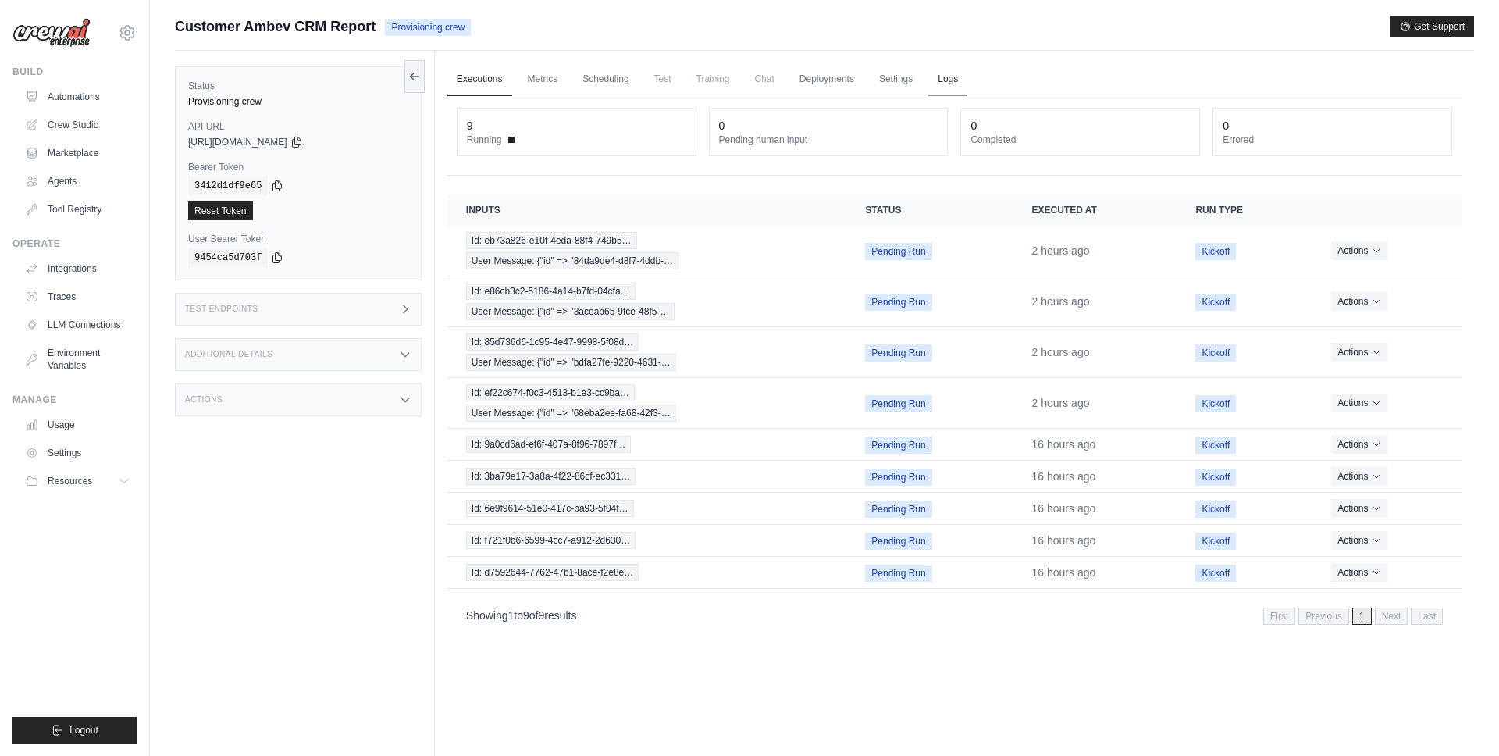
click at [953, 73] on link "Logs" at bounding box center [947, 79] width 39 height 33
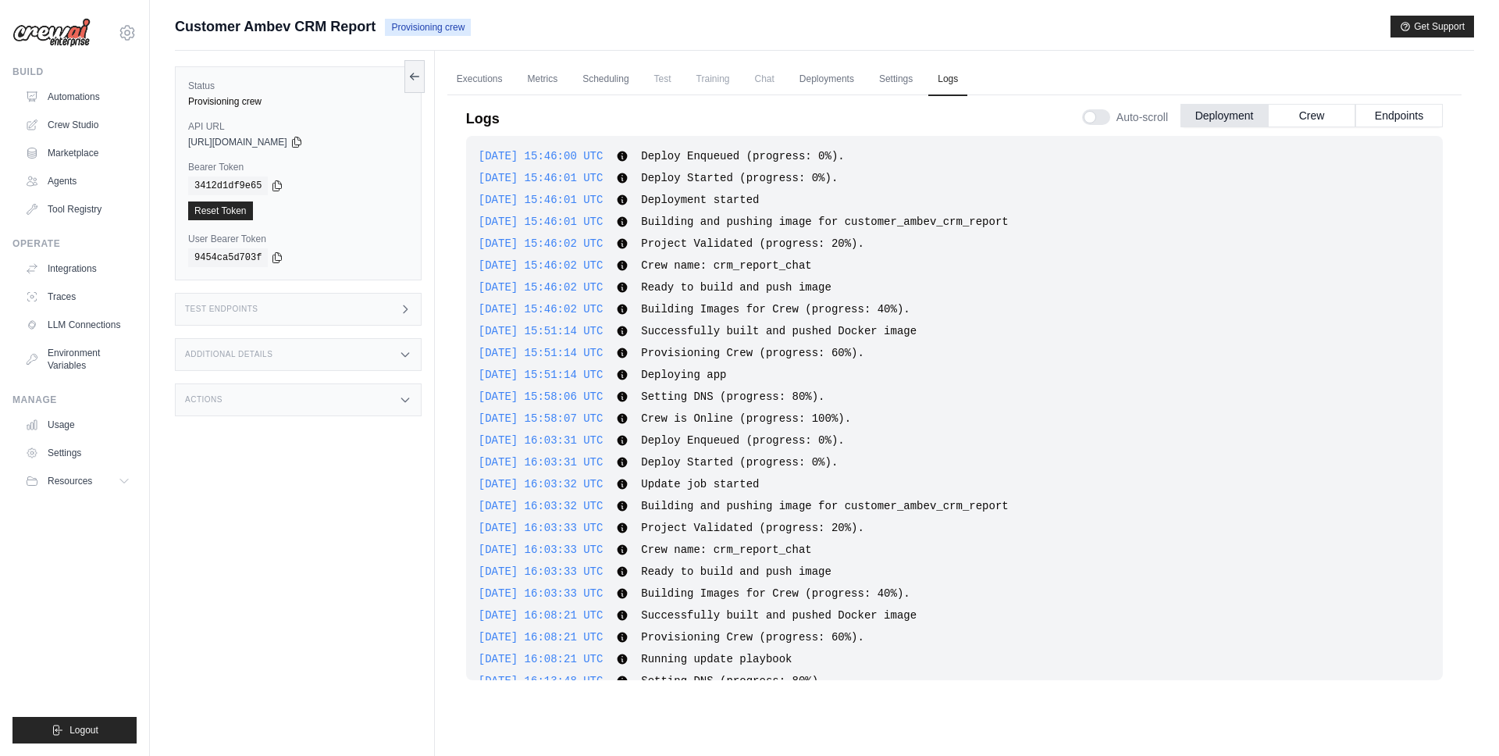
scroll to position [2382, 0]
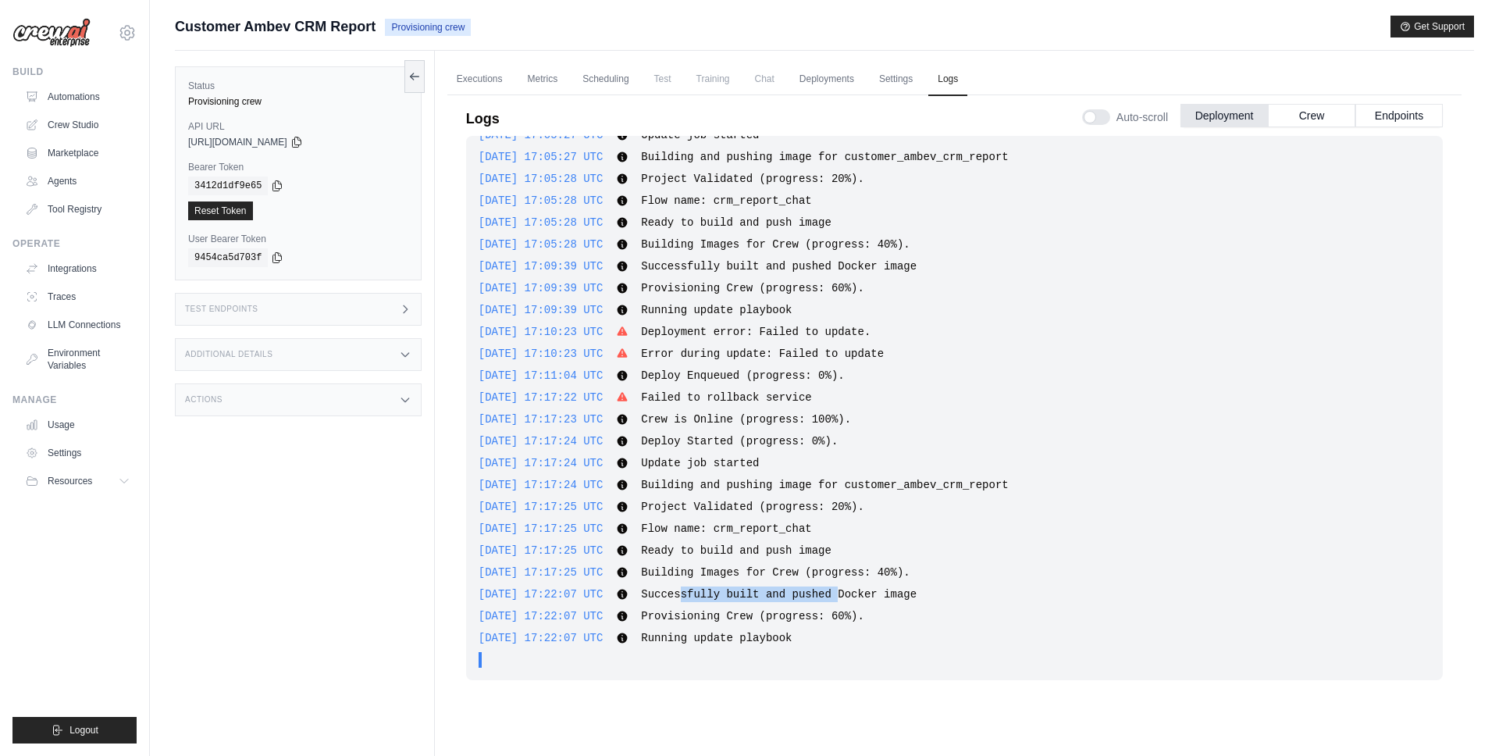
drag, startPoint x: 704, startPoint y: 591, endPoint x: 864, endPoint y: 591, distance: 159.3
click at [864, 591] on span "Successfully built and pushed Docker image" at bounding box center [779, 594] width 276 height 12
click at [689, 316] on div "2025-08-27 17:09:39 UTC Running update playbook Show more Show less" at bounding box center [955, 310] width 952 height 16
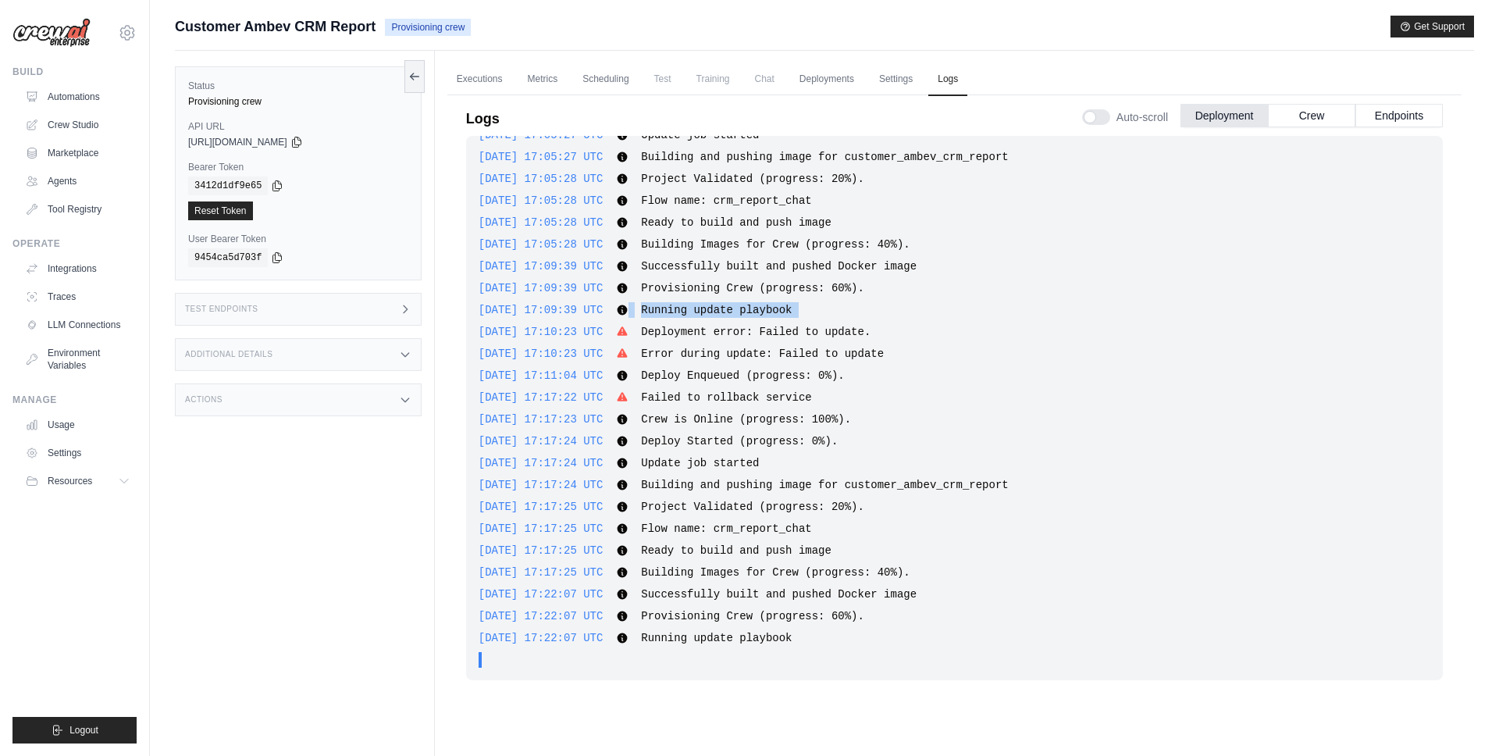
click at [689, 316] on div "2025-08-27 17:09:39 UTC Running update playbook Show more Show less" at bounding box center [955, 310] width 952 height 16
click at [777, 342] on div "2025-08-26 15:46:00 UTC Deploy Enqueued (progress: 0%). Show more Show less 202…" at bounding box center [954, 408] width 977 height 544
click at [771, 326] on span "Deployment error: Failed to update." at bounding box center [756, 332] width 230 height 12
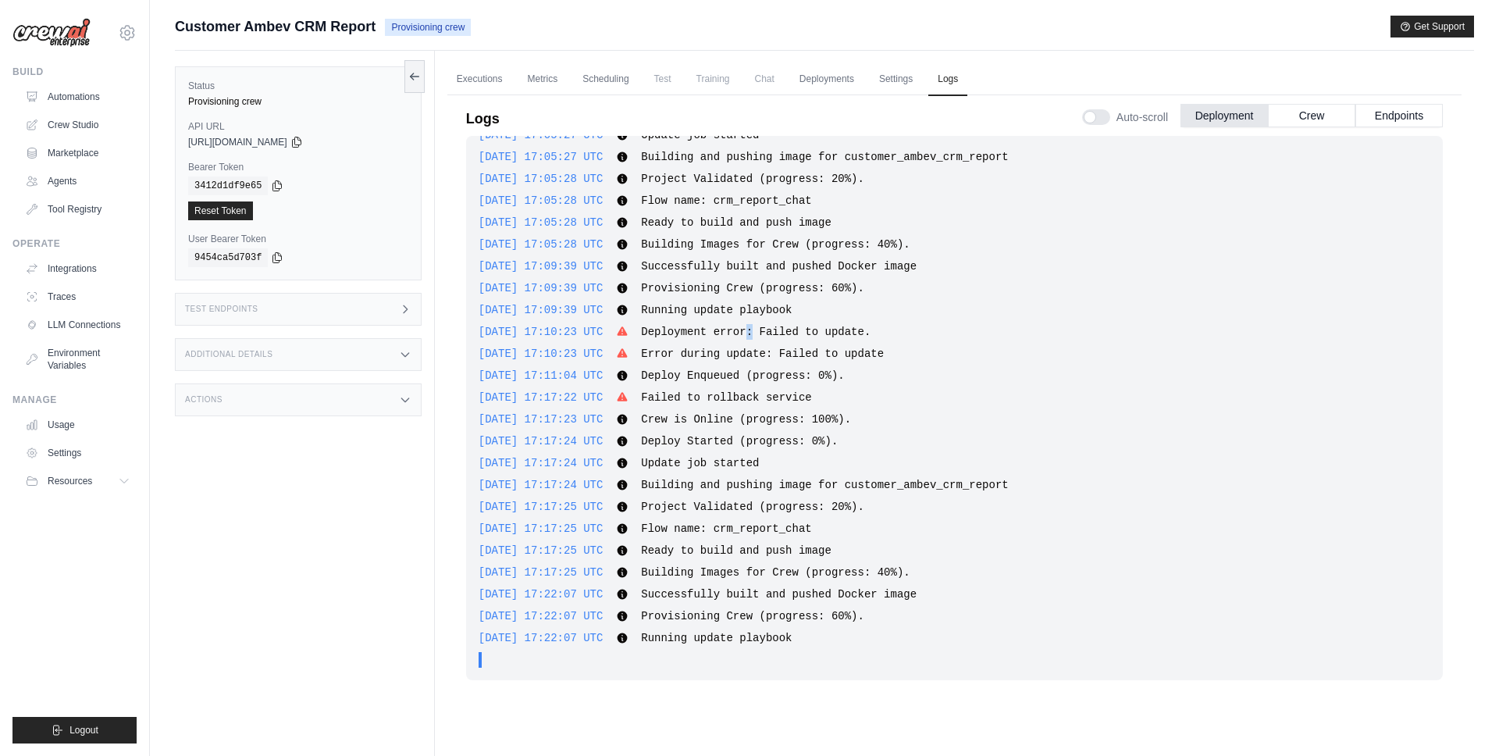
click at [771, 326] on span "Deployment error: Failed to update." at bounding box center [756, 332] width 230 height 12
click at [871, 330] on span "Deployment error: Failed to update." at bounding box center [756, 332] width 230 height 12
click at [59, 91] on link "Automations" at bounding box center [79, 96] width 118 height 25
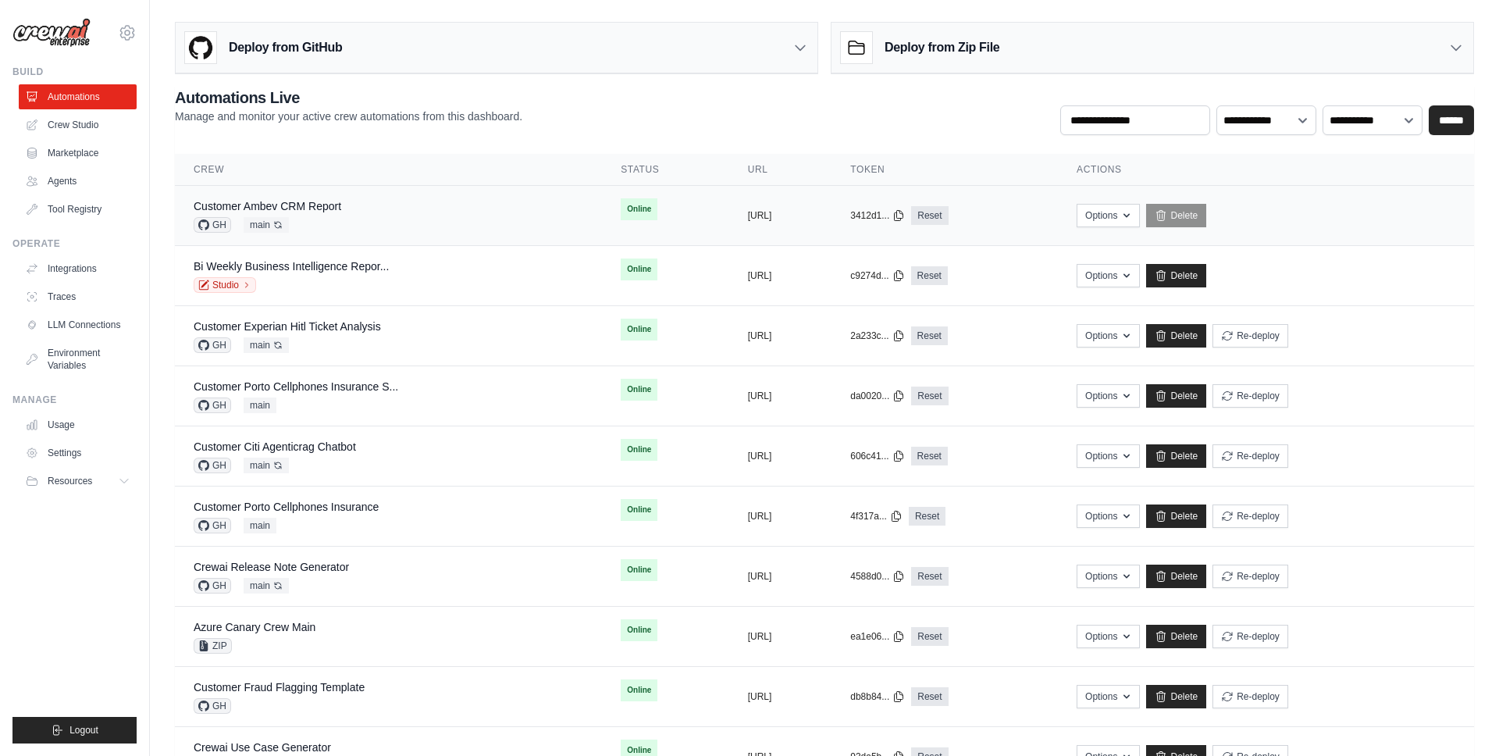
click at [479, 203] on div "Customer Ambev CRM Report GH main Auto-deploy enabled" at bounding box center [389, 215] width 390 height 34
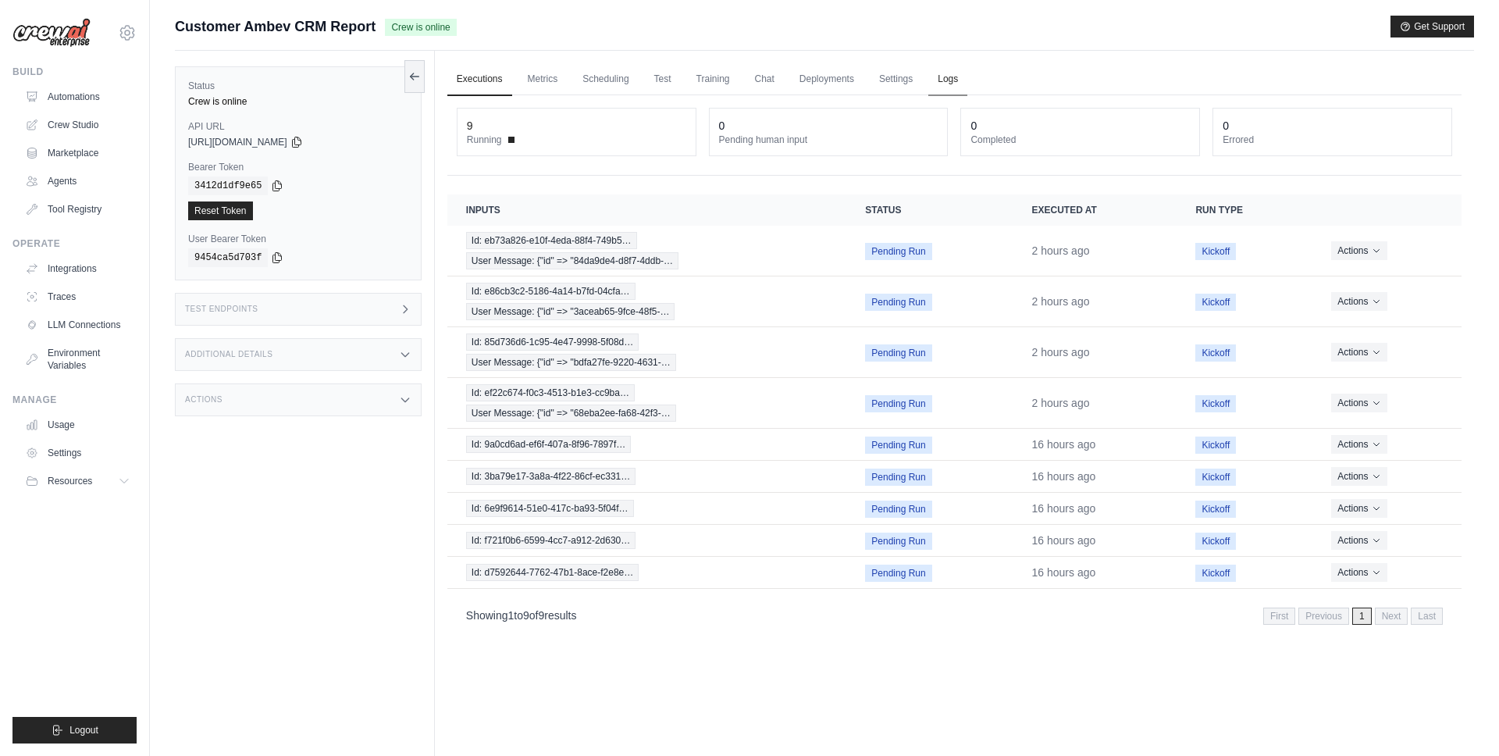
click at [948, 80] on link "Logs" at bounding box center [947, 79] width 39 height 33
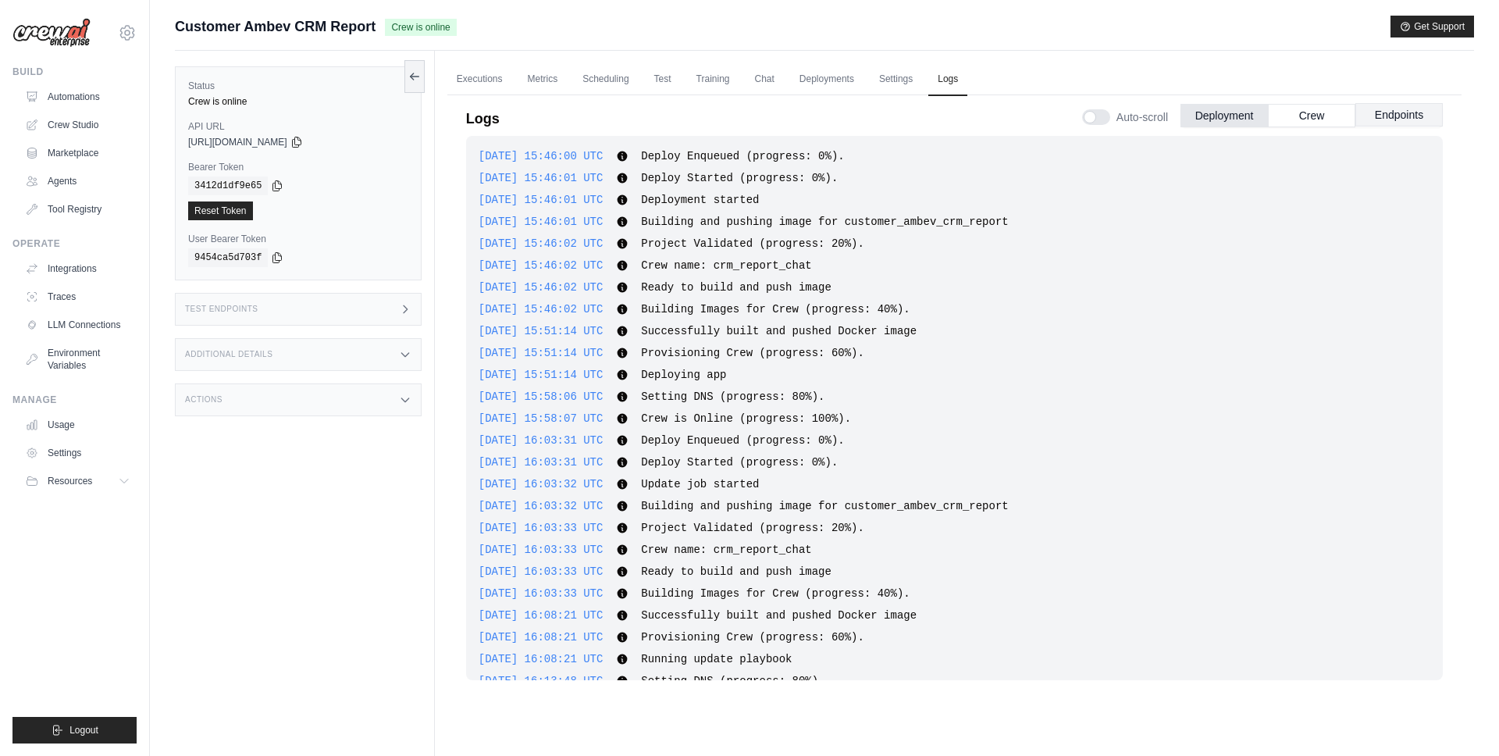
scroll to position [2410, 0]
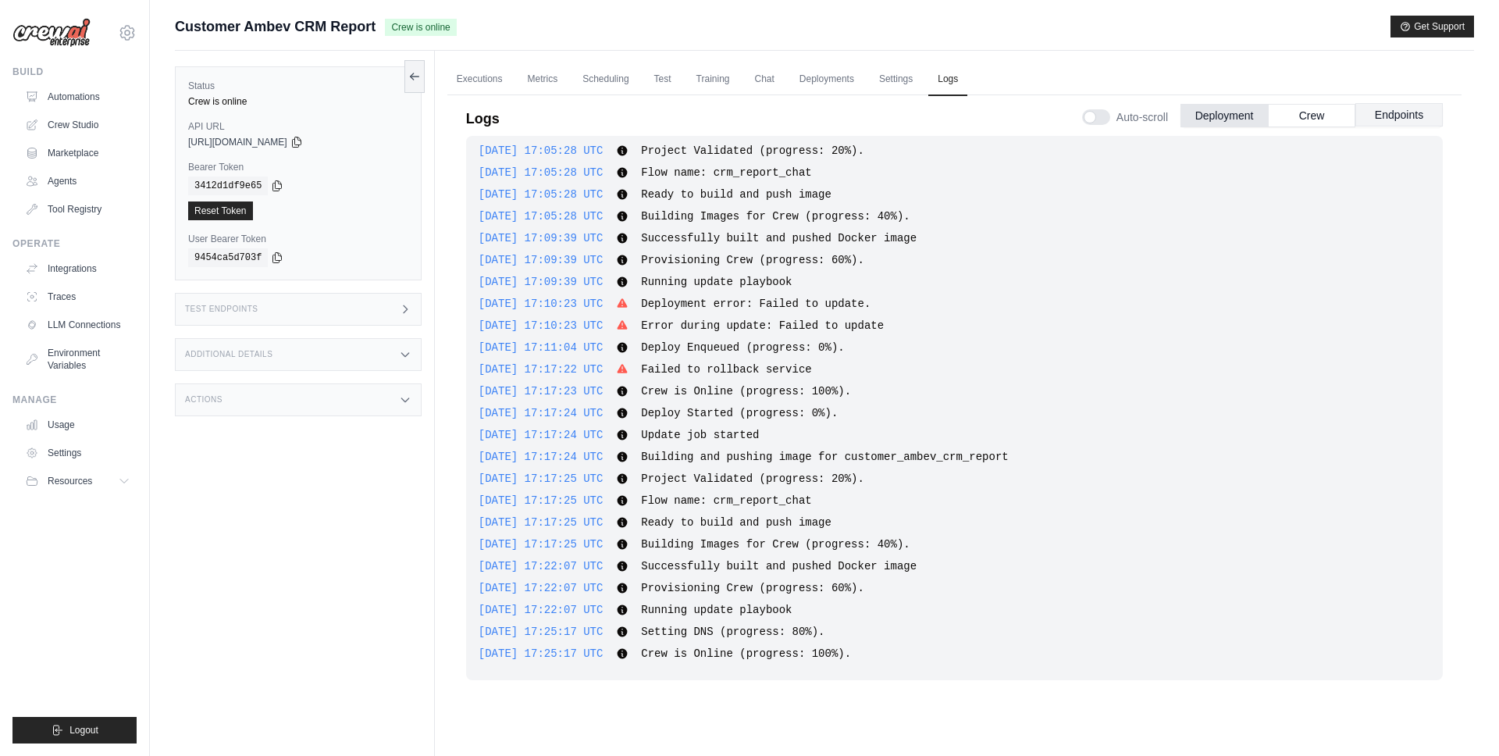
click at [1404, 120] on button "Endpoints" at bounding box center [1399, 114] width 87 height 23
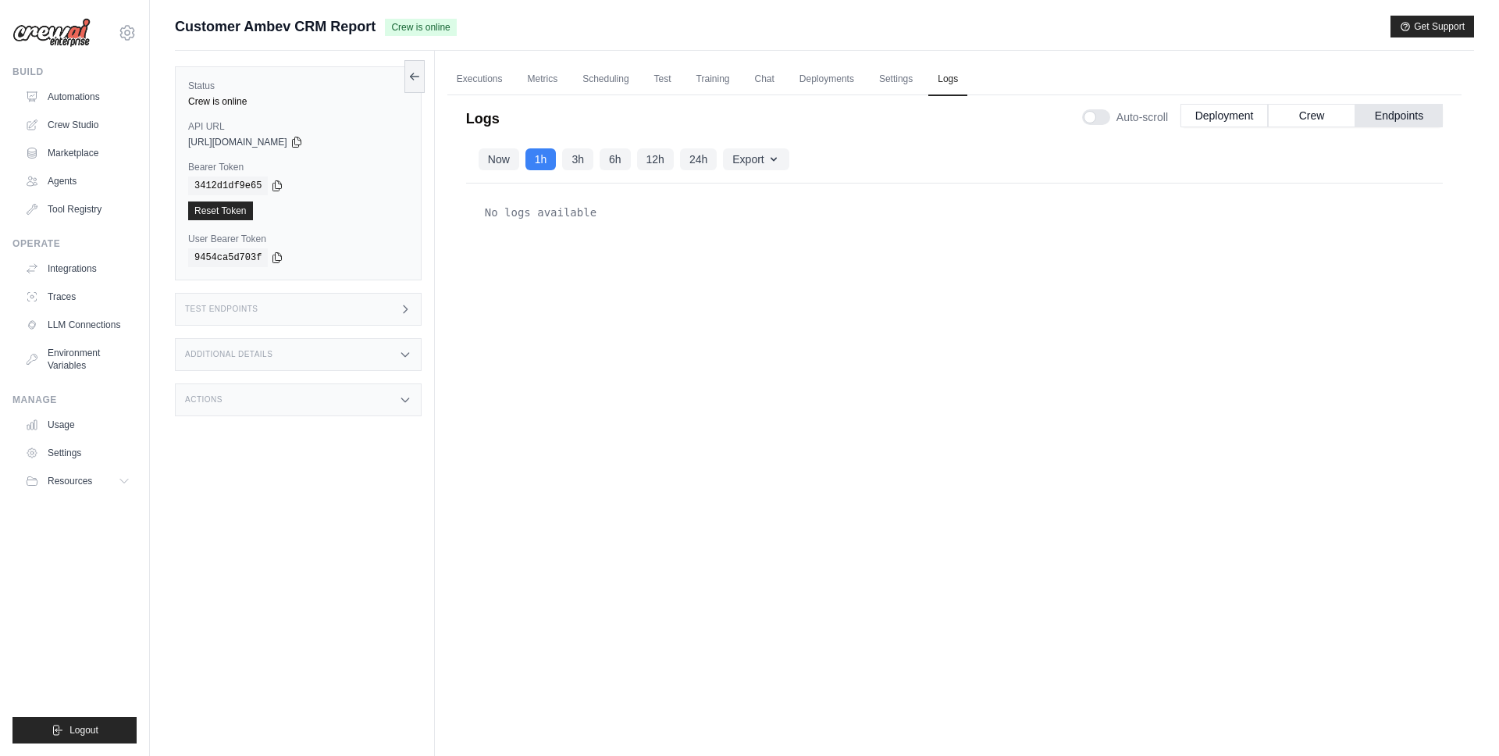
scroll to position [0, 0]
click at [491, 152] on button "Now" at bounding box center [499, 159] width 41 height 22
click at [916, 197] on div "No logs available" at bounding box center [955, 212] width 952 height 31
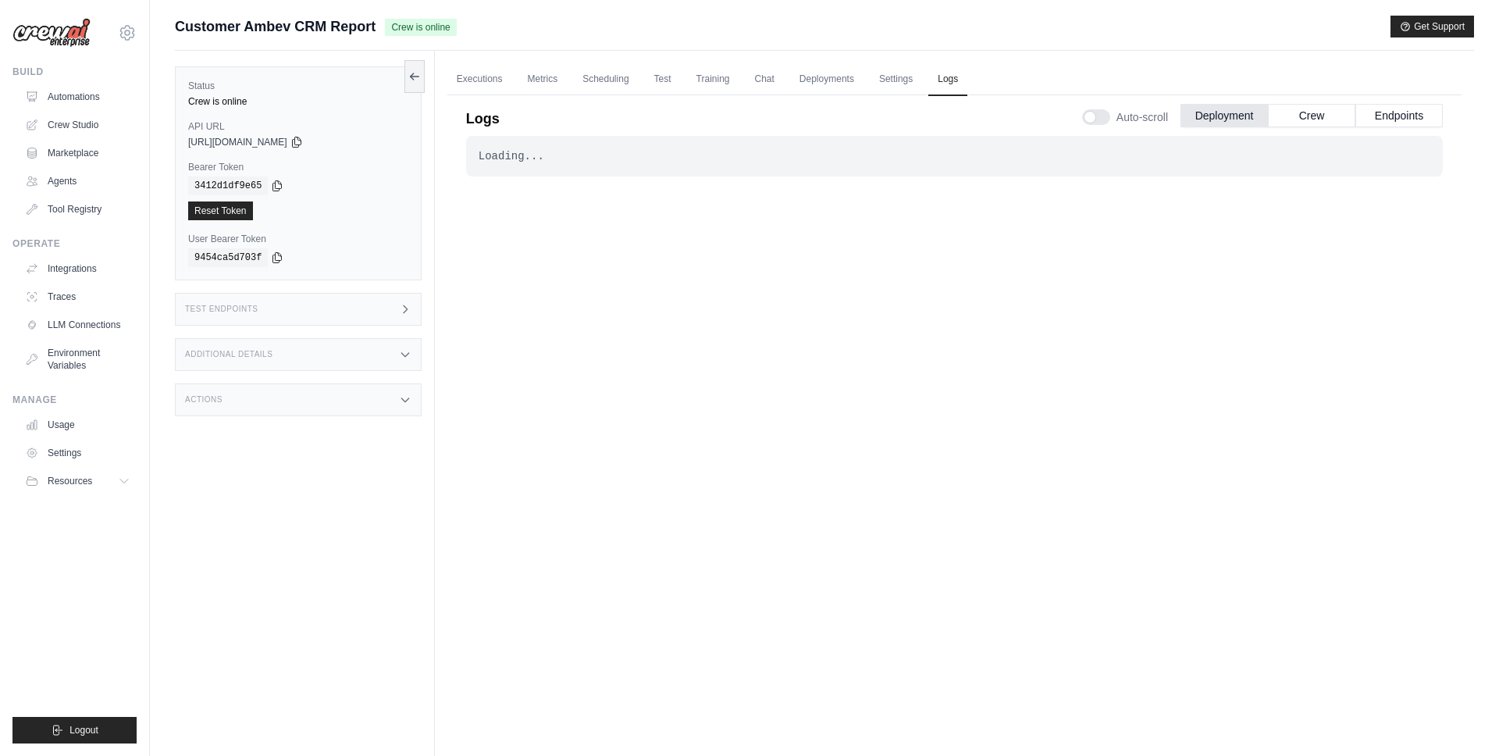
click at [392, 308] on div "Test Endpoints" at bounding box center [298, 309] width 247 height 33
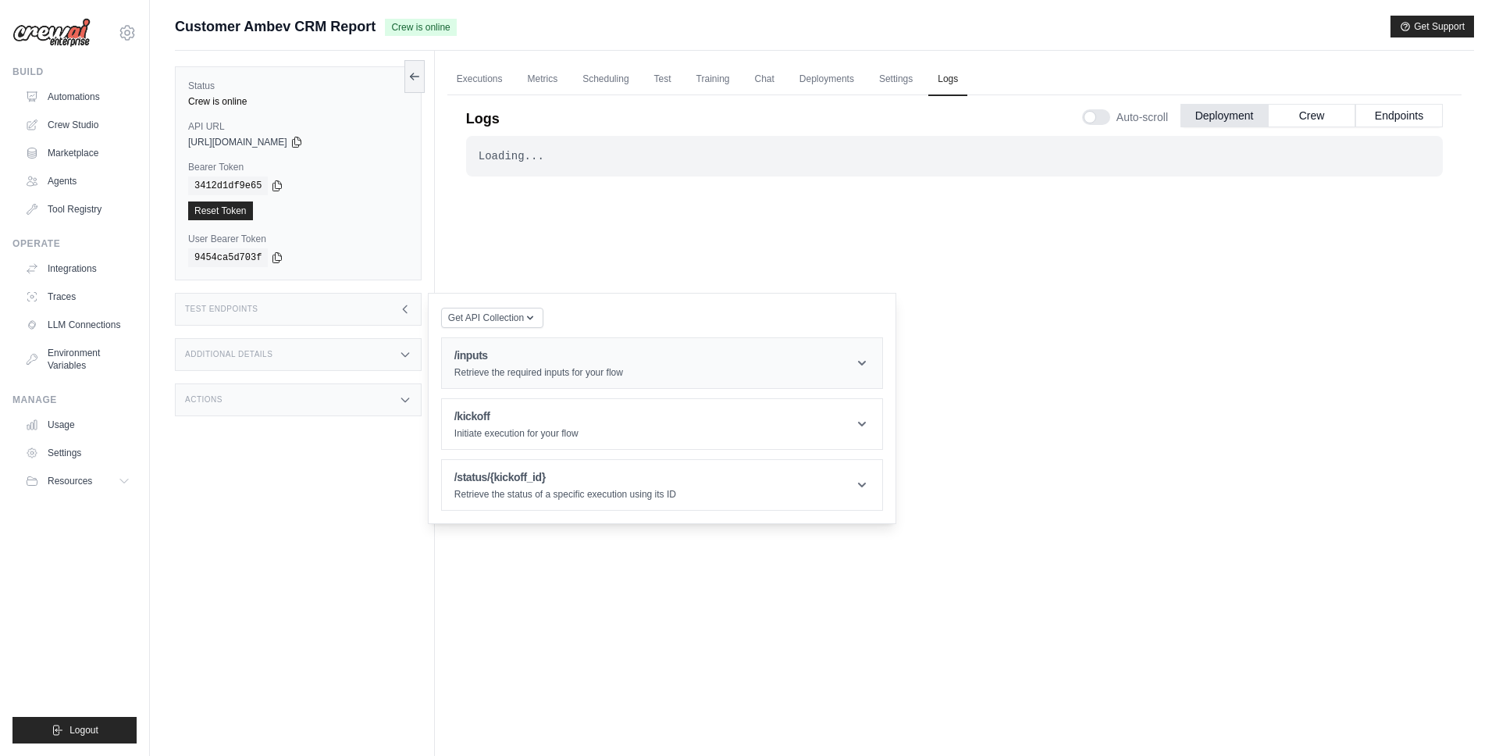
click at [484, 360] on h1 "/inputs" at bounding box center [538, 355] width 169 height 16
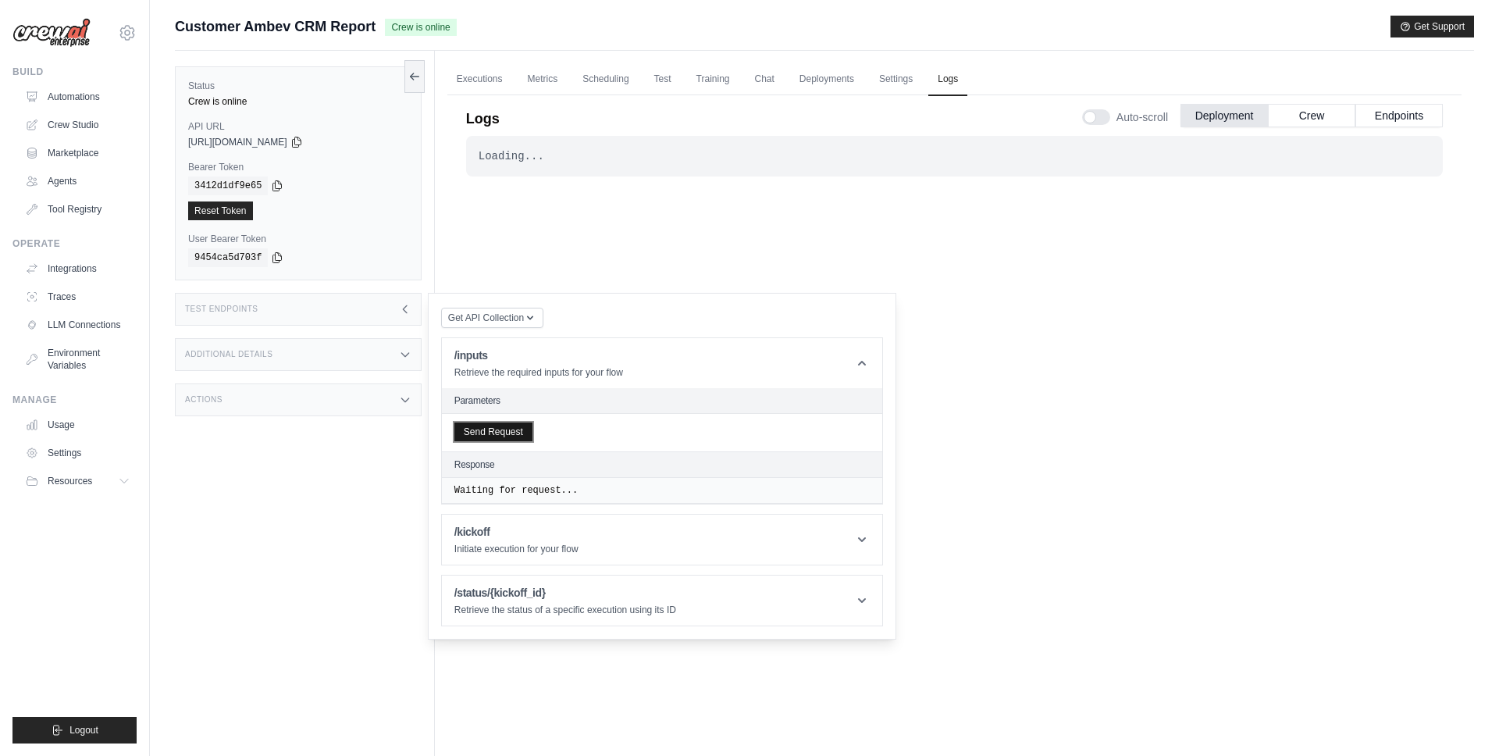
click at [484, 430] on button "Send Request" at bounding box center [493, 431] width 78 height 19
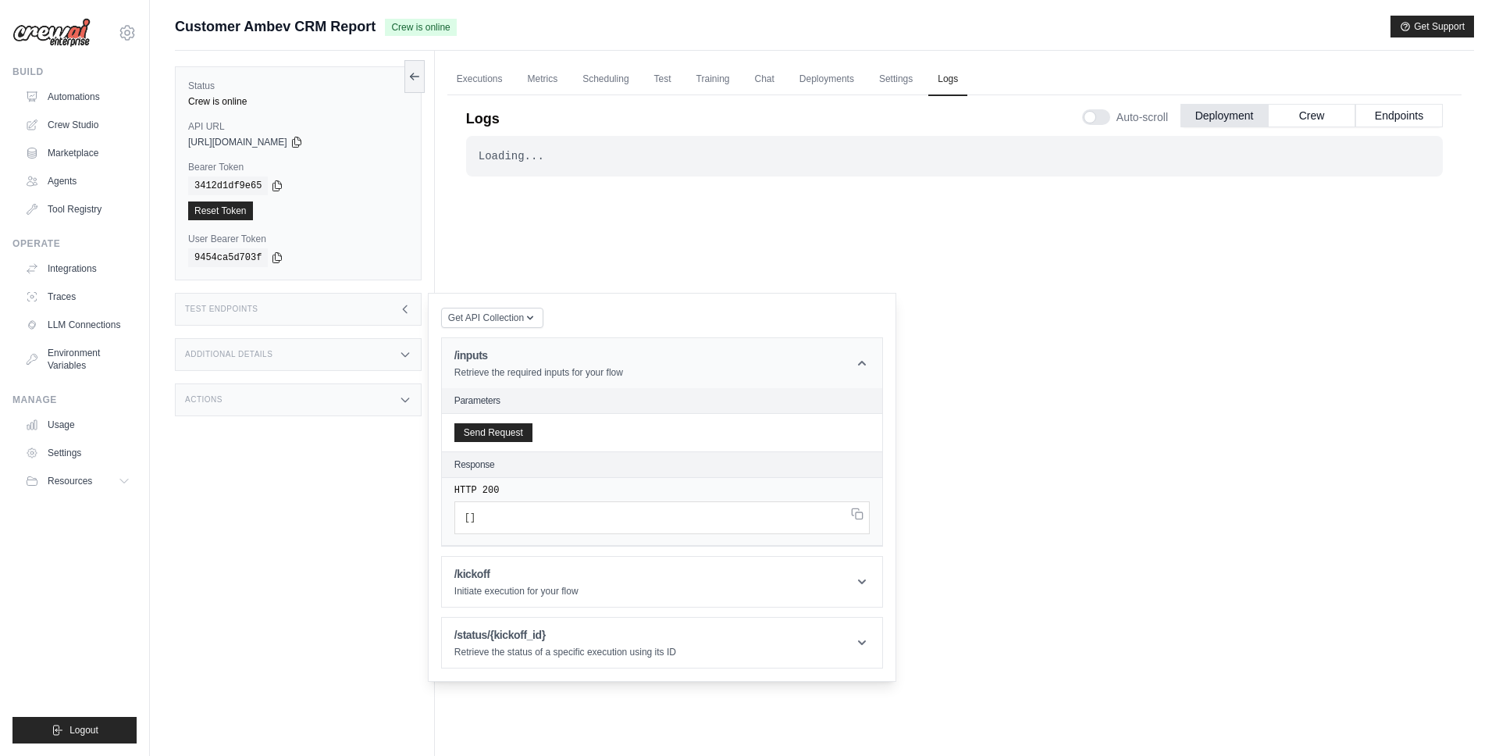
click at [851, 353] on header "/inputs Retrieve the required inputs for your flow" at bounding box center [662, 363] width 440 height 50
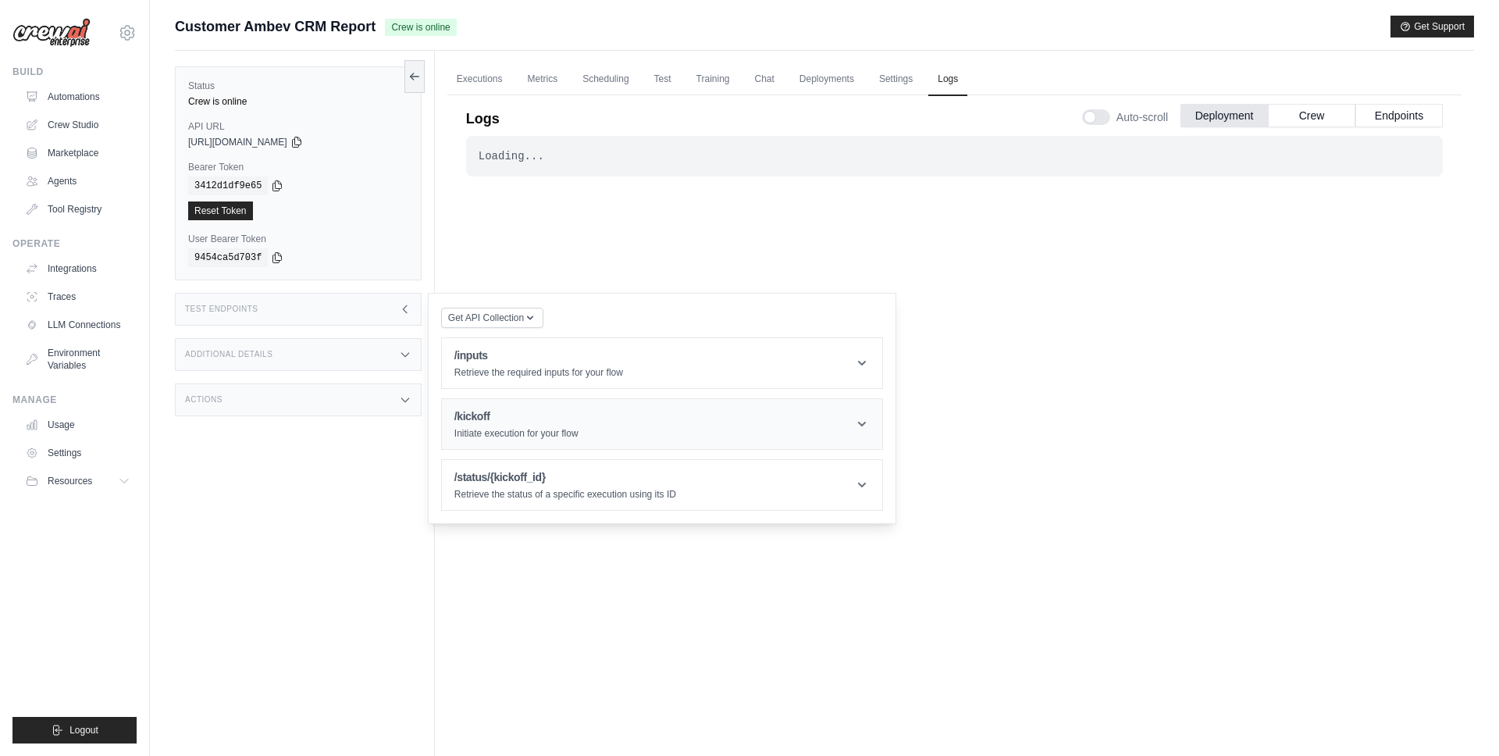
click at [510, 429] on p "Initiate execution for your flow" at bounding box center [516, 433] width 124 height 12
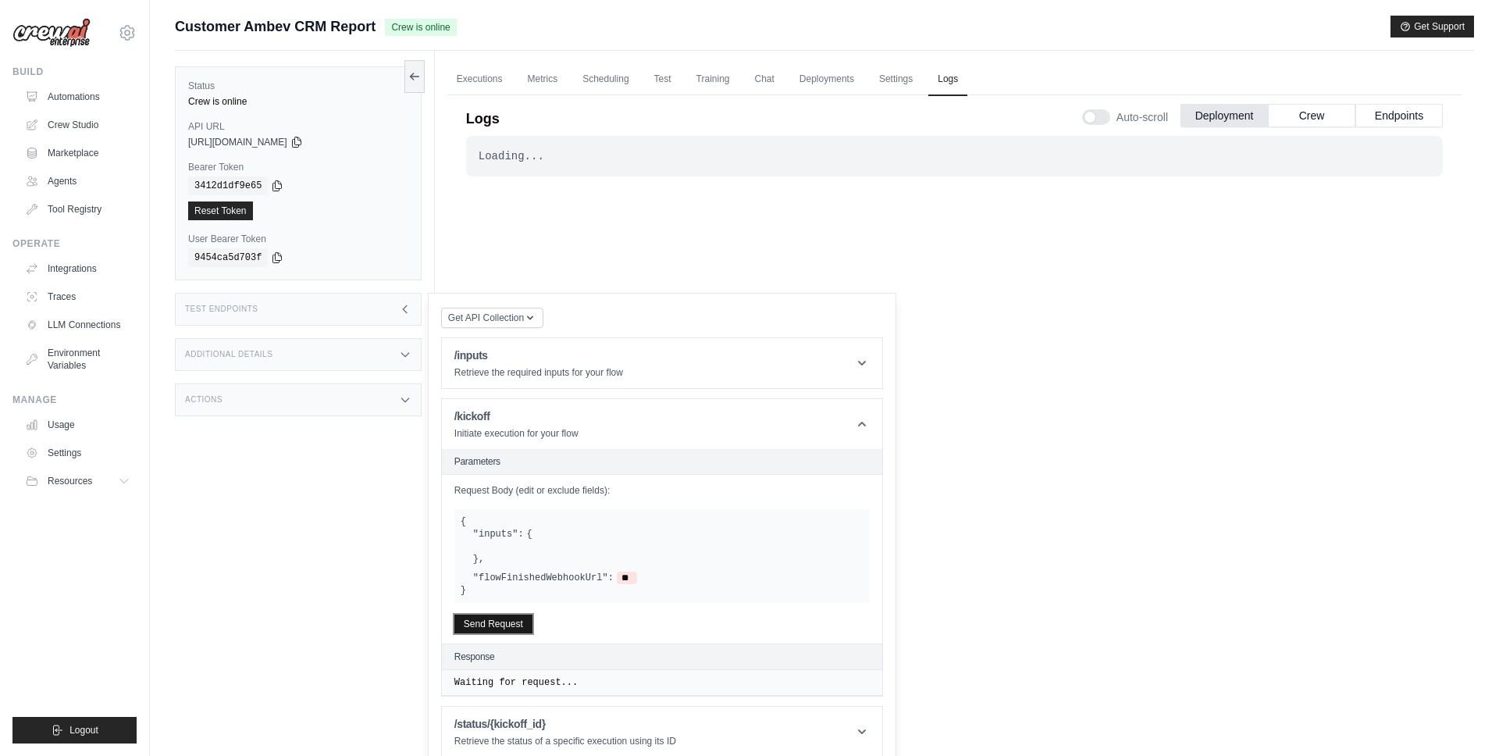
click at [482, 626] on button "Send Request" at bounding box center [493, 624] width 78 height 19
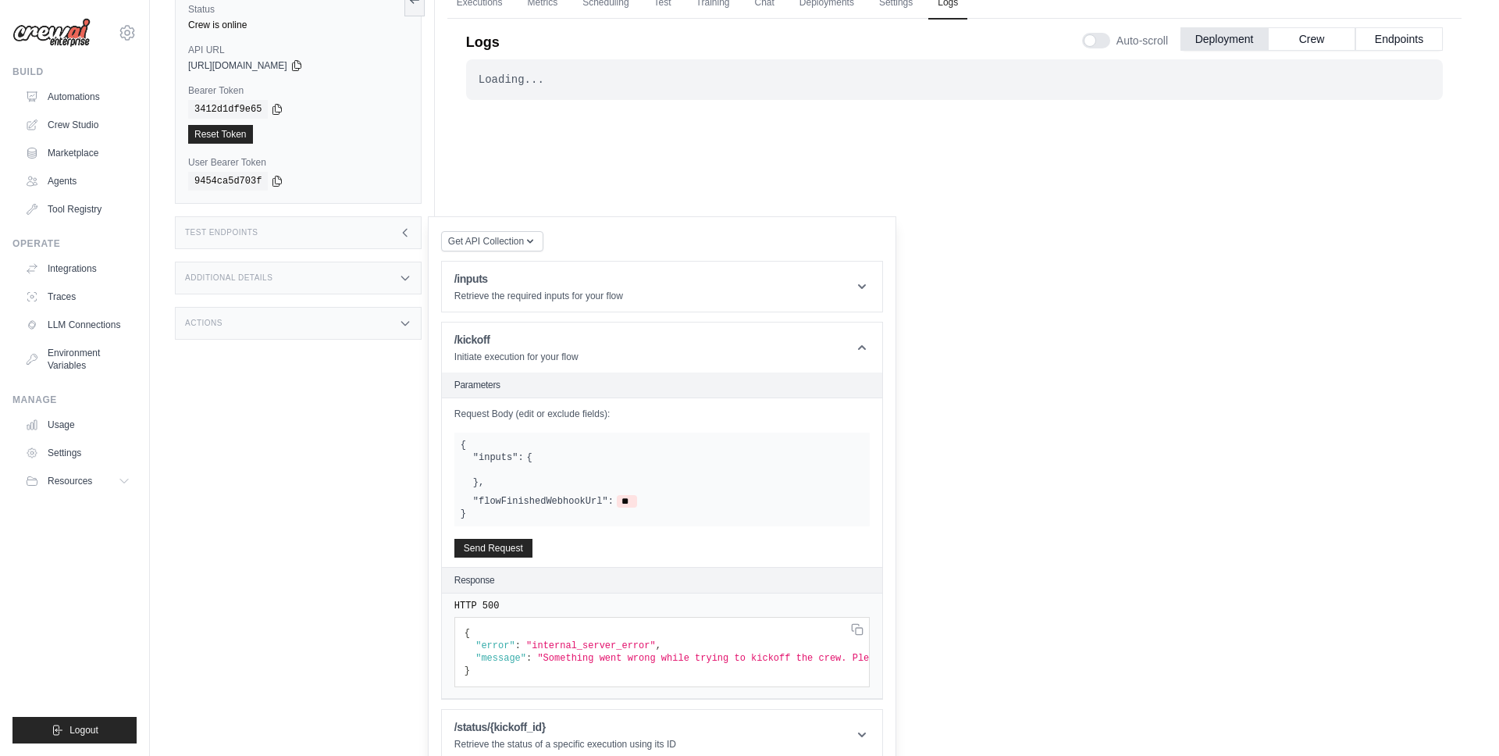
click at [672, 162] on div "Loading... . . . Successful" at bounding box center [954, 352] width 977 height 586
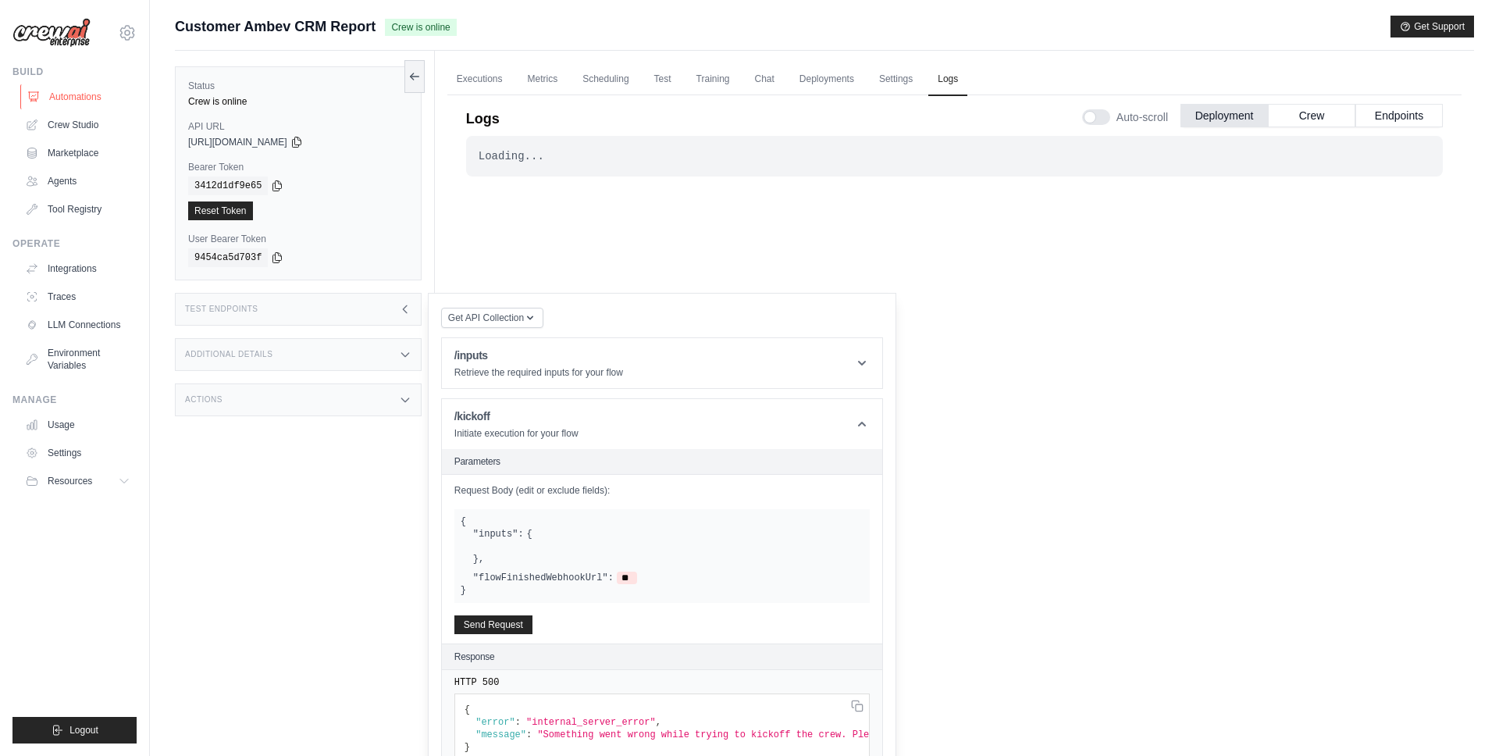
click at [78, 95] on link "Automations" at bounding box center [79, 96] width 118 height 25
click at [390, 314] on div "Test Endpoints" at bounding box center [298, 309] width 247 height 33
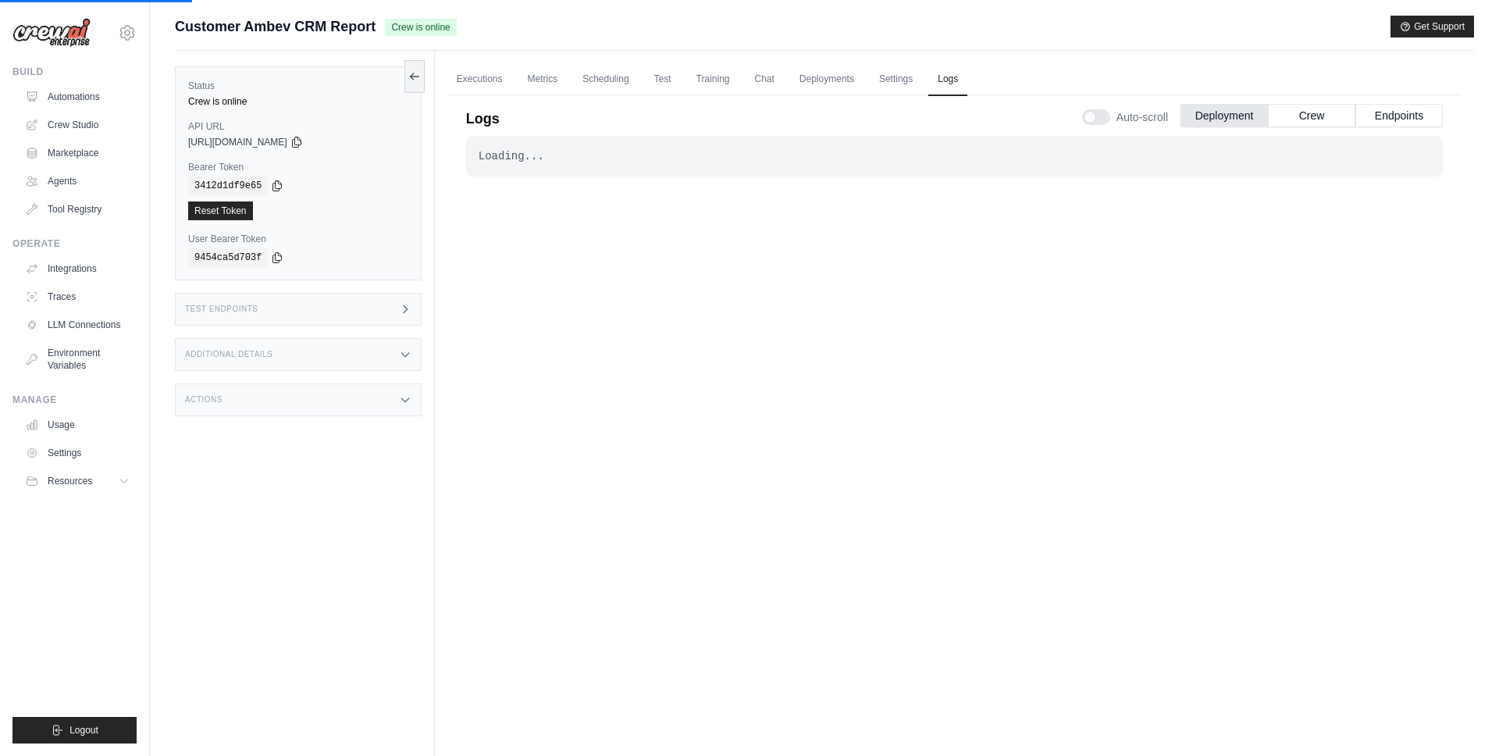
click at [746, 14] on main "Submit a support request Describe your issue or question * Please be specific a…" at bounding box center [824, 411] width 1349 height 822
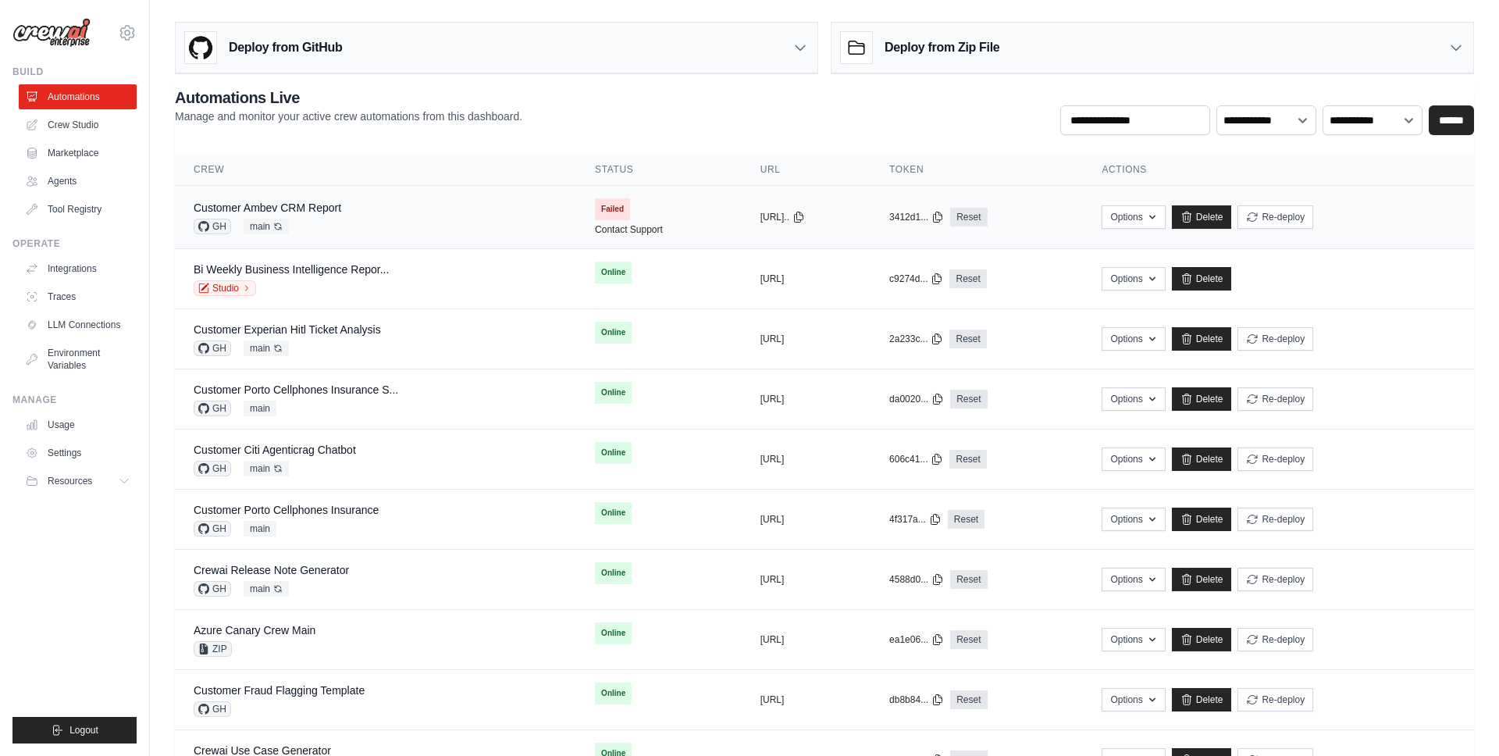
click at [430, 208] on div "Customer Ambev CRM Report GH main Auto-deploy enabled" at bounding box center [376, 217] width 364 height 34
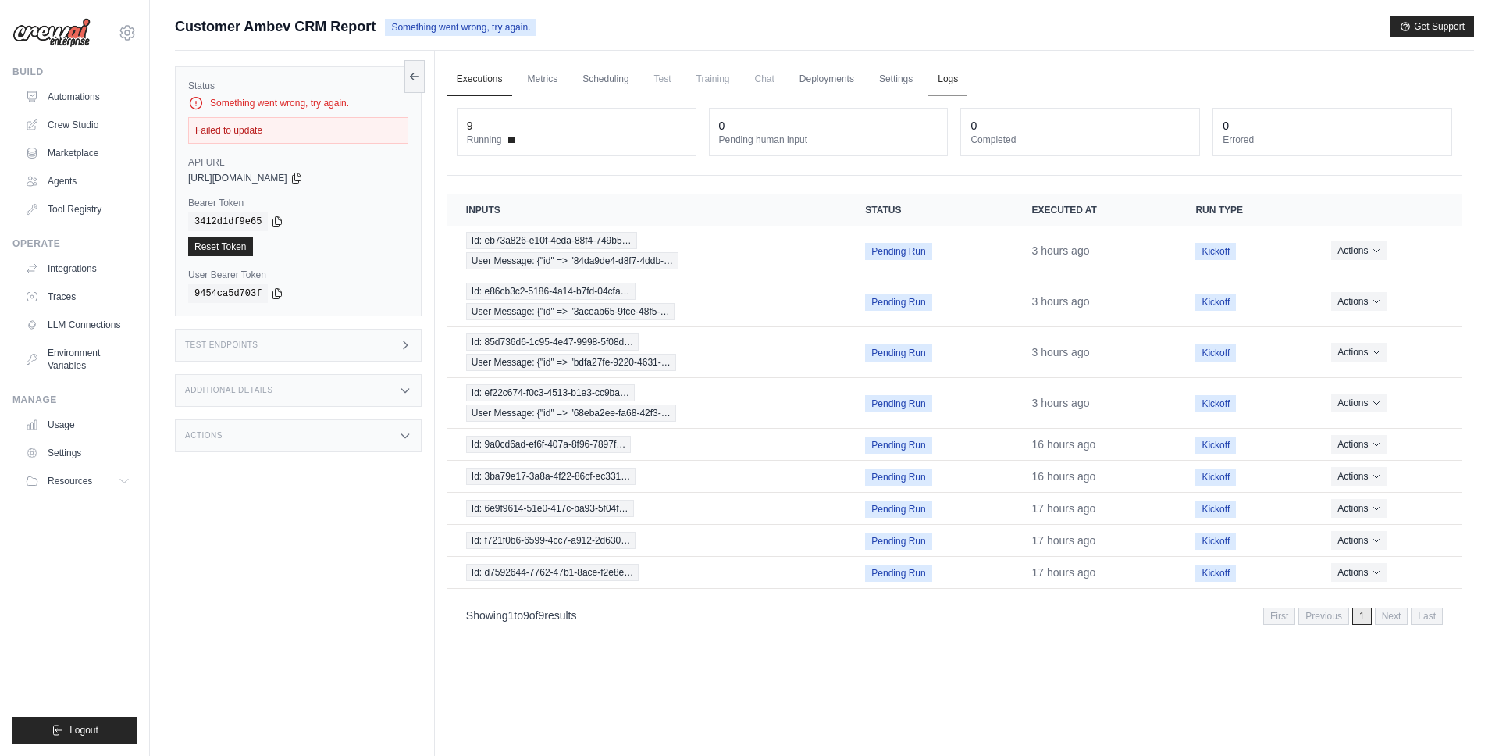
click at [939, 81] on link "Logs" at bounding box center [947, 79] width 39 height 33
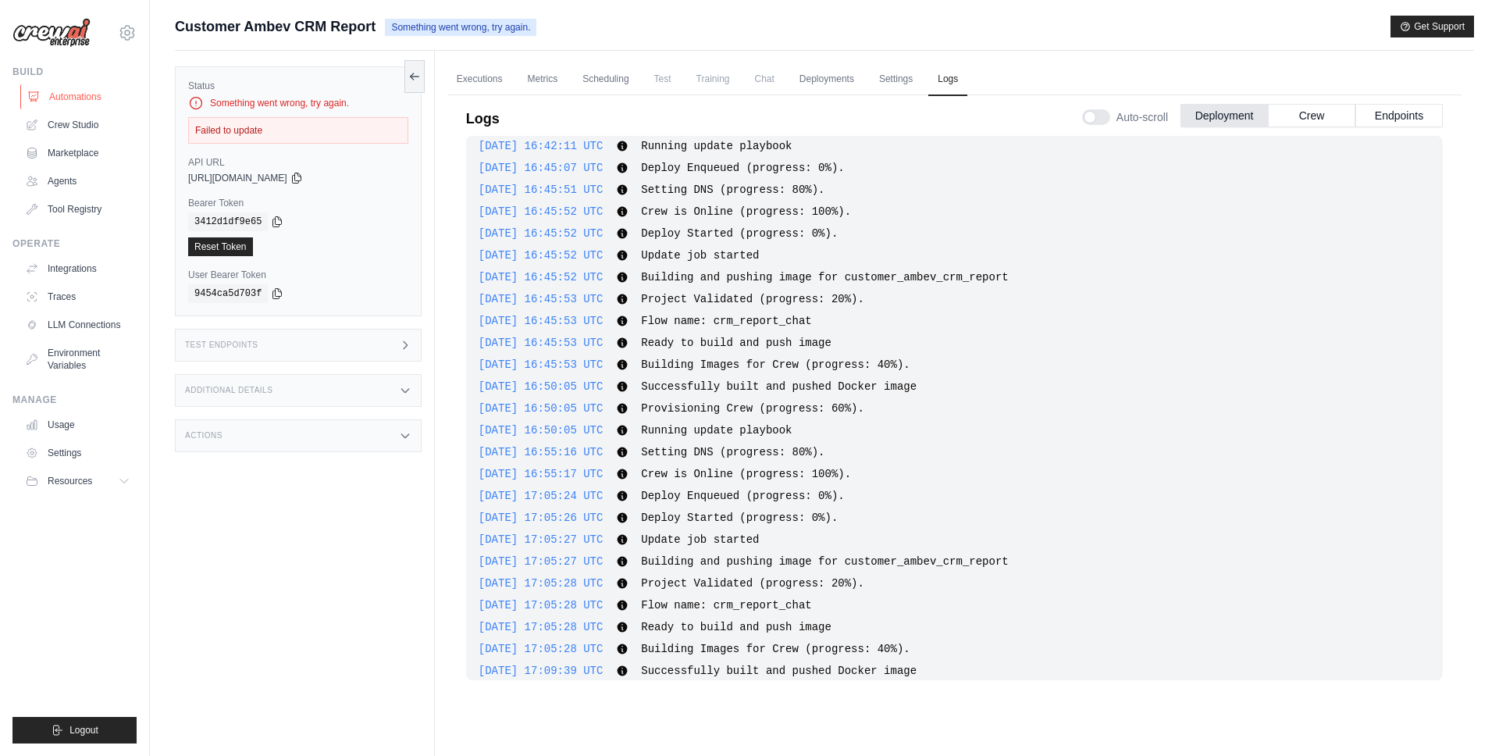
click at [65, 98] on link "Automations" at bounding box center [79, 96] width 118 height 25
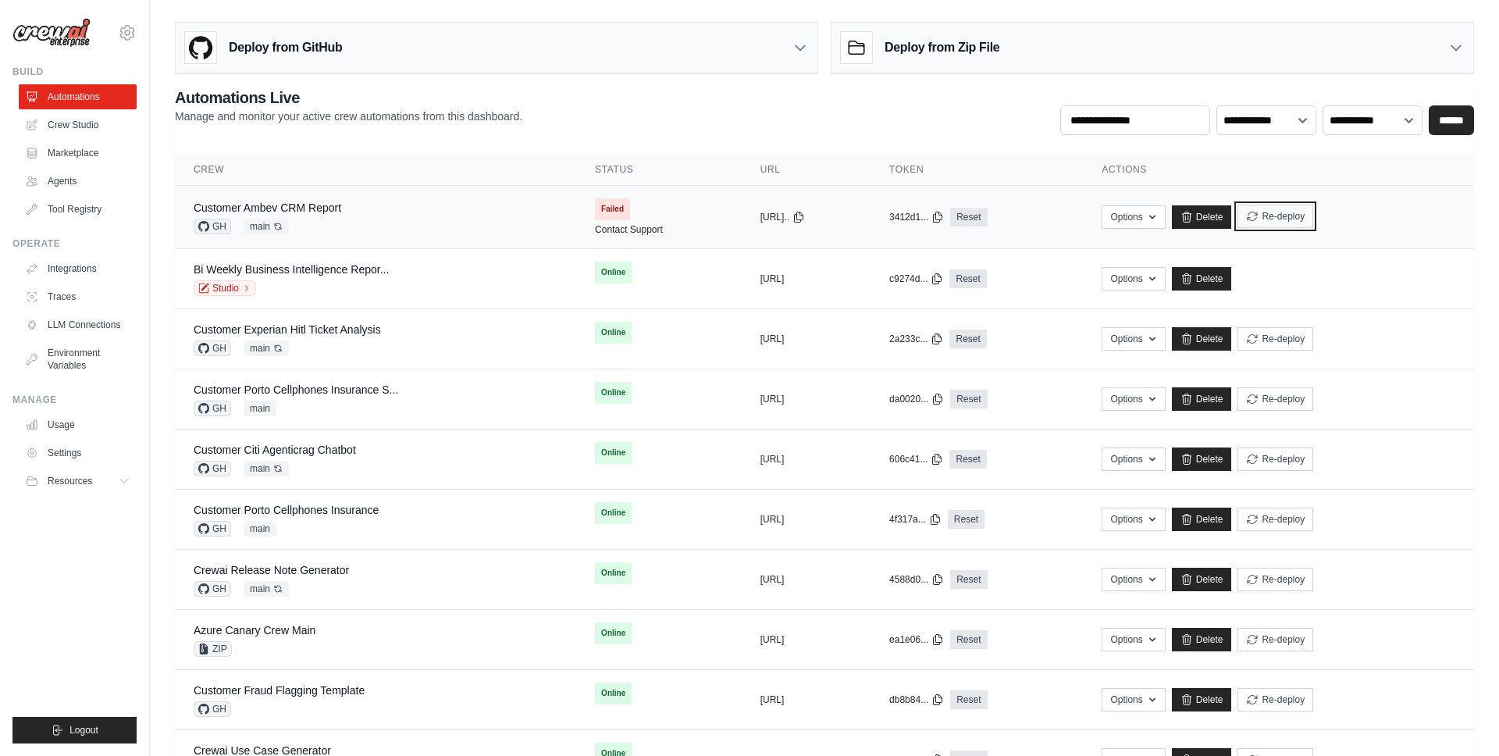
click at [1313, 220] on button "Re-deploy" at bounding box center [1276, 216] width 76 height 23
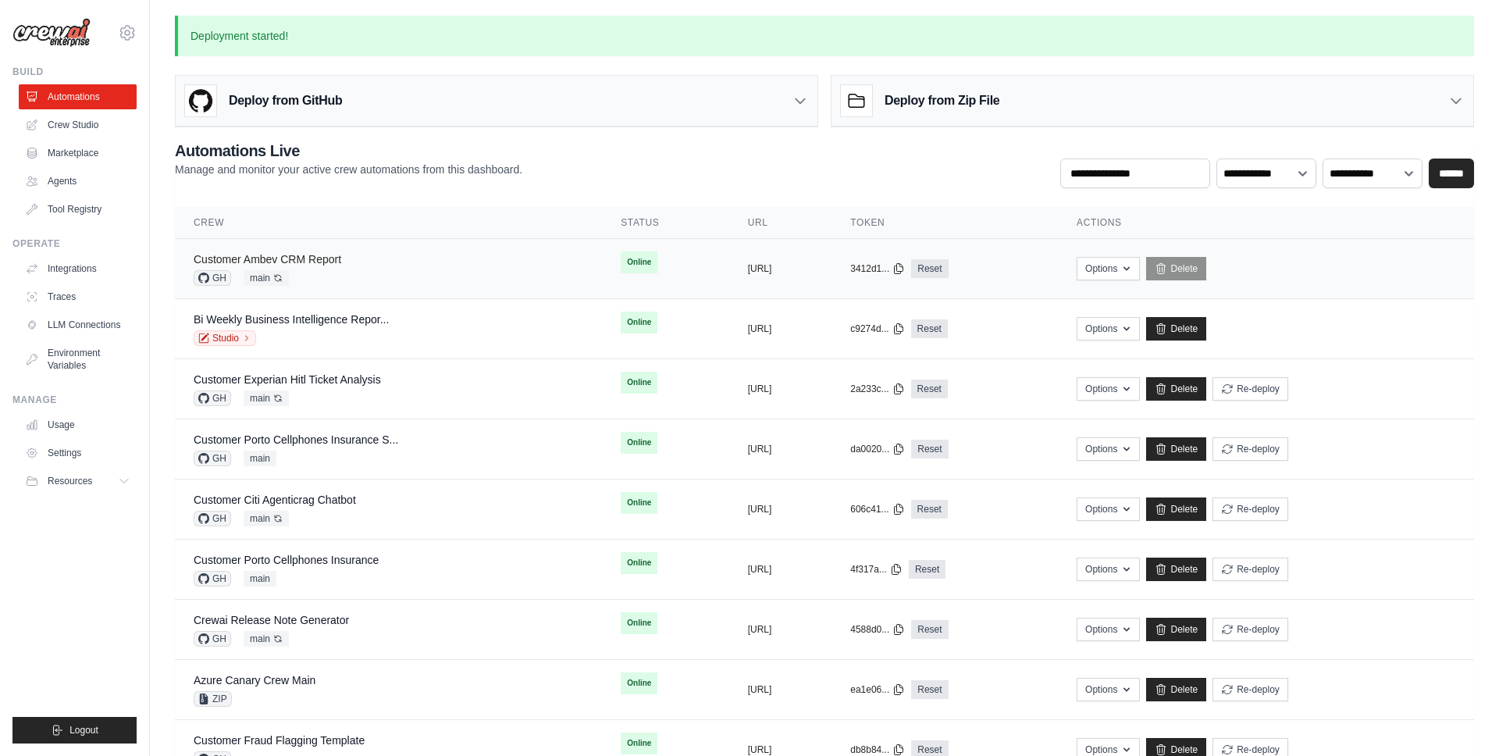
click at [222, 260] on link "Customer Ambev CRM Report" at bounding box center [268, 259] width 148 height 12
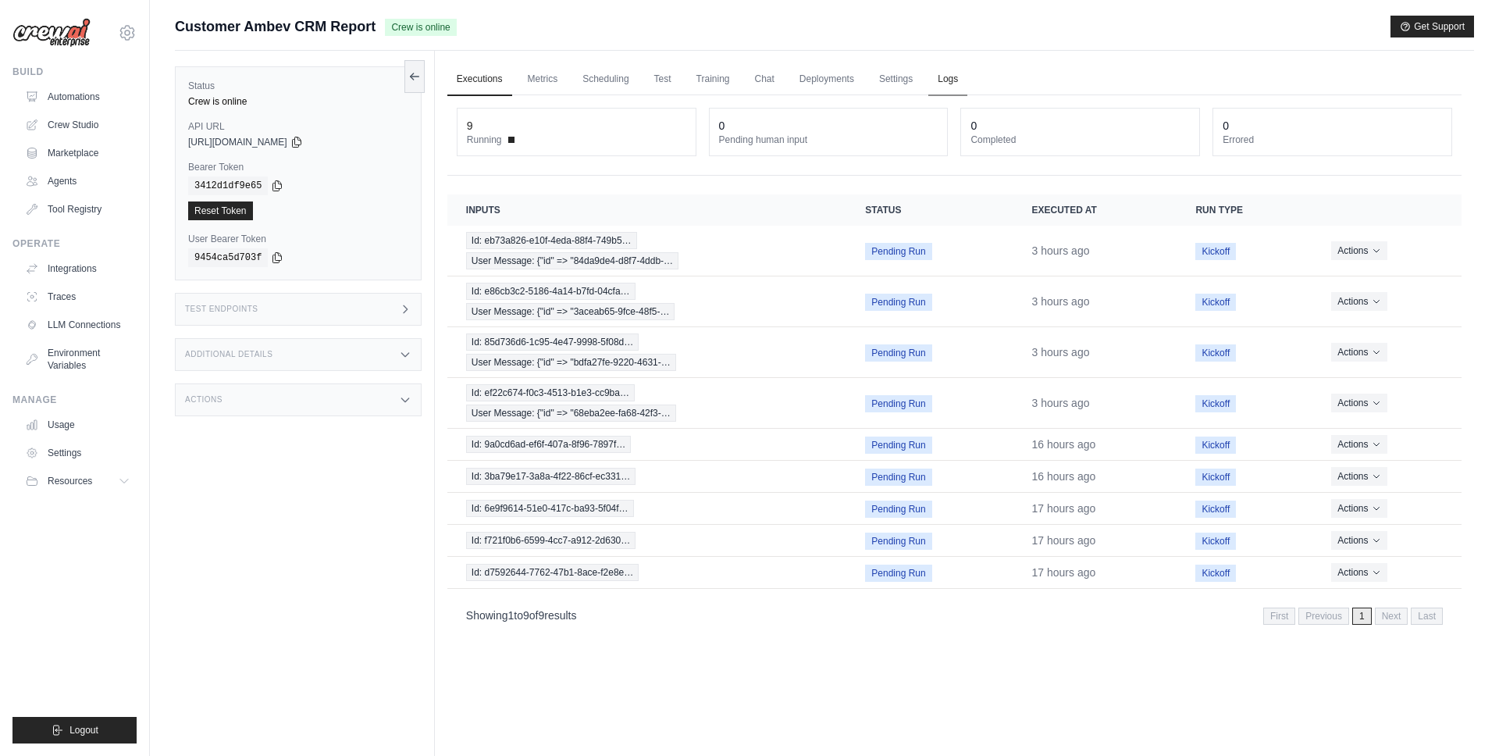
click at [942, 79] on link "Logs" at bounding box center [947, 79] width 39 height 33
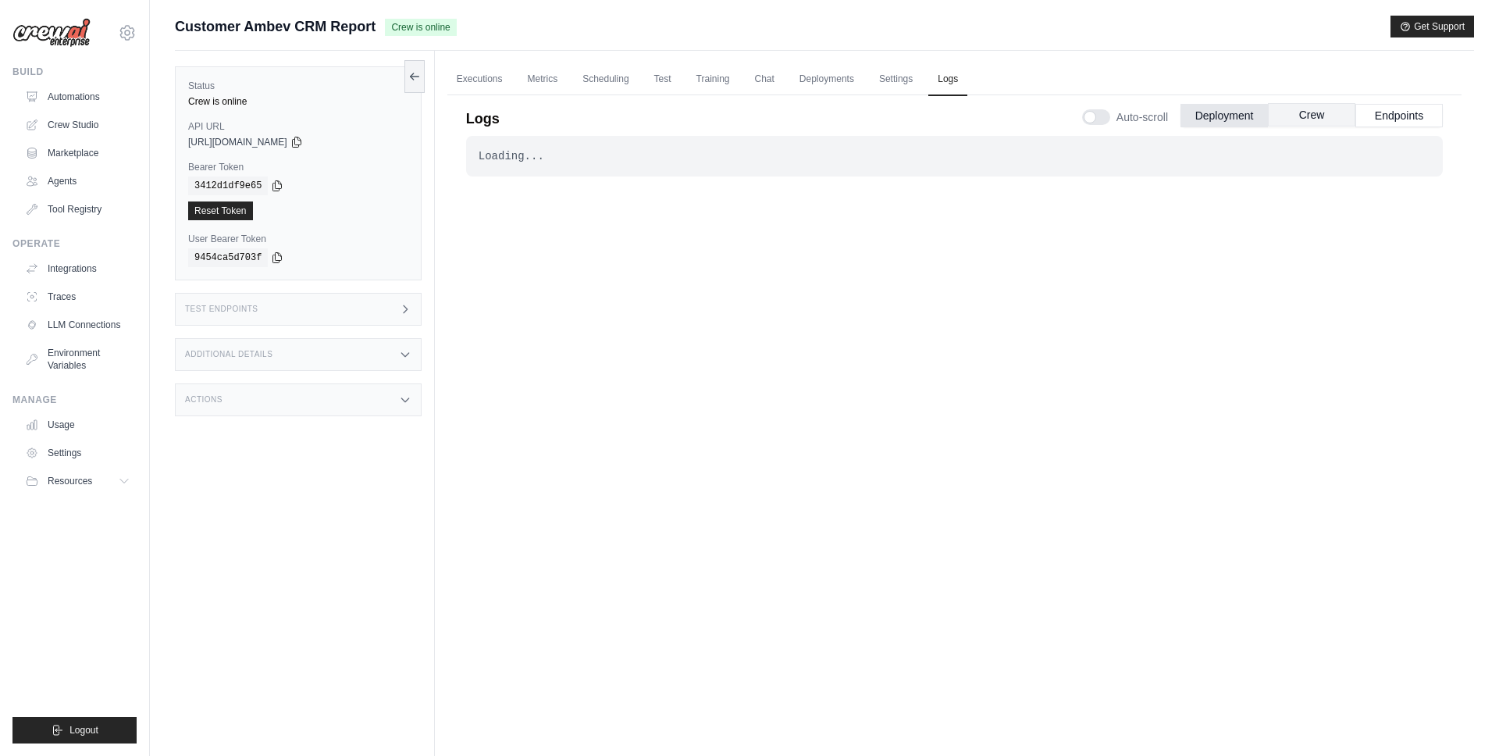
click at [1332, 116] on button "Crew" at bounding box center [1311, 114] width 87 height 23
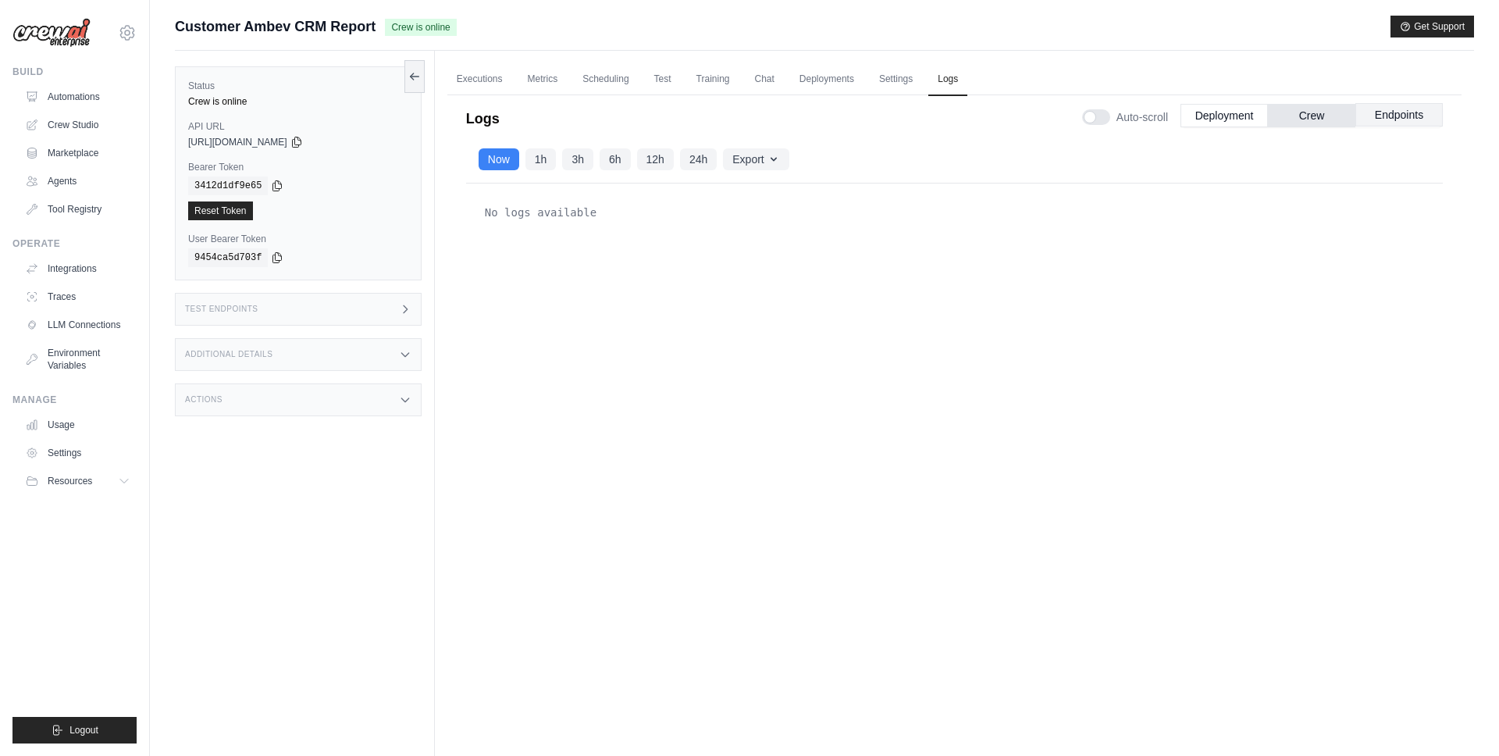
click at [1411, 123] on button "Endpoints" at bounding box center [1399, 114] width 87 height 23
click at [493, 83] on link "Executions" at bounding box center [479, 79] width 65 height 33
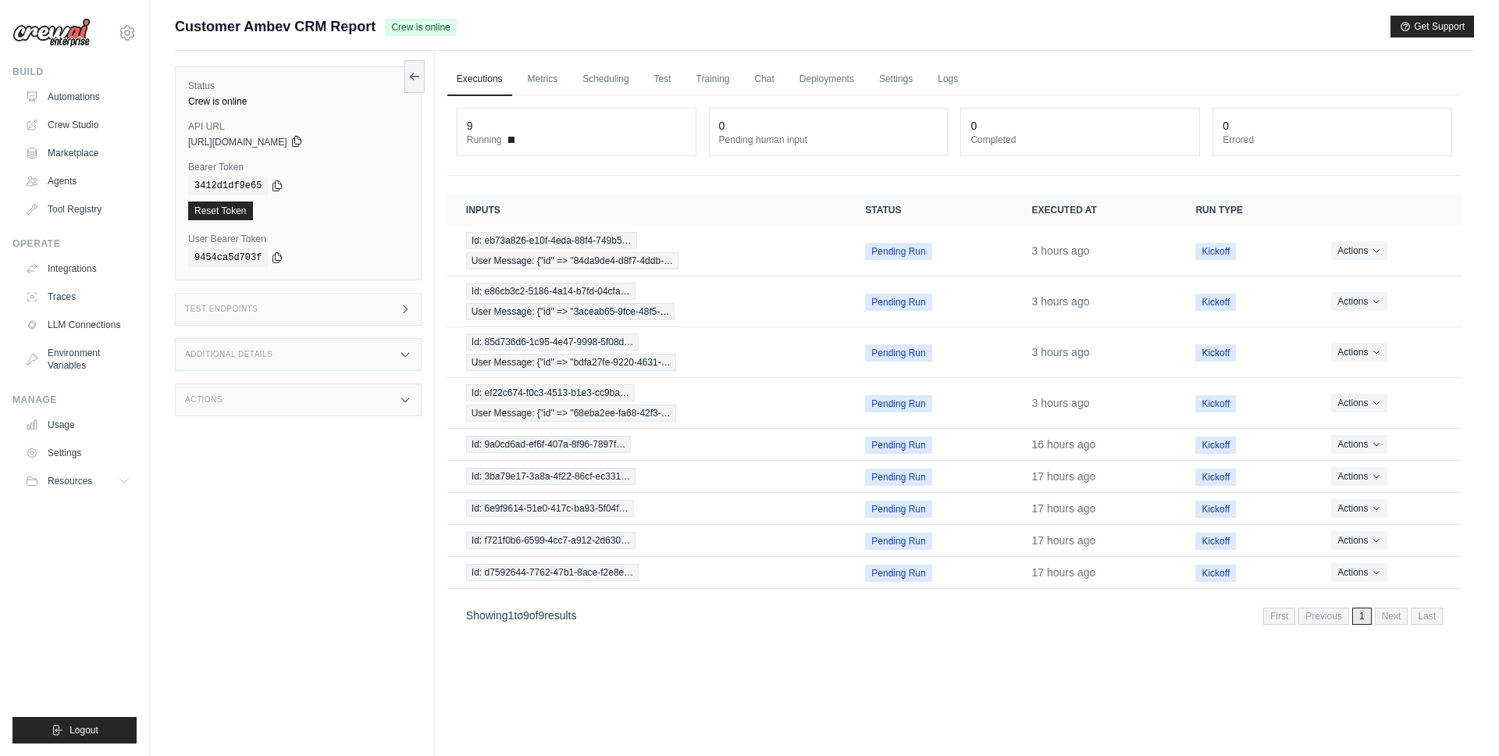
click at [303, 144] on icon at bounding box center [296, 141] width 12 height 12
click at [766, 201] on th "Inputs" at bounding box center [647, 209] width 400 height 31
click at [103, 93] on link "Automations" at bounding box center [79, 96] width 118 height 25
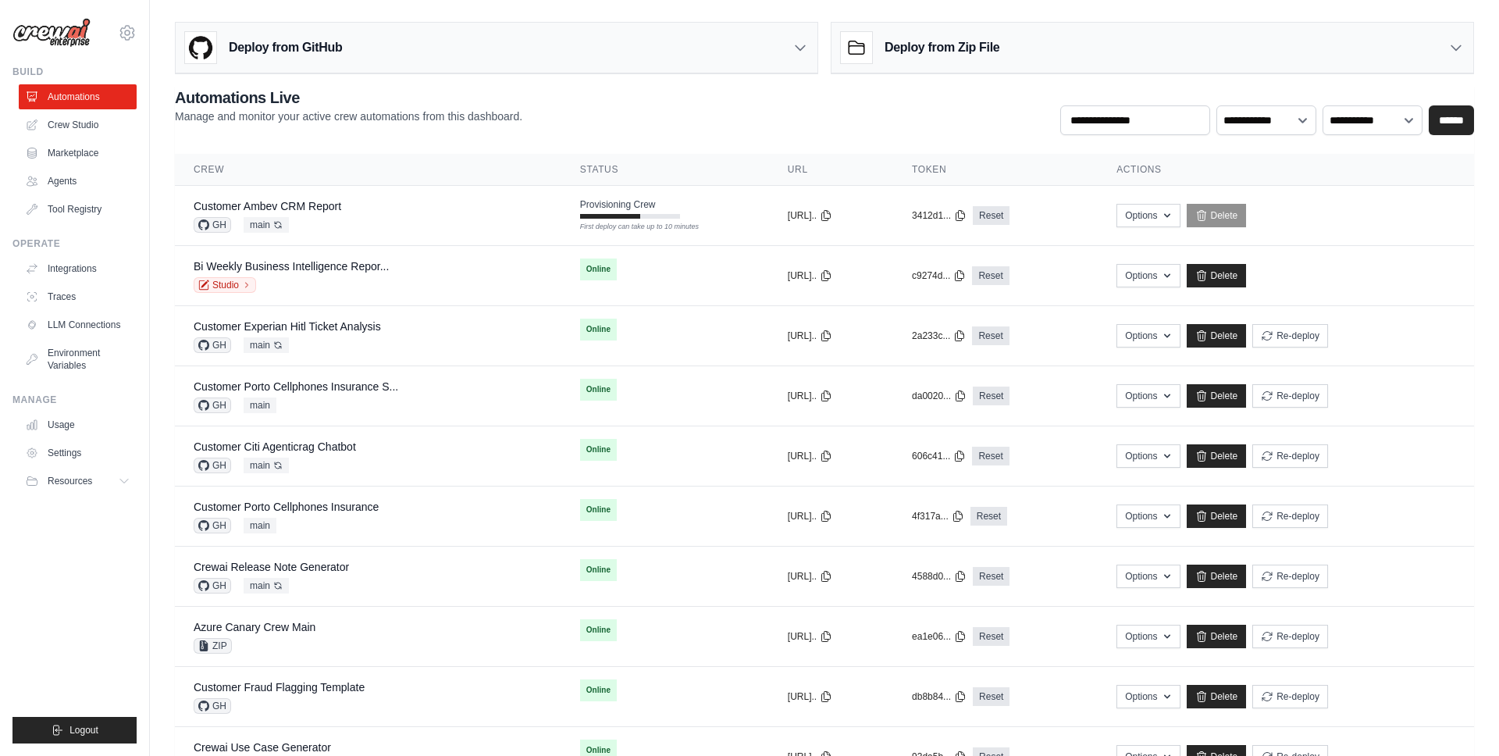
click at [707, 100] on div "**********" at bounding box center [824, 111] width 1299 height 48
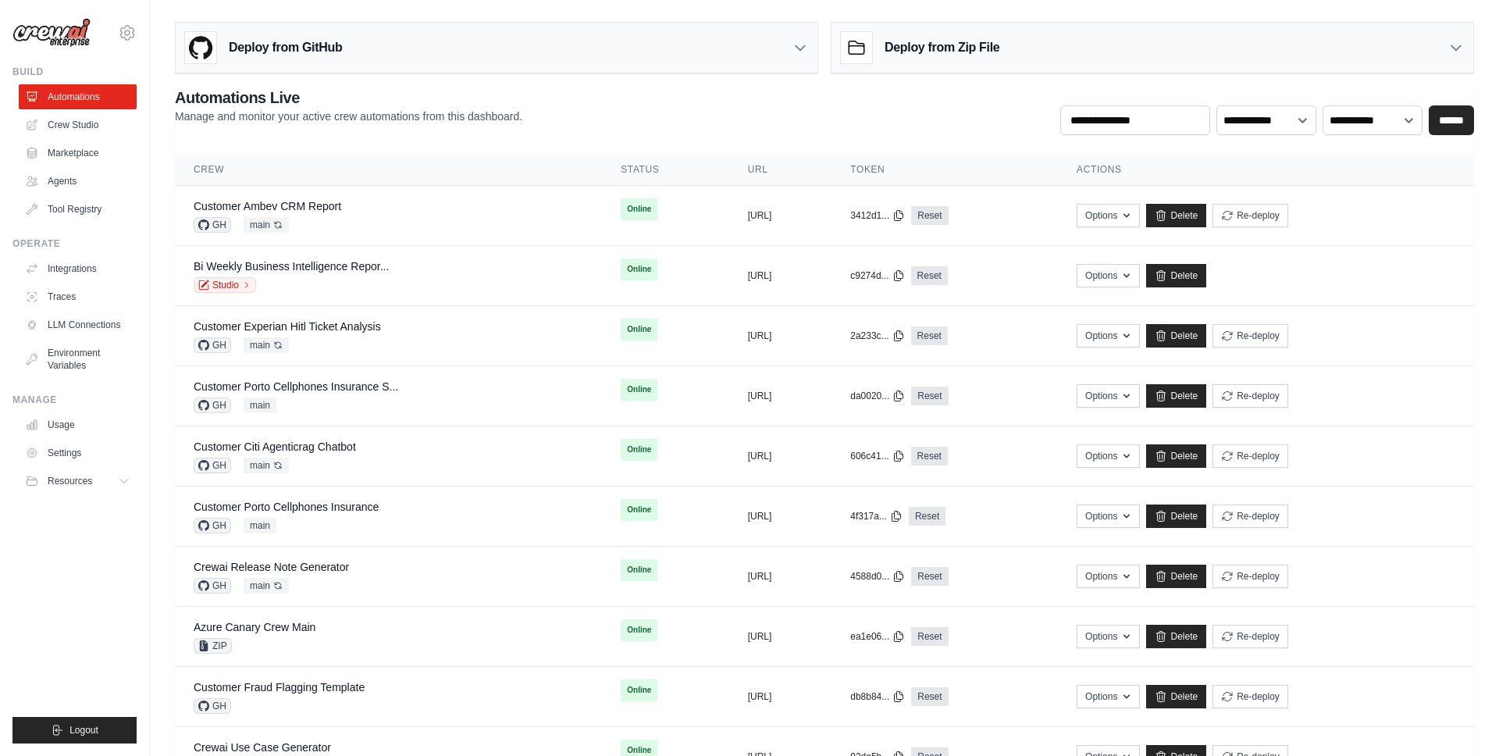
click at [736, 97] on div "**********" at bounding box center [824, 111] width 1299 height 48
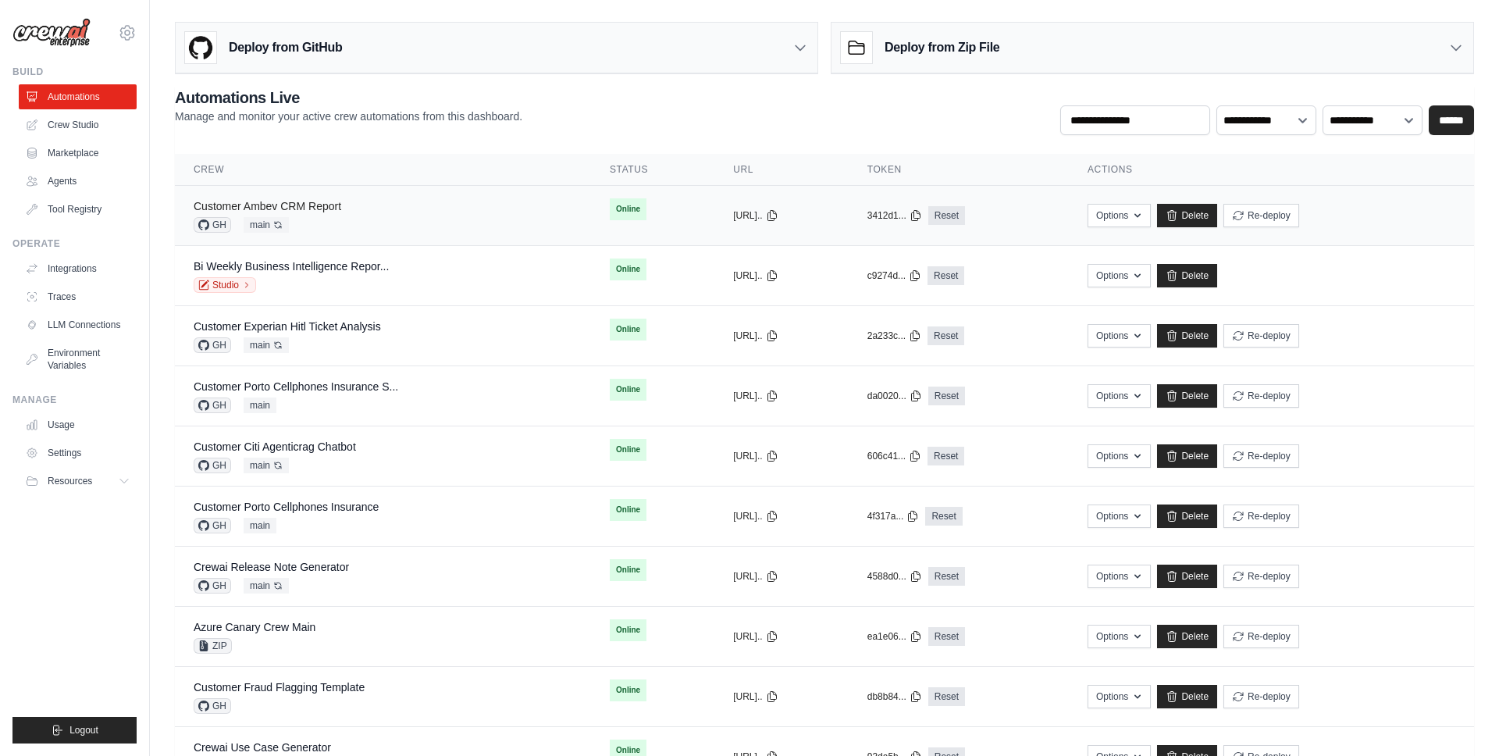
click at [303, 207] on link "Customer Ambev CRM Report" at bounding box center [268, 206] width 148 height 12
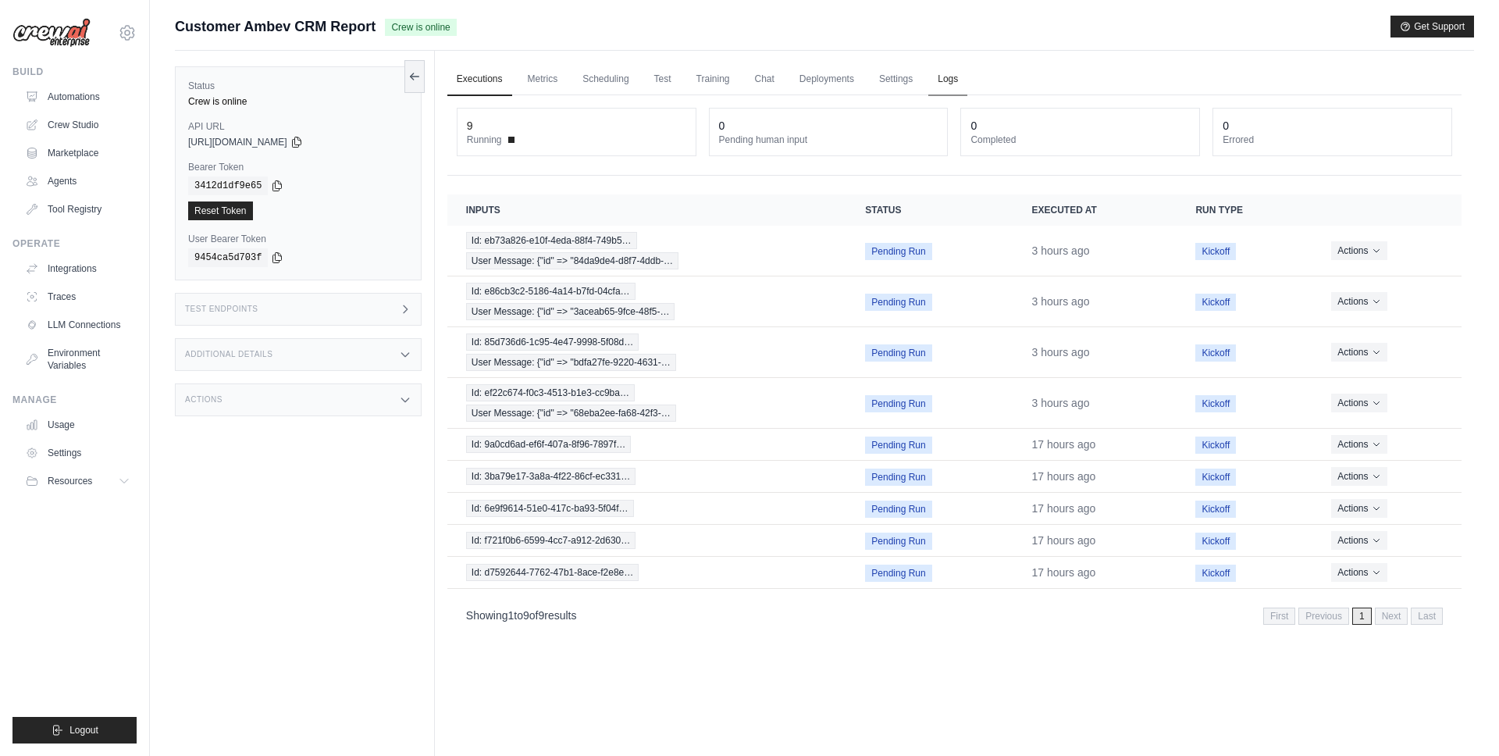
click at [950, 84] on link "Logs" at bounding box center [947, 79] width 39 height 33
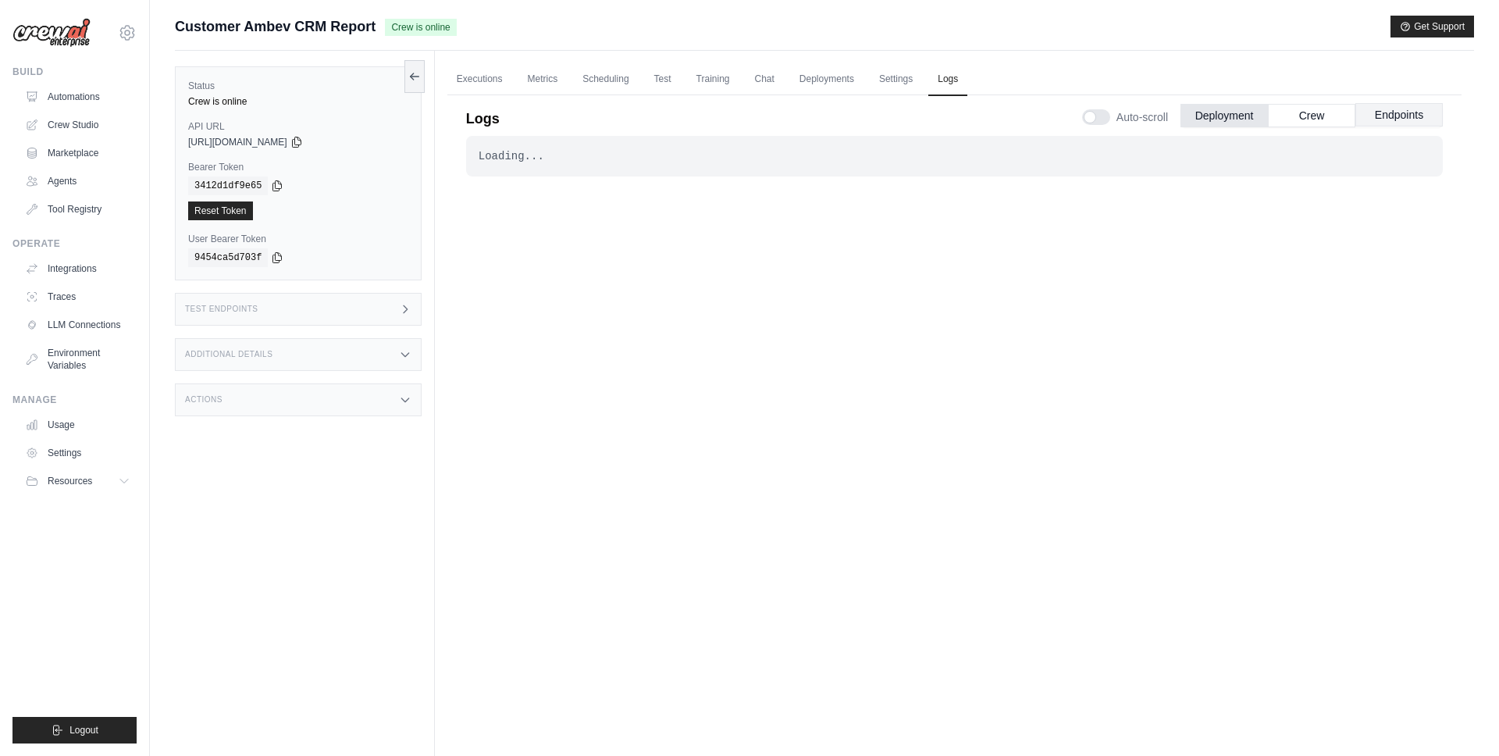
click at [1392, 113] on button "Endpoints" at bounding box center [1399, 114] width 87 height 23
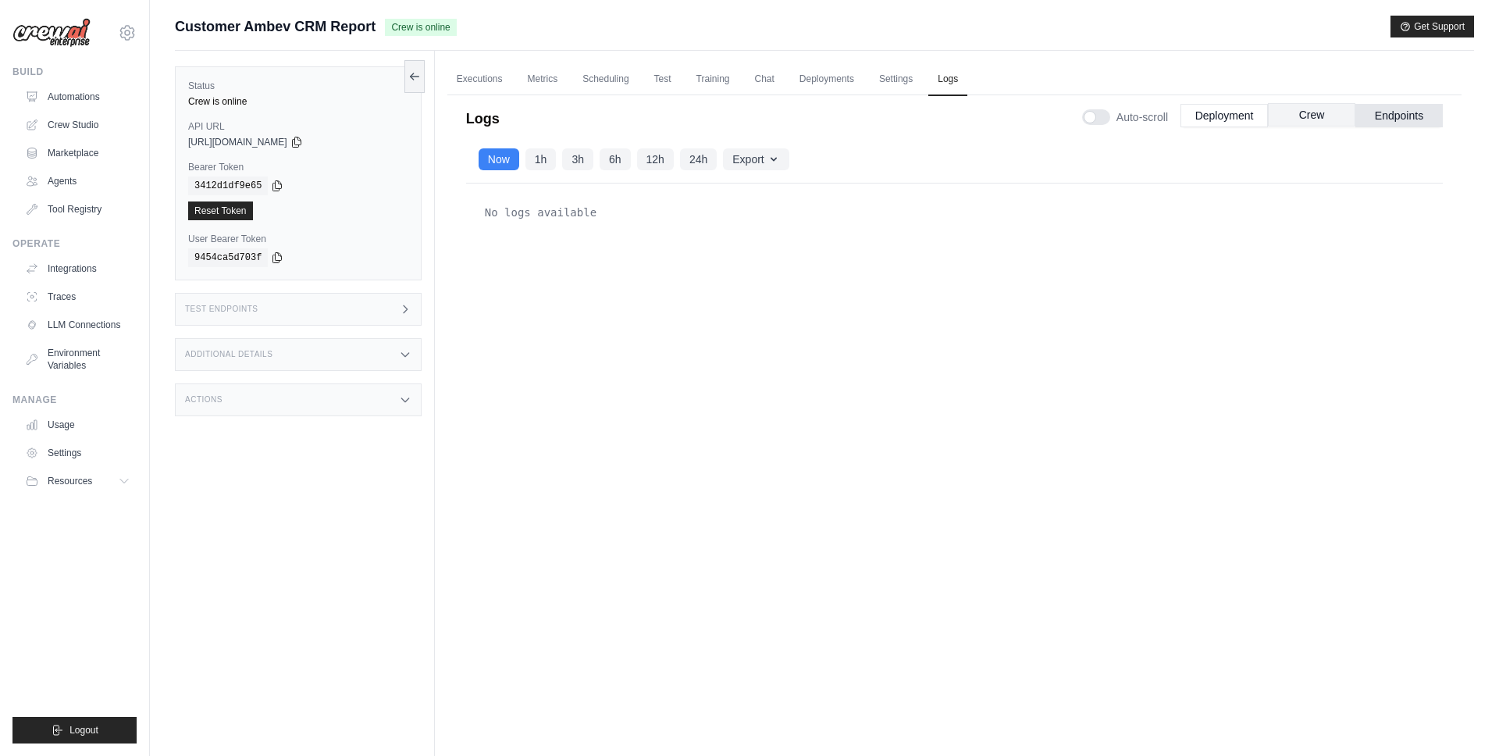
click at [1341, 120] on button "Crew" at bounding box center [1311, 114] width 87 height 23
click at [48, 94] on link "Automations" at bounding box center [79, 96] width 118 height 25
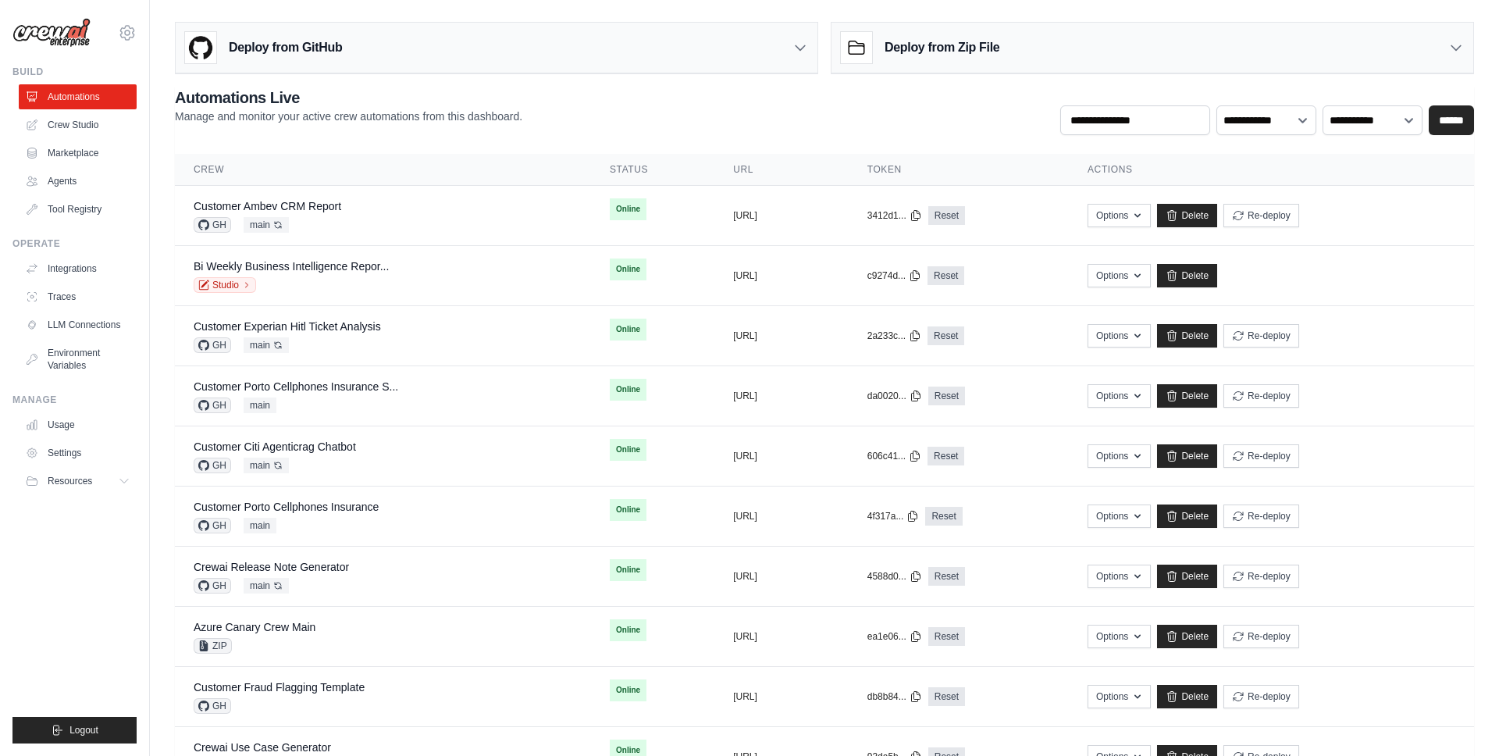
click at [309, 52] on h3 "Deploy from GitHub" at bounding box center [285, 47] width 113 height 19
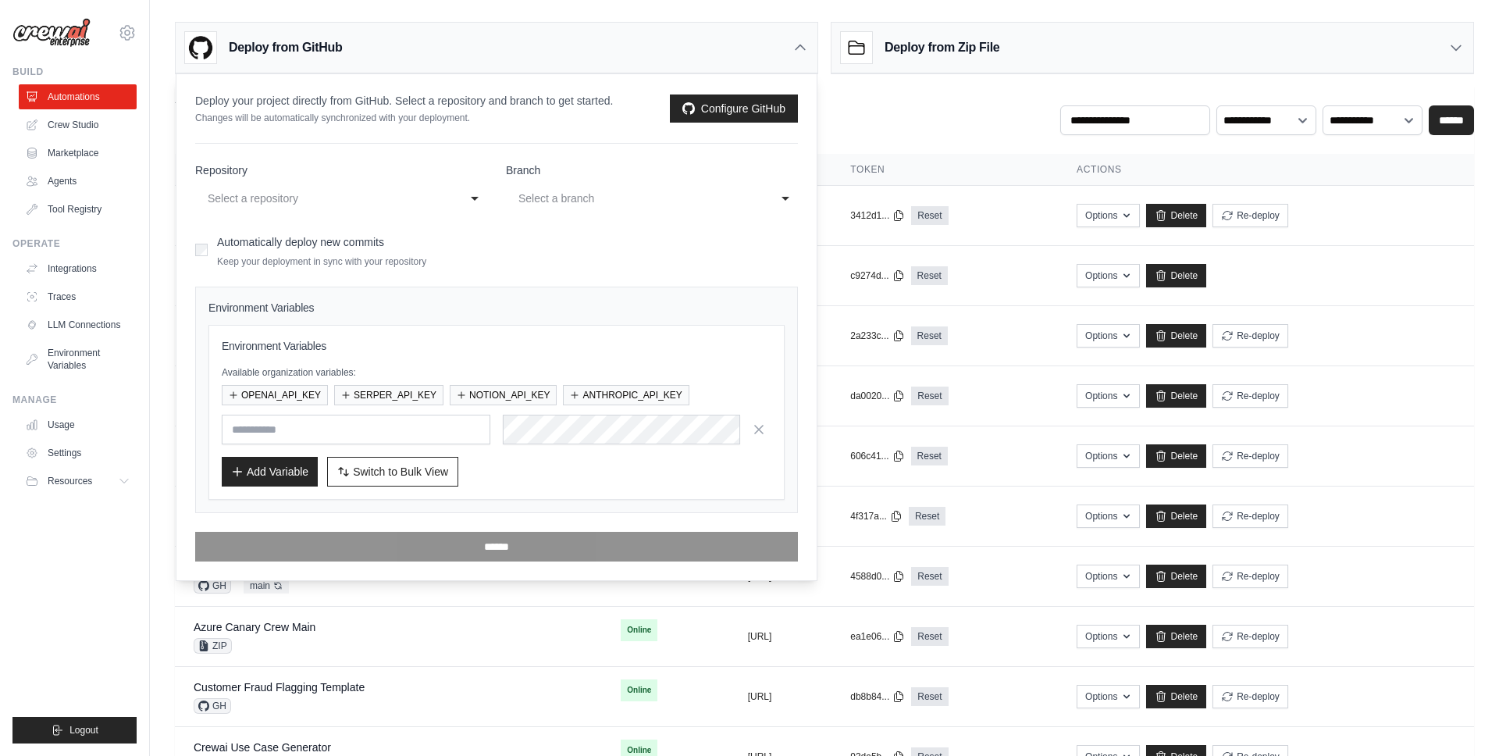
click at [426, 198] on div "Select a repository" at bounding box center [326, 198] width 236 height 19
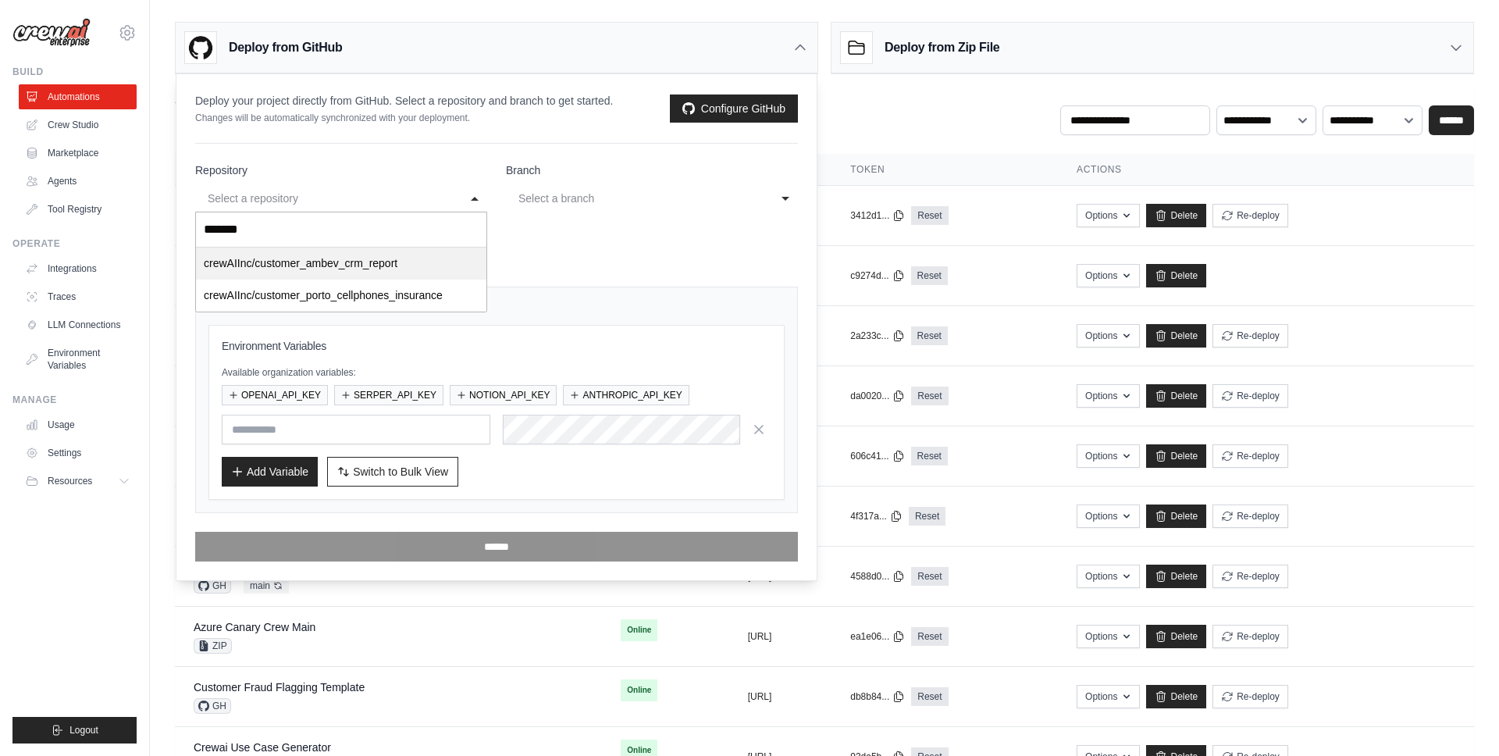
type input "********"
select select "**********"
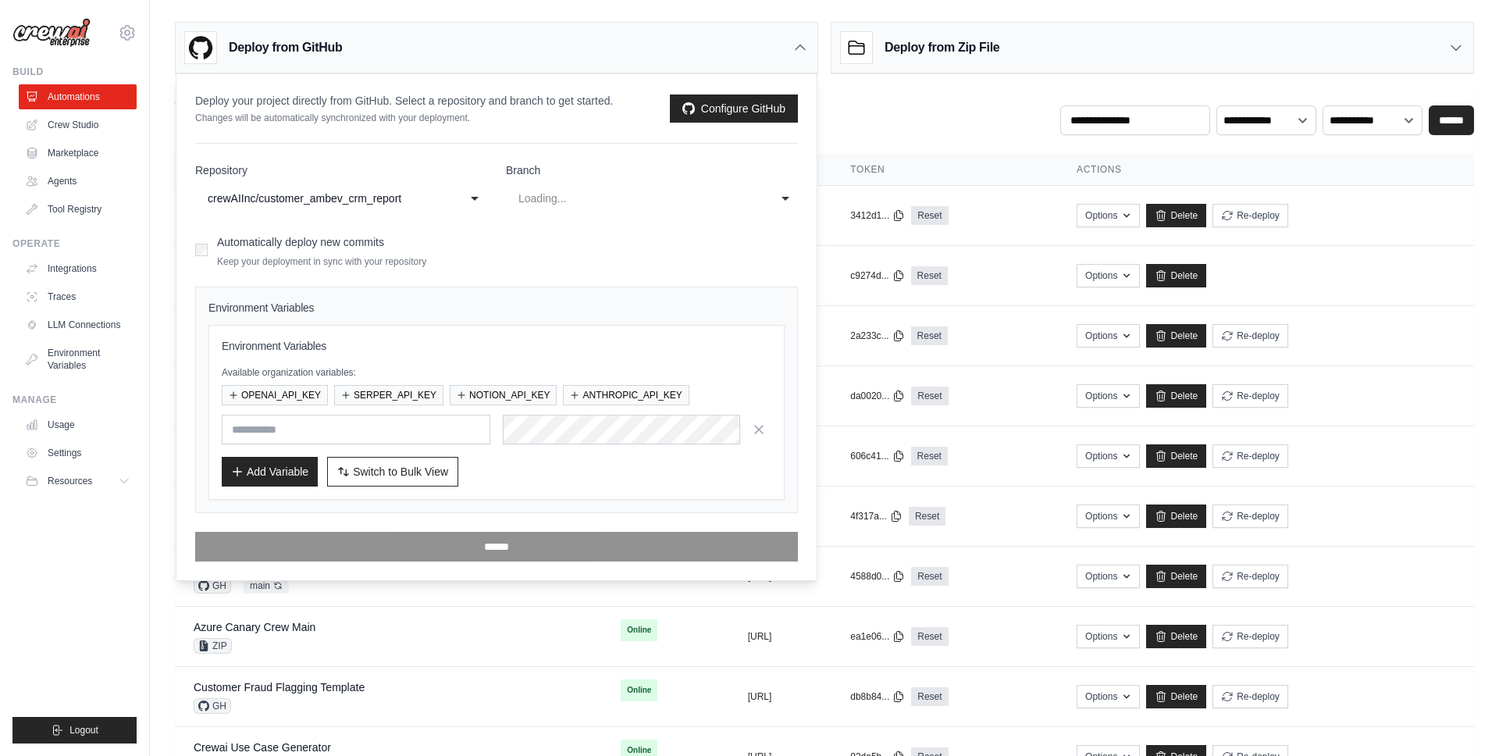
select select "****"
click at [341, 240] on label "Automatically deploy new commits" at bounding box center [300, 242] width 167 height 12
click at [401, 471] on span "Switch to Bulk View" at bounding box center [400, 471] width 95 height 16
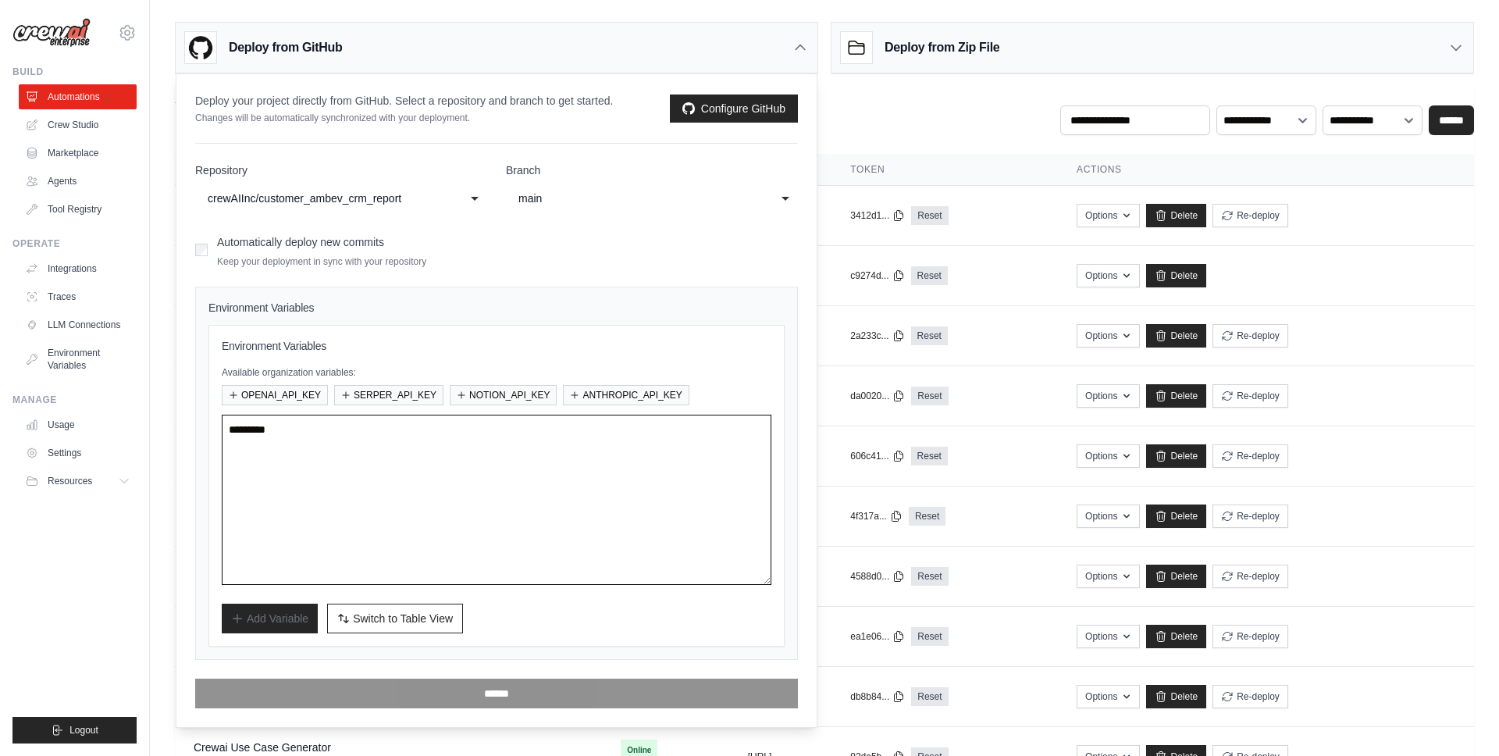
click at [291, 503] on textarea at bounding box center [497, 500] width 550 height 170
paste textarea "**********"
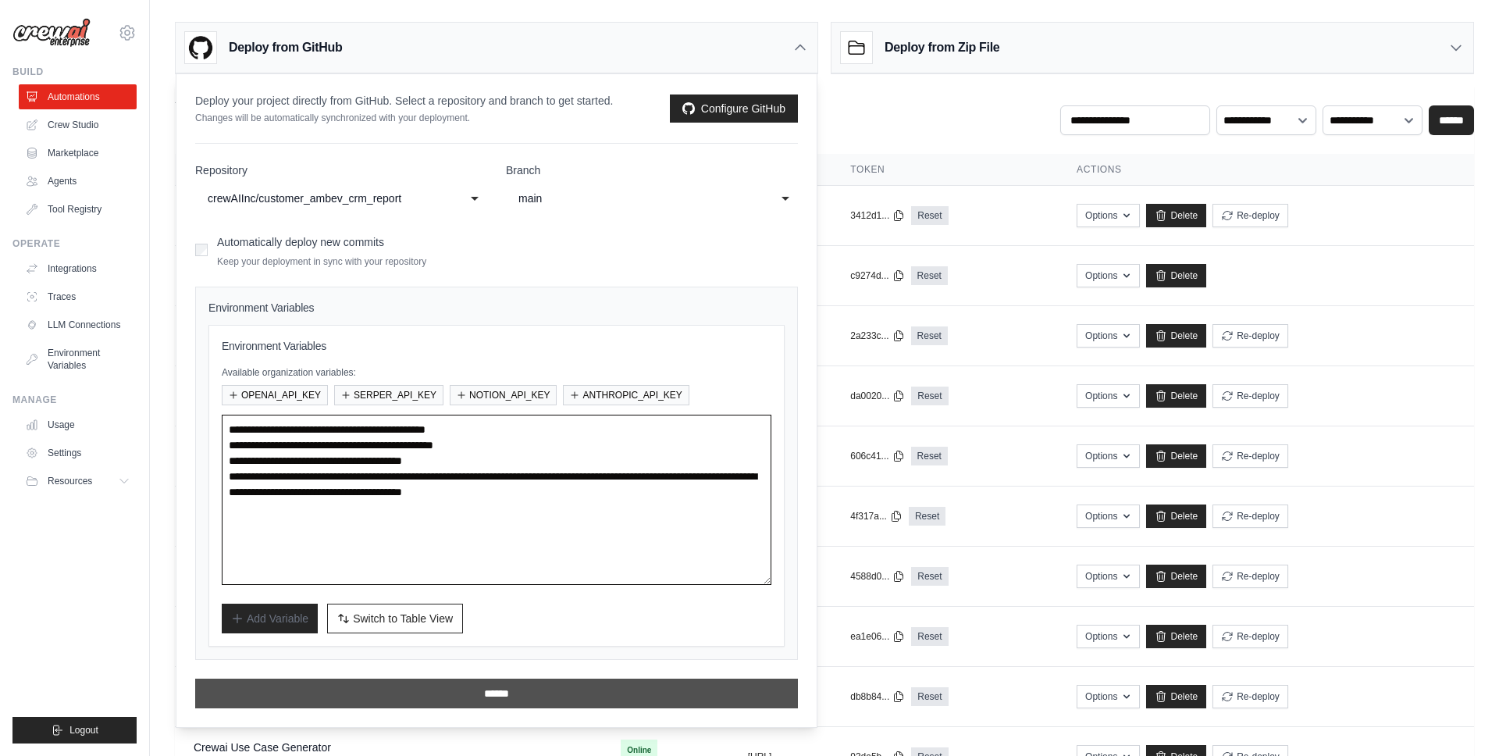
type textarea "**********"
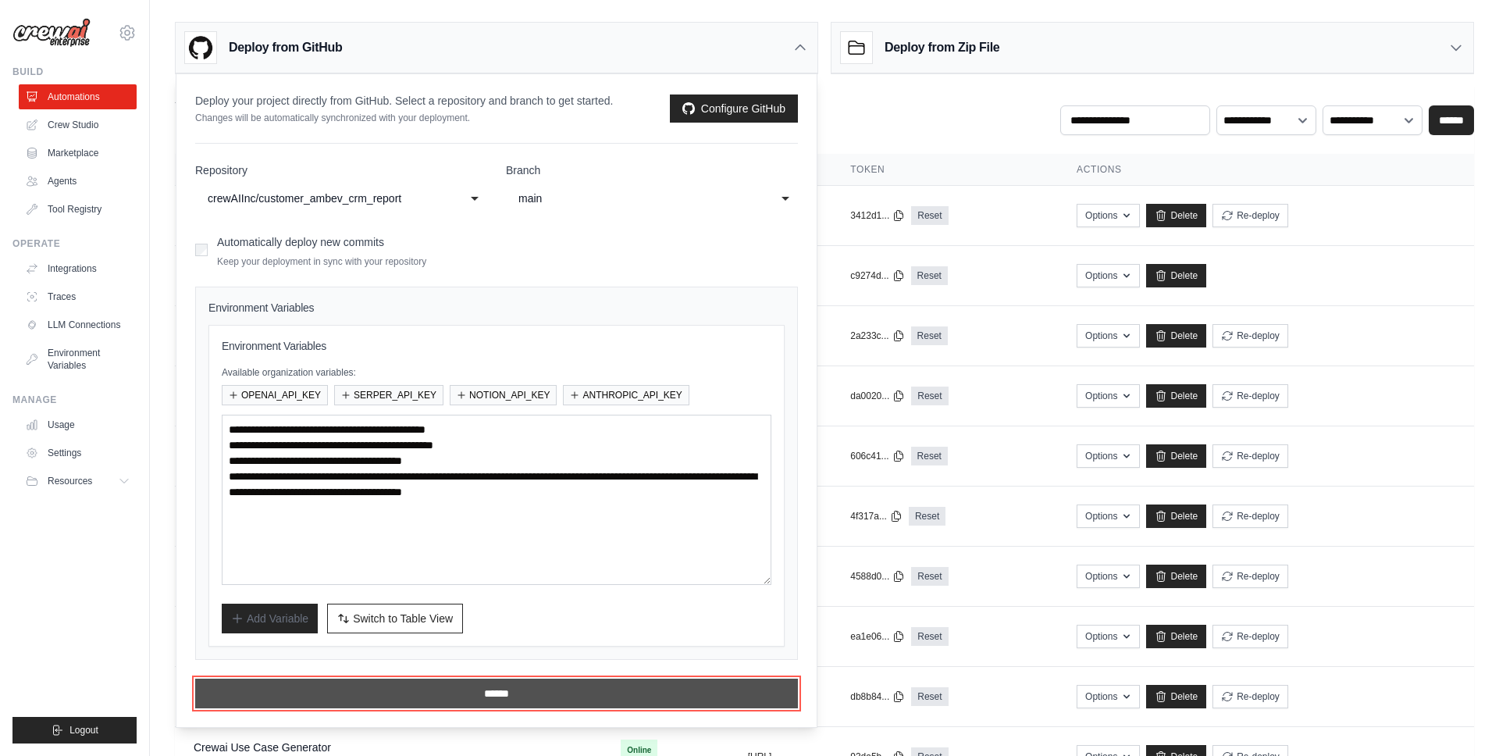
click at [492, 692] on input "******" at bounding box center [496, 694] width 603 height 30
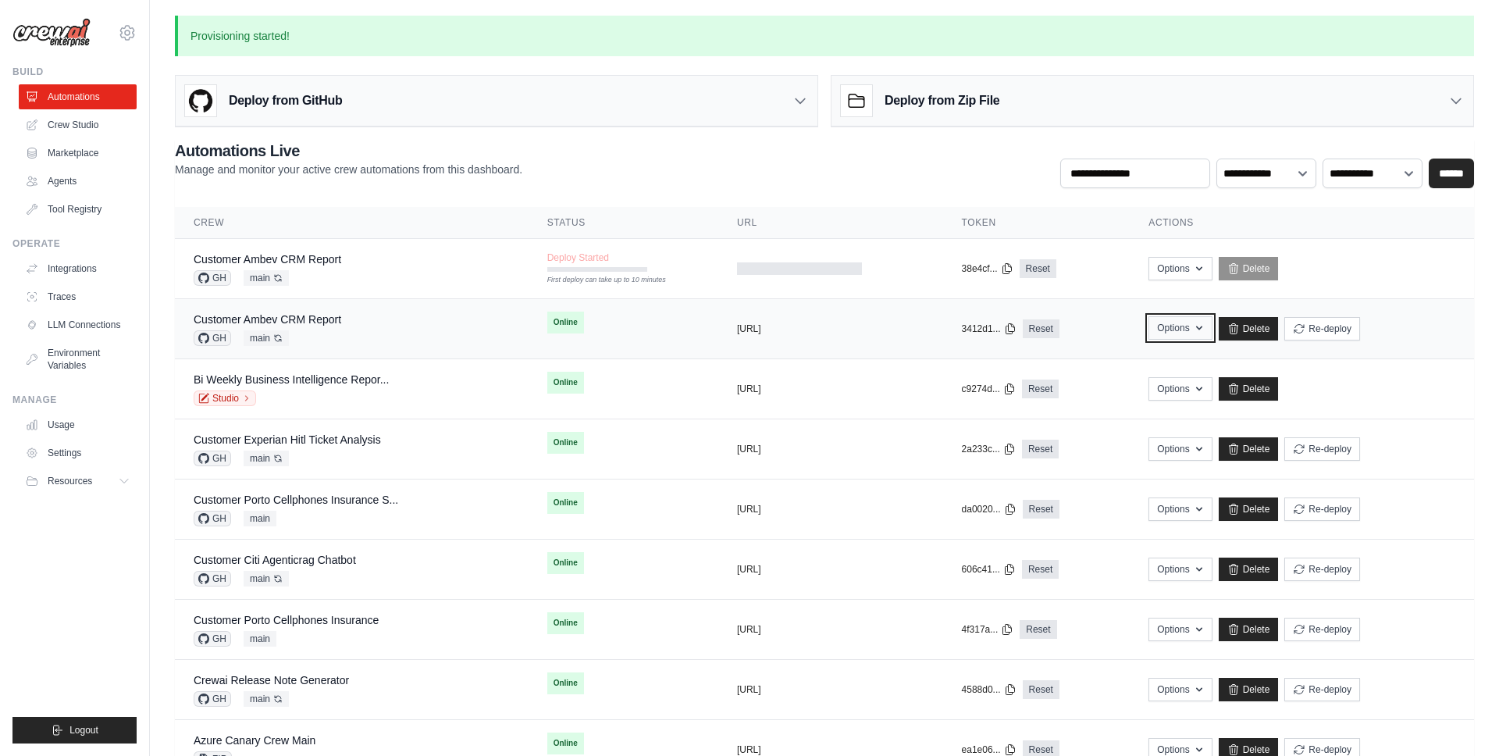
click at [1200, 326] on button "Options" at bounding box center [1180, 327] width 63 height 23
click at [1182, 332] on button "Options" at bounding box center [1180, 327] width 63 height 23
click at [761, 329] on button "https://customer-ambev-crm-report-0" at bounding box center [749, 328] width 24 height 12
click at [738, 149] on div "**********" at bounding box center [824, 164] width 1299 height 48
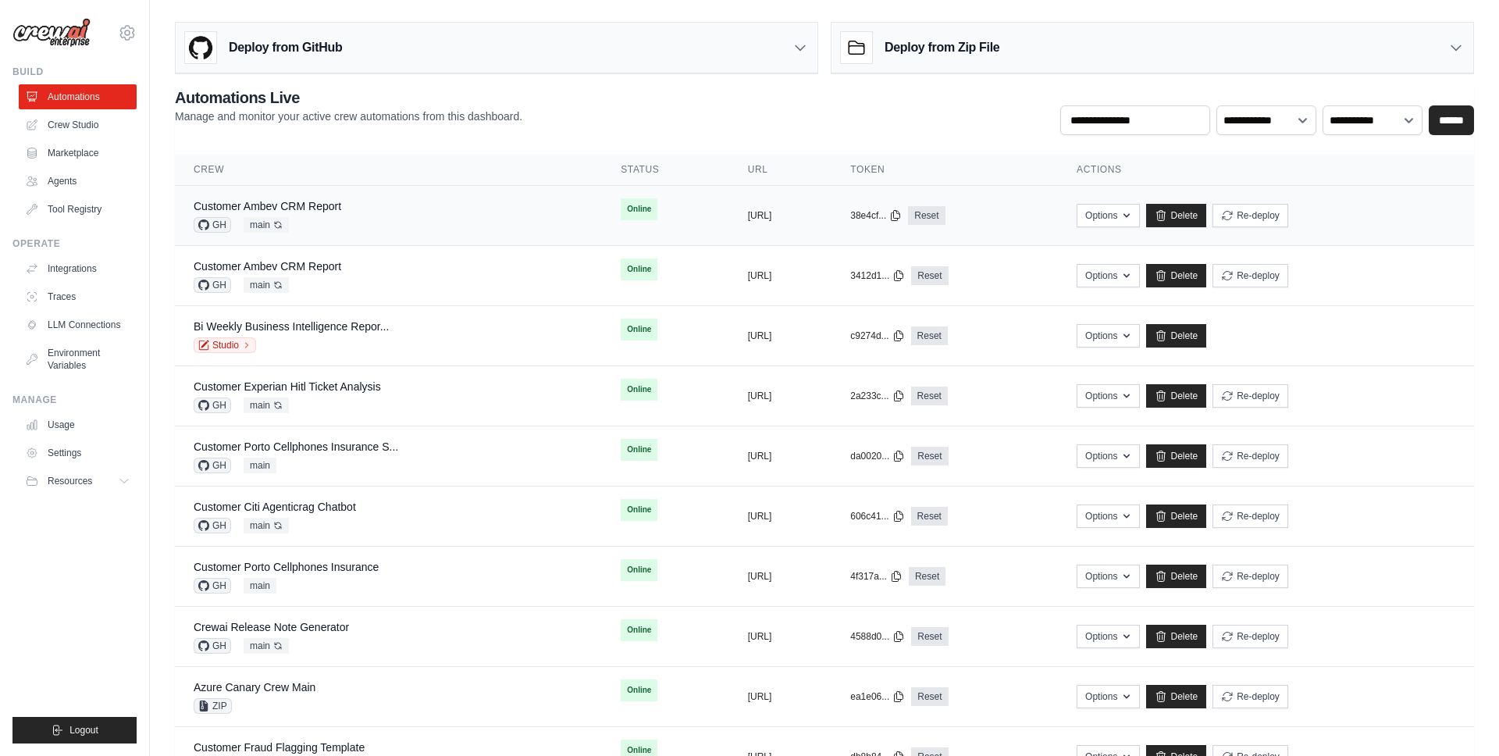
click at [793, 223] on td "copied [URL]" at bounding box center [780, 216] width 103 height 60
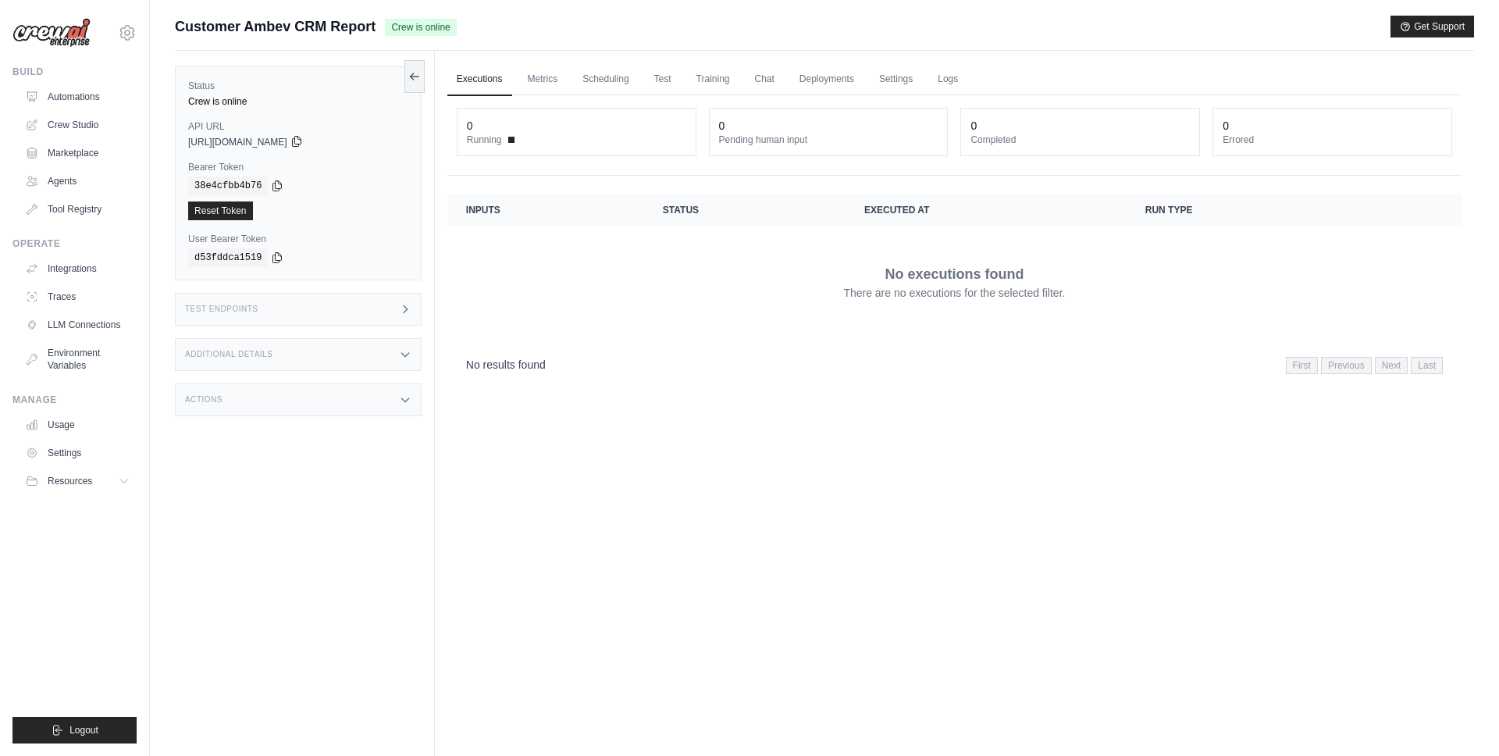
click at [303, 142] on icon at bounding box center [296, 141] width 12 height 12
click at [228, 306] on h3 "Test Endpoints" at bounding box center [221, 309] width 73 height 9
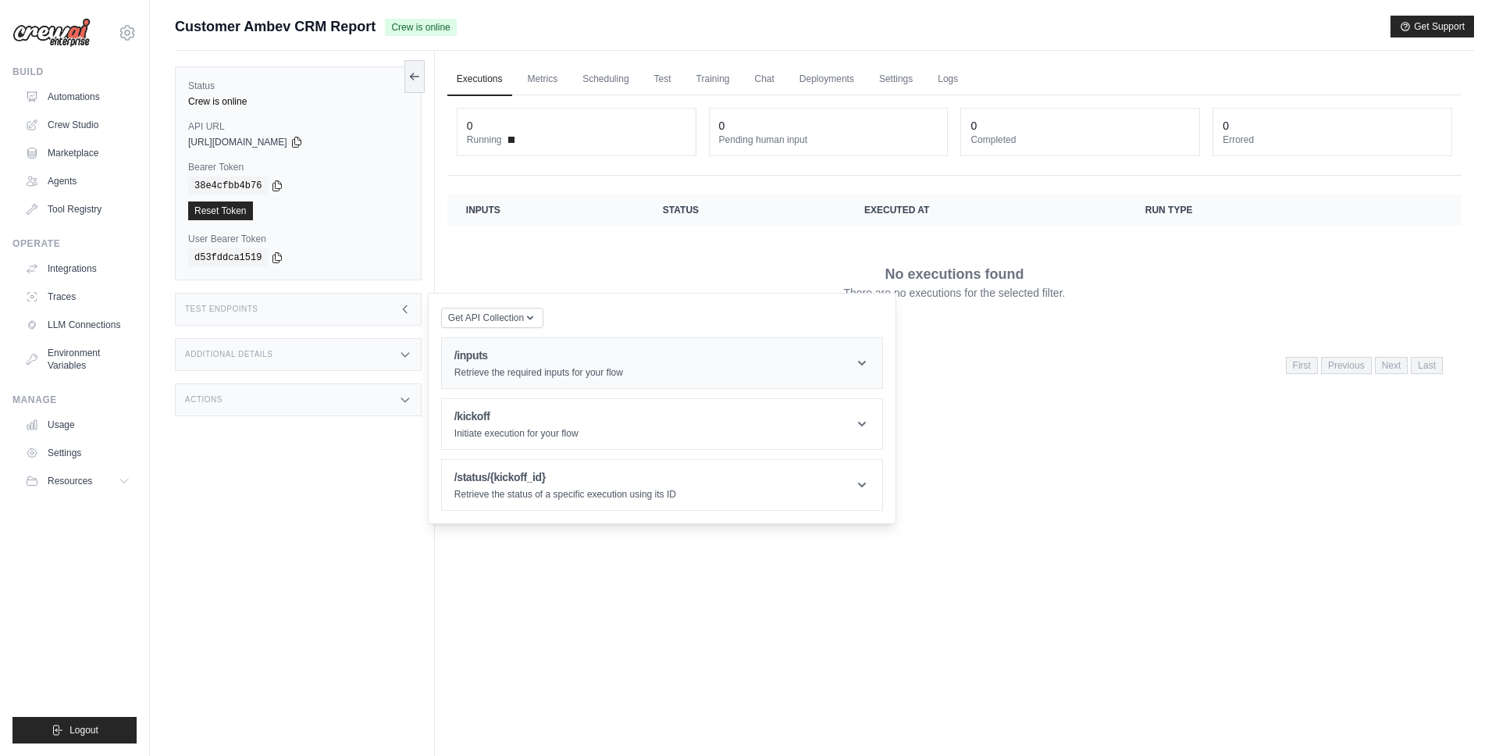
click at [548, 378] on p "Retrieve the required inputs for your flow" at bounding box center [538, 372] width 169 height 12
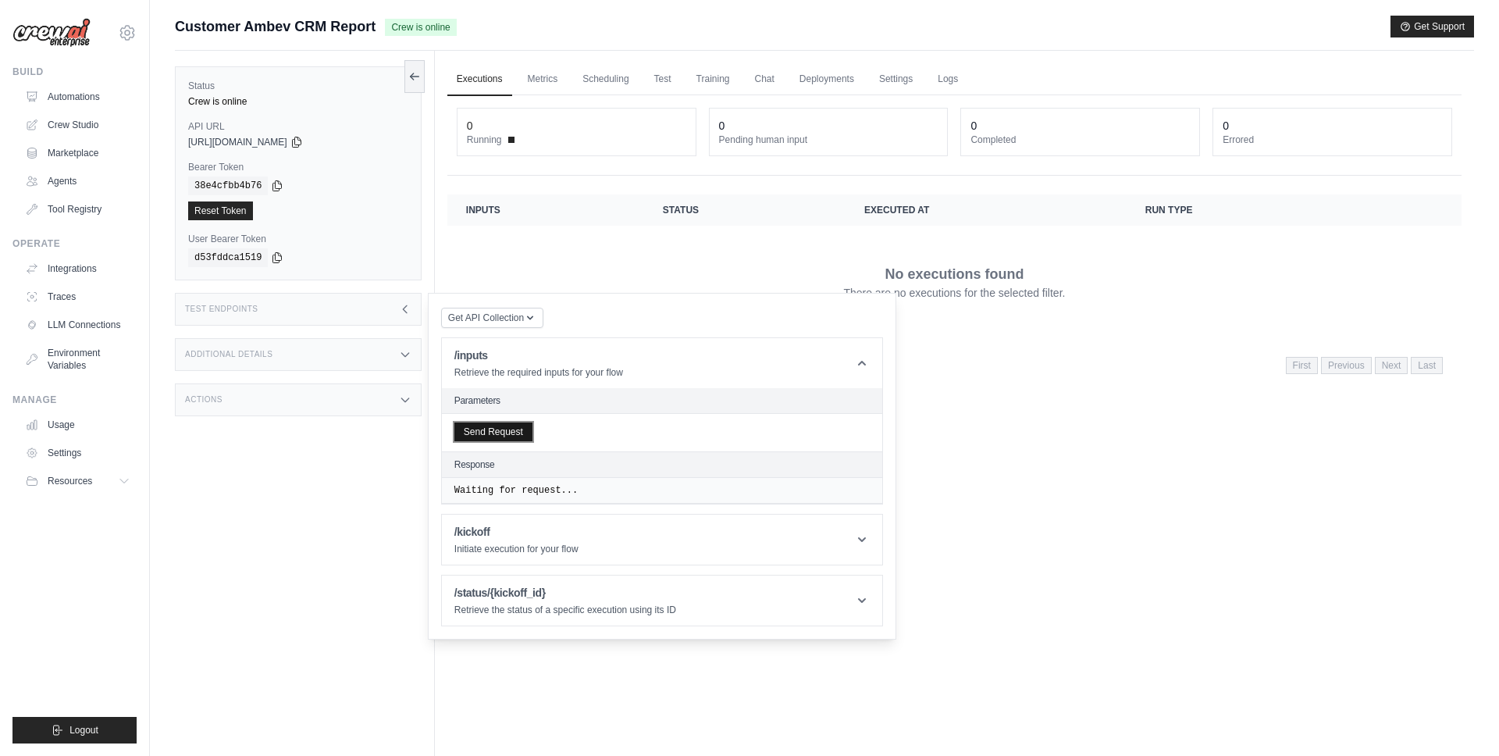
click at [499, 431] on button "Send Request" at bounding box center [493, 431] width 78 height 19
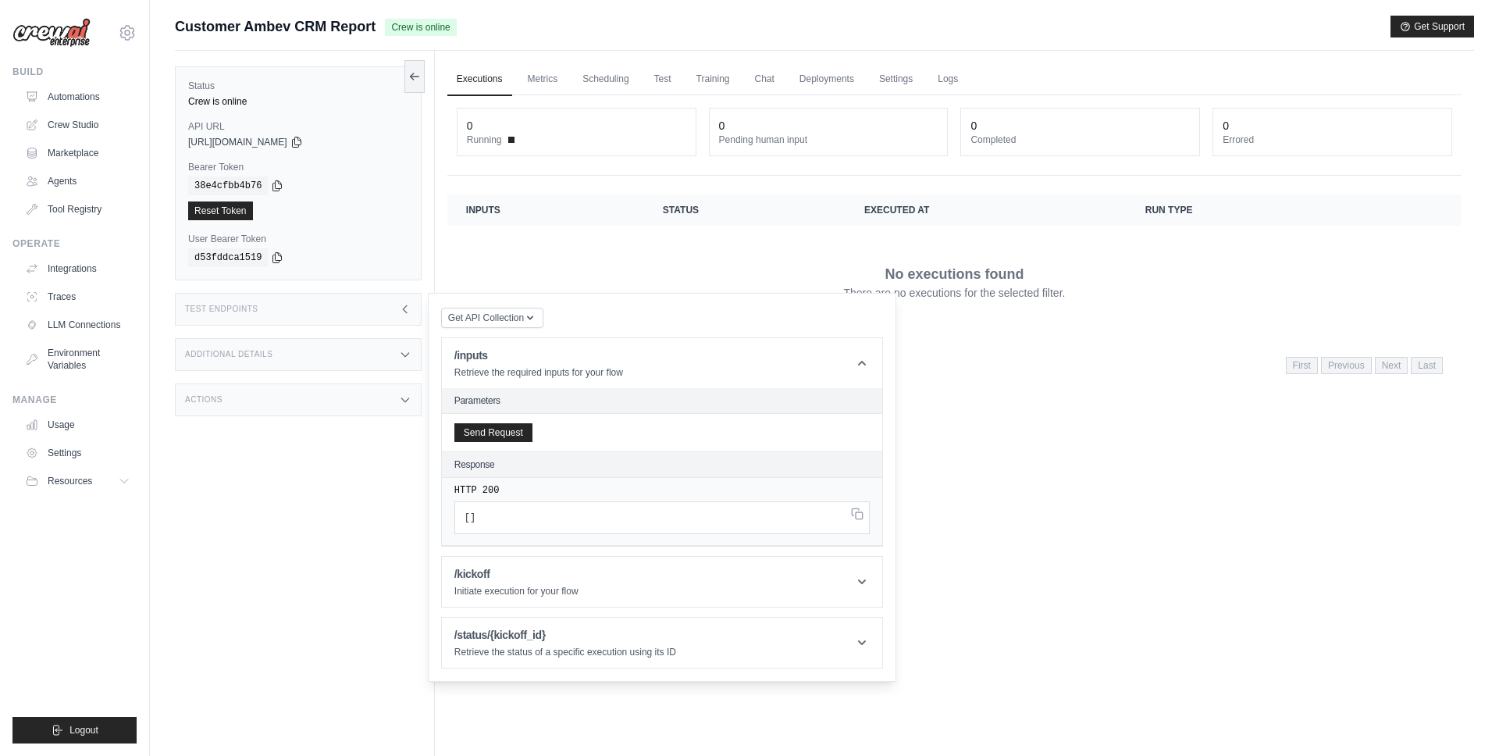
click at [1035, 358] on div "No results found First Previous Next Last" at bounding box center [954, 364] width 977 height 21
click at [429, 30] on span "Crew is online" at bounding box center [420, 27] width 71 height 17
copy div "Crew is online"
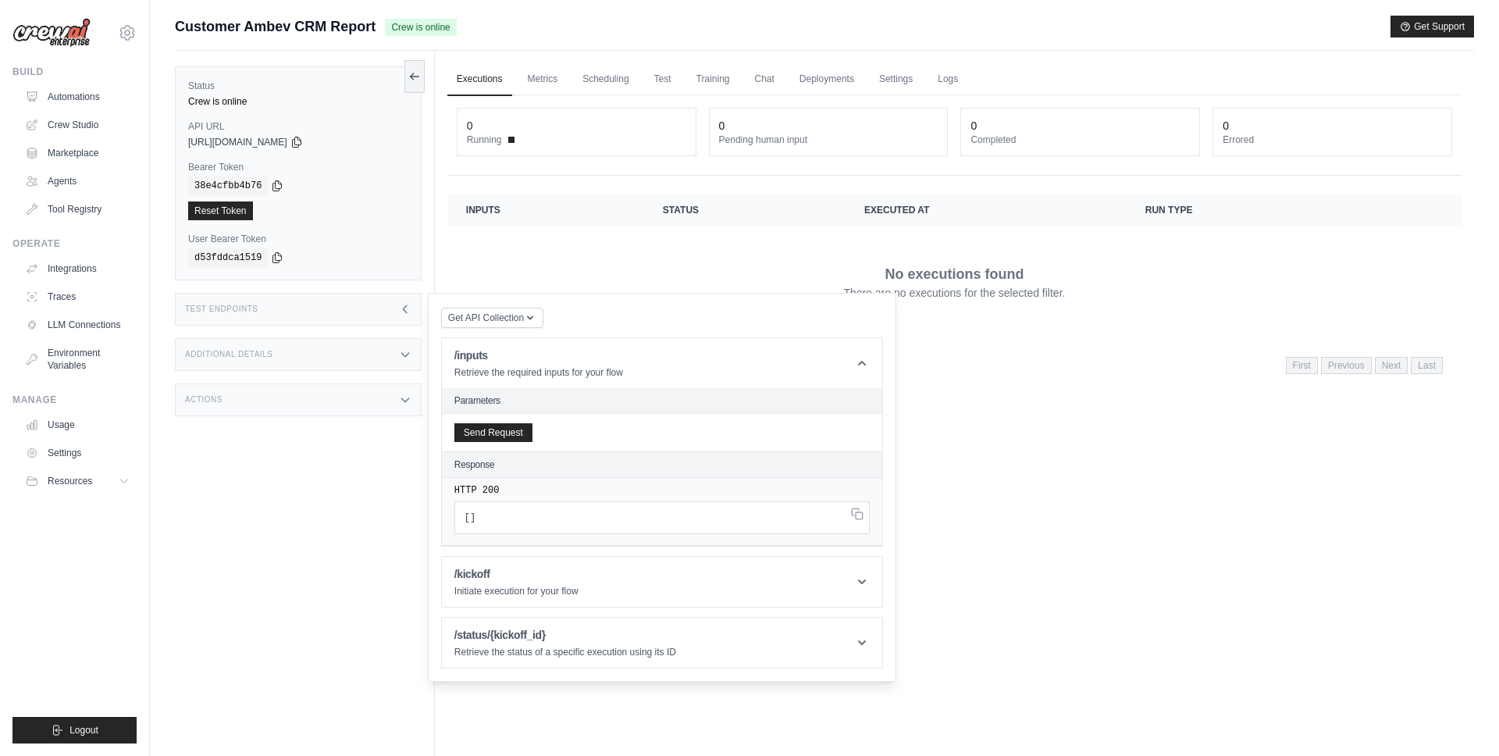
click at [848, 17] on div "Customer Ambev CRM Report Crew is online Get Support" at bounding box center [824, 27] width 1299 height 22
click at [365, 308] on div "Test Endpoints" at bounding box center [298, 309] width 247 height 33
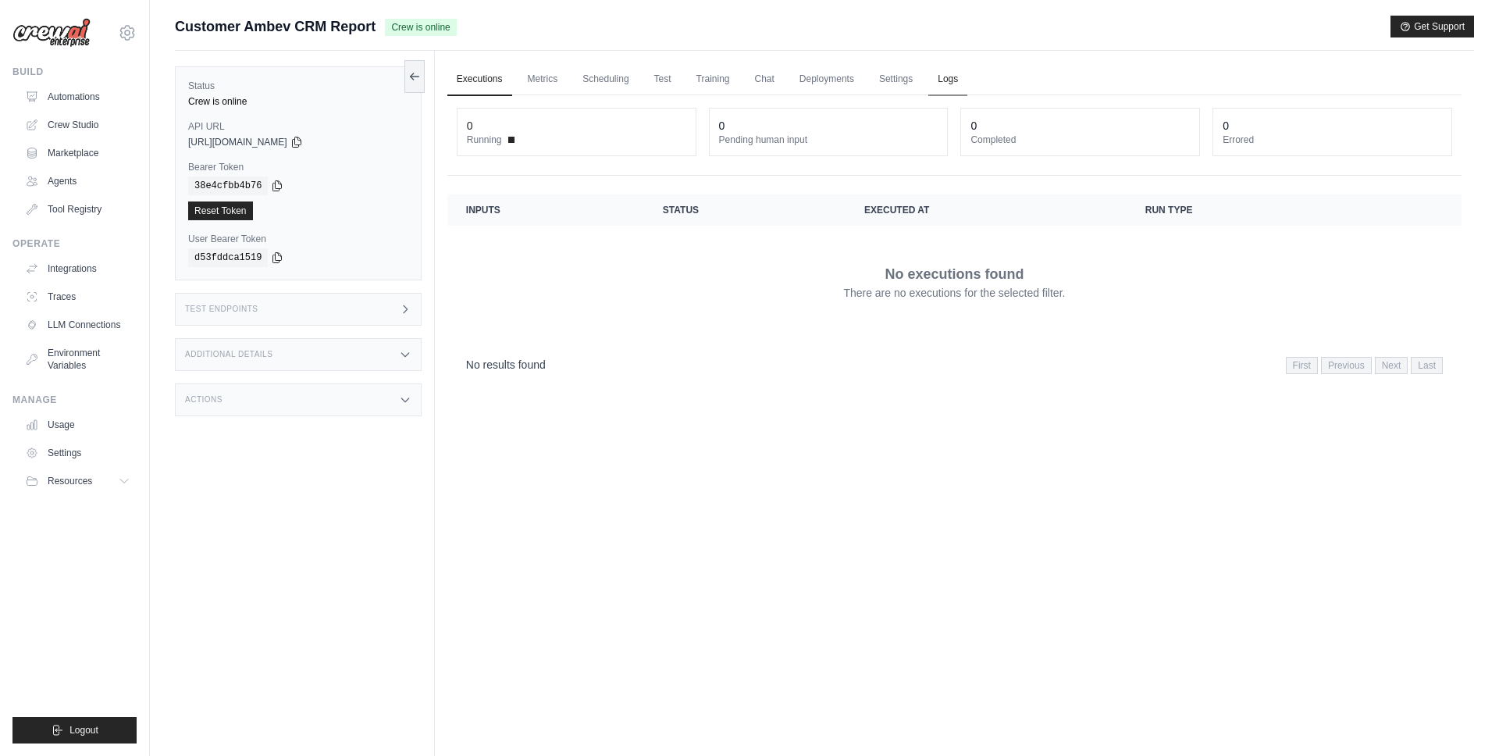
click at [951, 81] on link "Logs" at bounding box center [947, 79] width 39 height 33
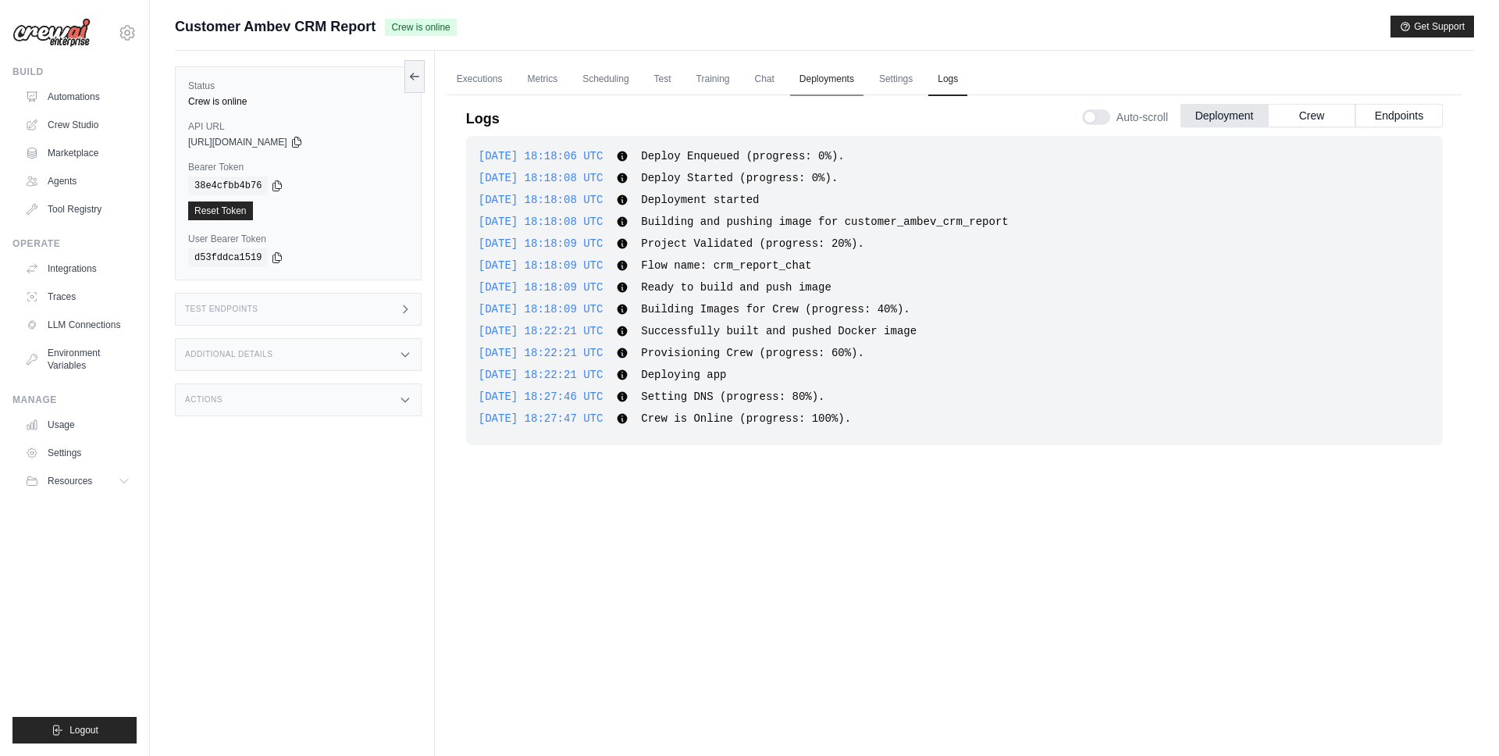
click at [827, 80] on link "Deployments" at bounding box center [826, 79] width 73 height 33
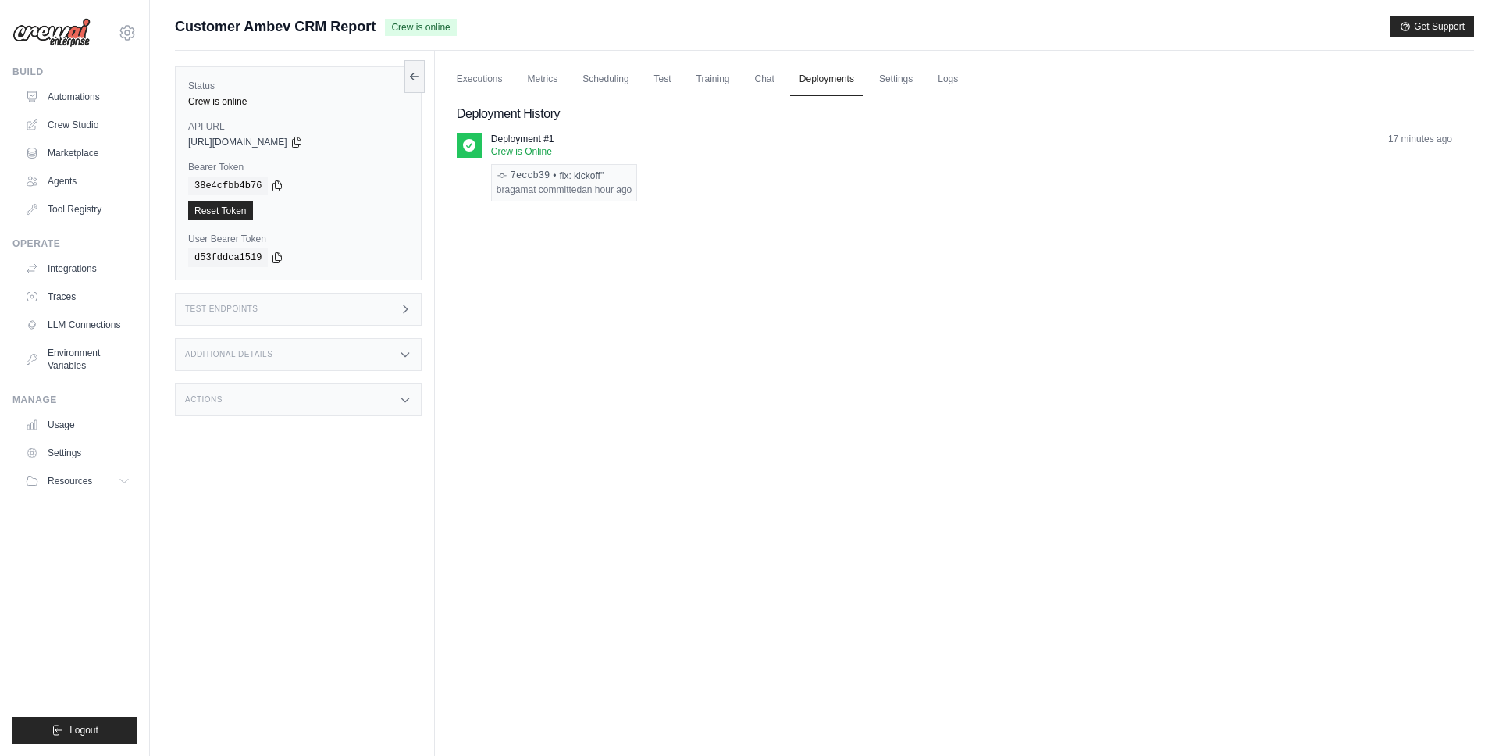
click at [853, 156] on div "Deployment #1 Crew is Online 7eccb39 • fix: kickoff" bragamat committed an hour…" at bounding box center [971, 167] width 961 height 69
click at [51, 109] on ul "Automations Crew Studio Marketplace Agents Tool Registry" at bounding box center [78, 152] width 118 height 137
click at [62, 95] on link "Automations" at bounding box center [79, 96] width 118 height 25
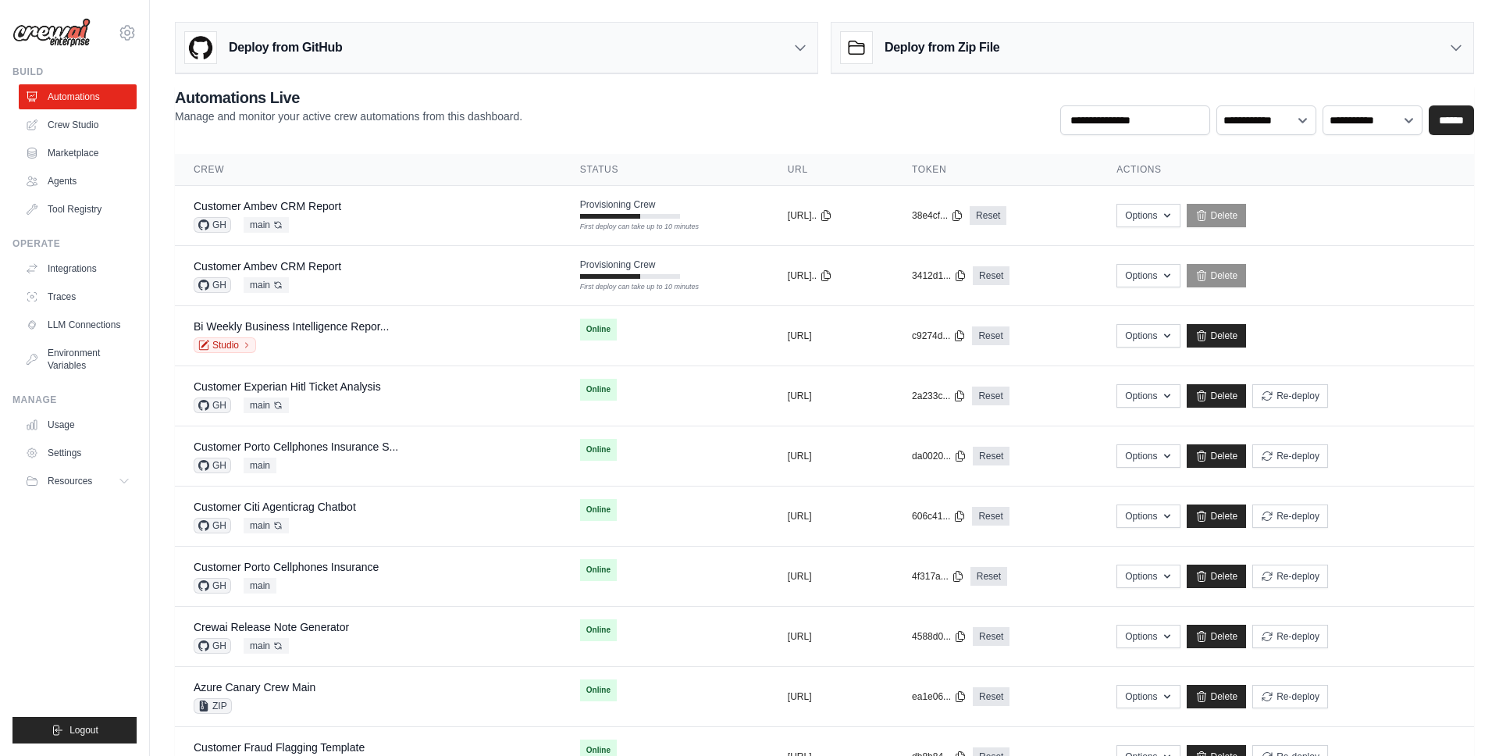
click at [590, 104] on div "**********" at bounding box center [824, 111] width 1299 height 48
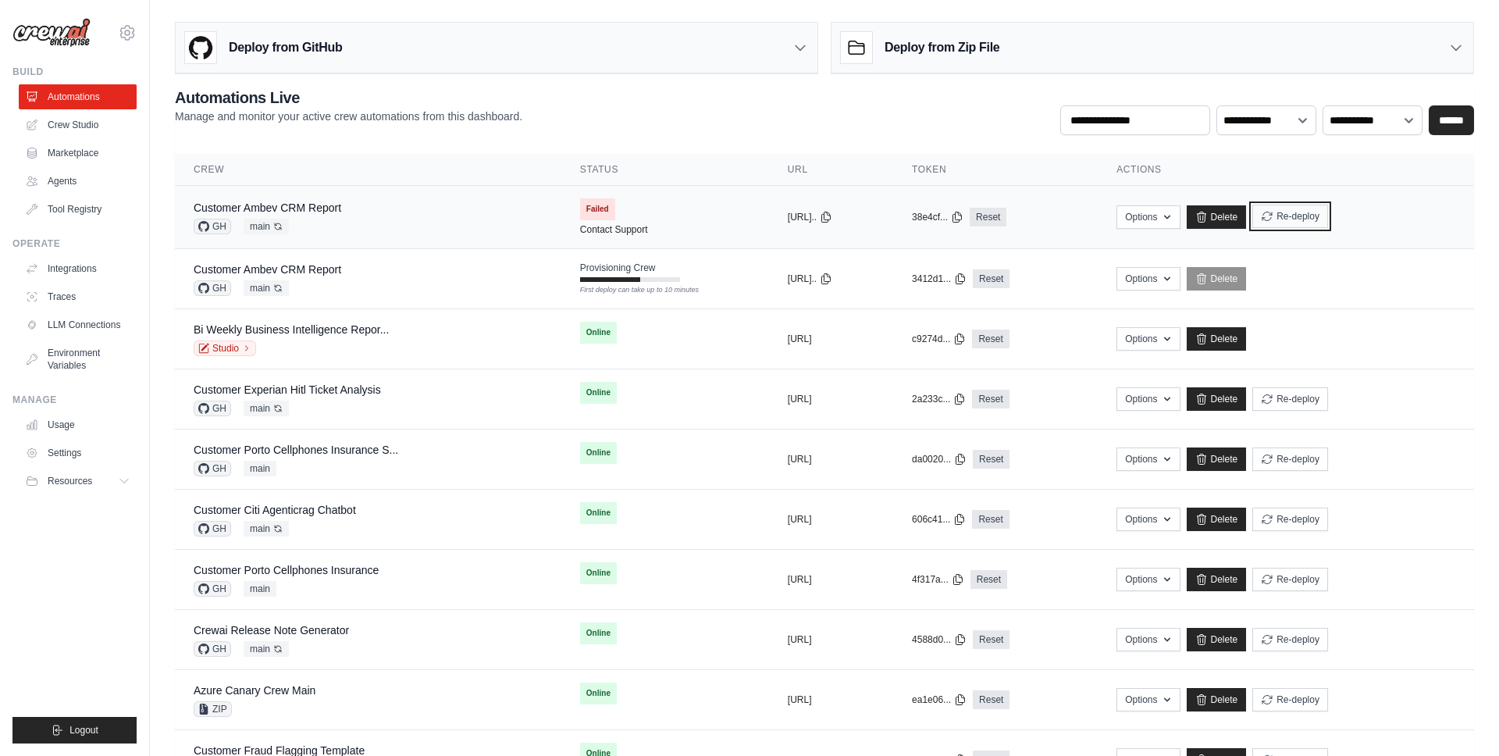
click at [1328, 216] on button "Re-deploy" at bounding box center [1290, 216] width 76 height 23
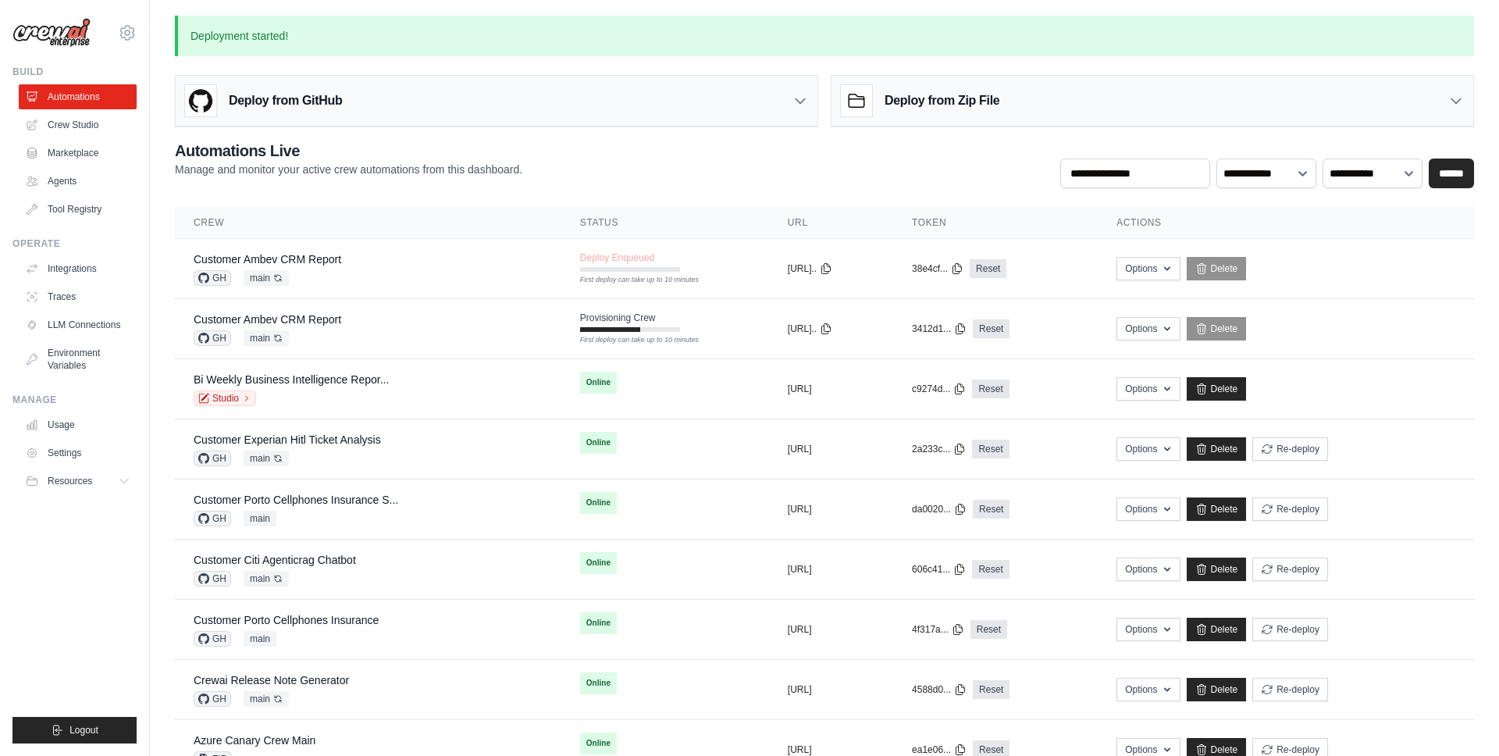
click at [778, 174] on div "**********" at bounding box center [824, 164] width 1299 height 48
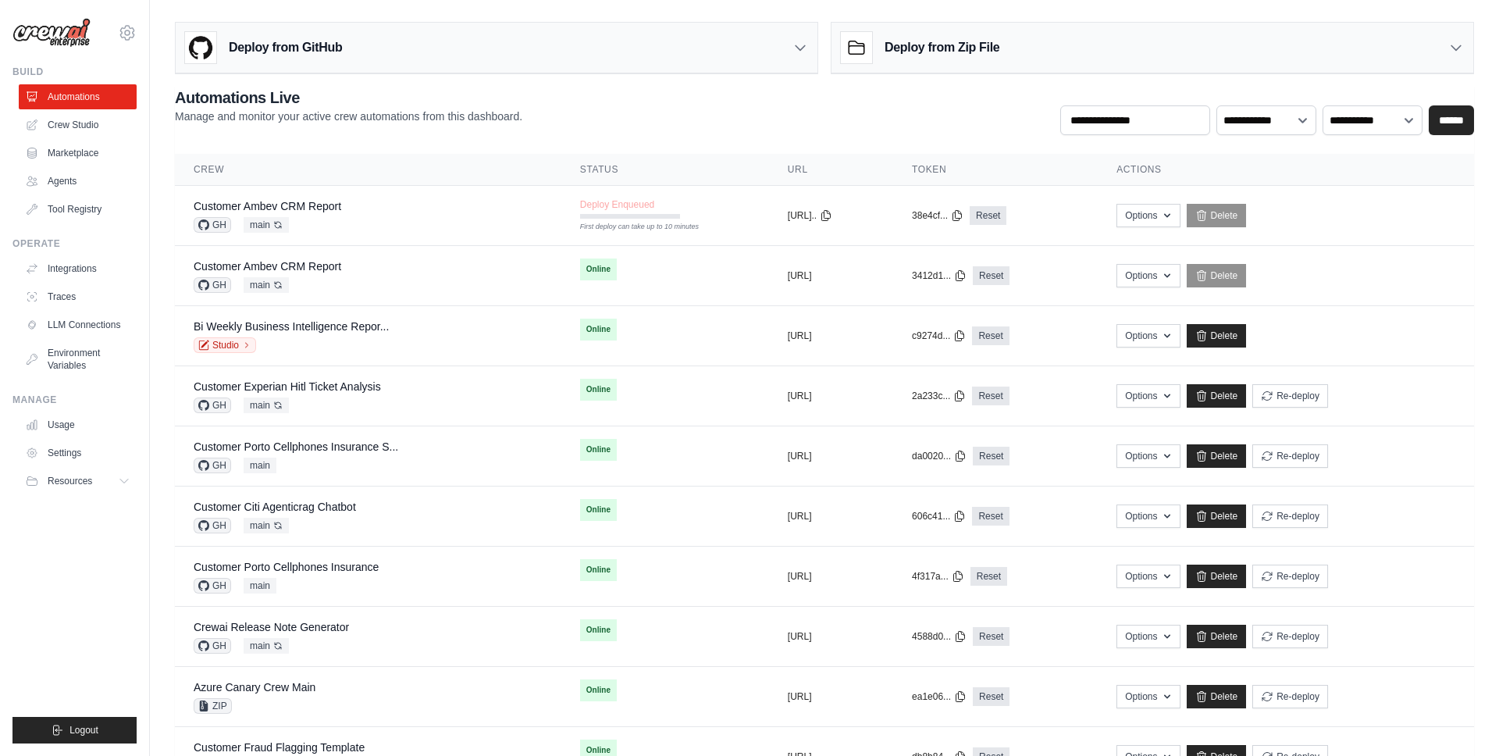
click at [631, 124] on div "**********" at bounding box center [824, 111] width 1299 height 48
click at [788, 276] on button "[URL]" at bounding box center [800, 275] width 24 height 12
click at [575, 272] on td "Online First deploy can take up to 10 minutes" at bounding box center [666, 269] width 214 height 47
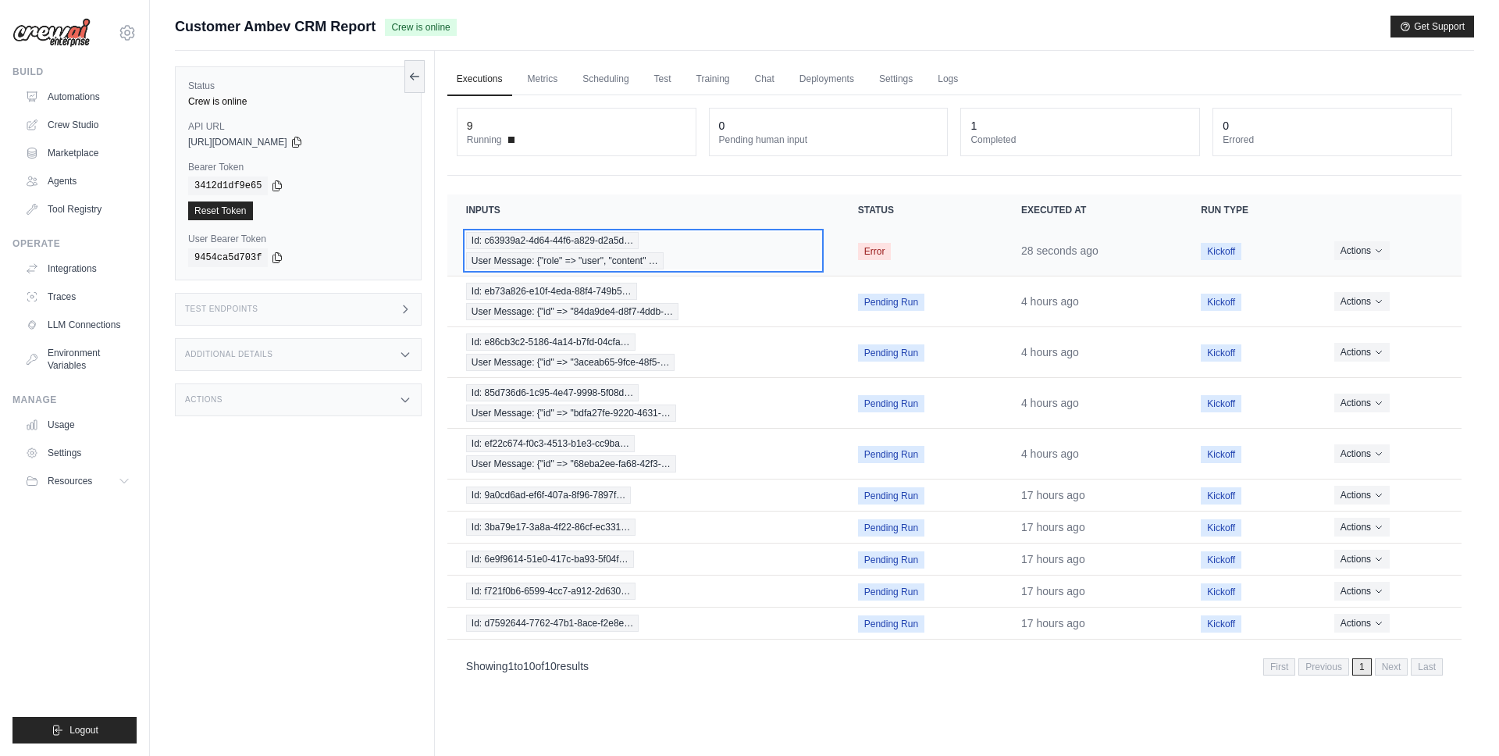
click at [622, 237] on span "Id: c63939a2-4d64-44f6-a829-d2a5d…" at bounding box center [552, 240] width 173 height 17
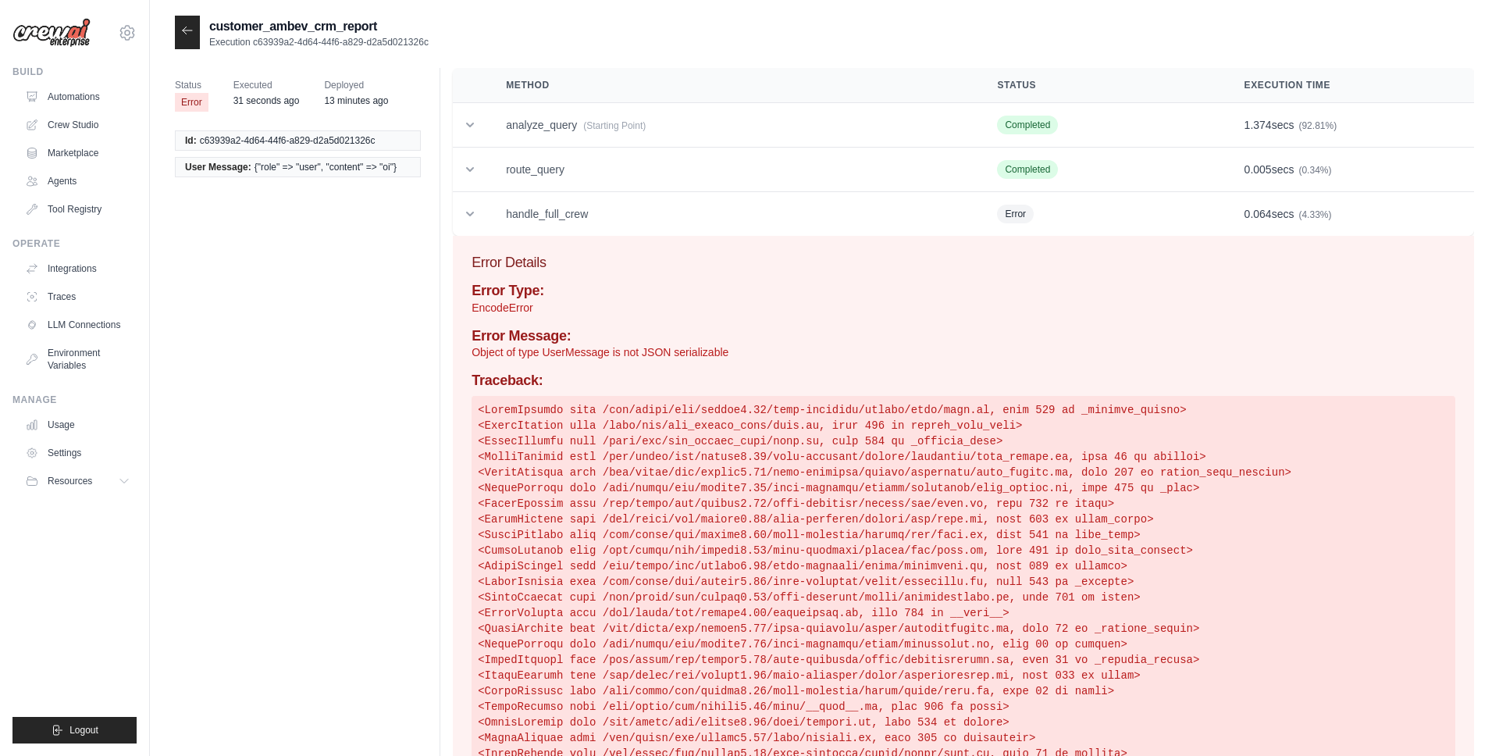
scroll to position [87, 0]
